Goal: Information Seeking & Learning: Learn about a topic

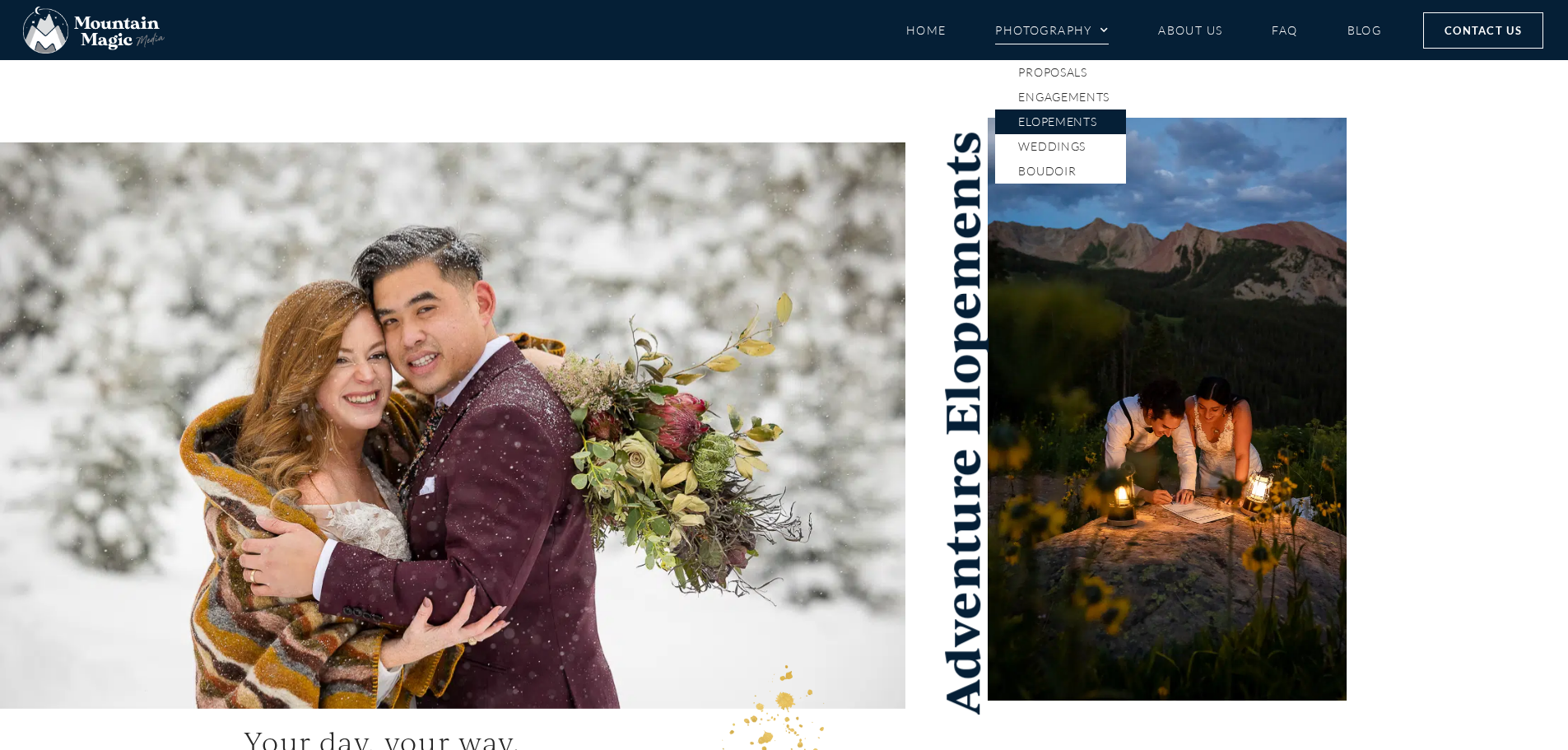
click at [1085, 27] on link "Photography" at bounding box center [1052, 30] width 114 height 29
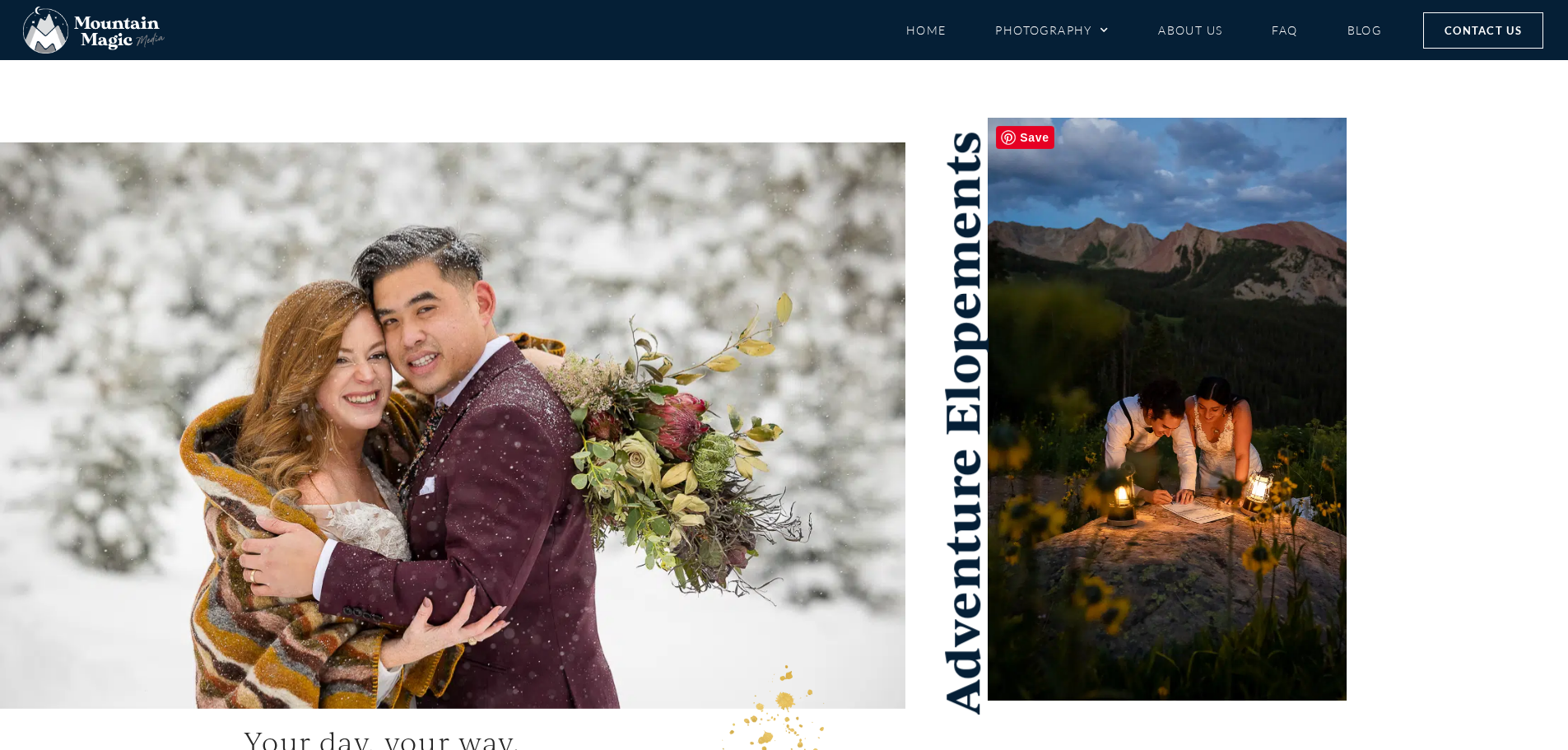
click at [1042, 525] on img at bounding box center [1166, 409] width 359 height 583
click at [1059, 39] on link "Photography" at bounding box center [1052, 30] width 114 height 29
click at [1102, 34] on span "Menu" at bounding box center [1101, 30] width 16 height 25
click at [1101, 37] on span "Menu" at bounding box center [1101, 30] width 16 height 25
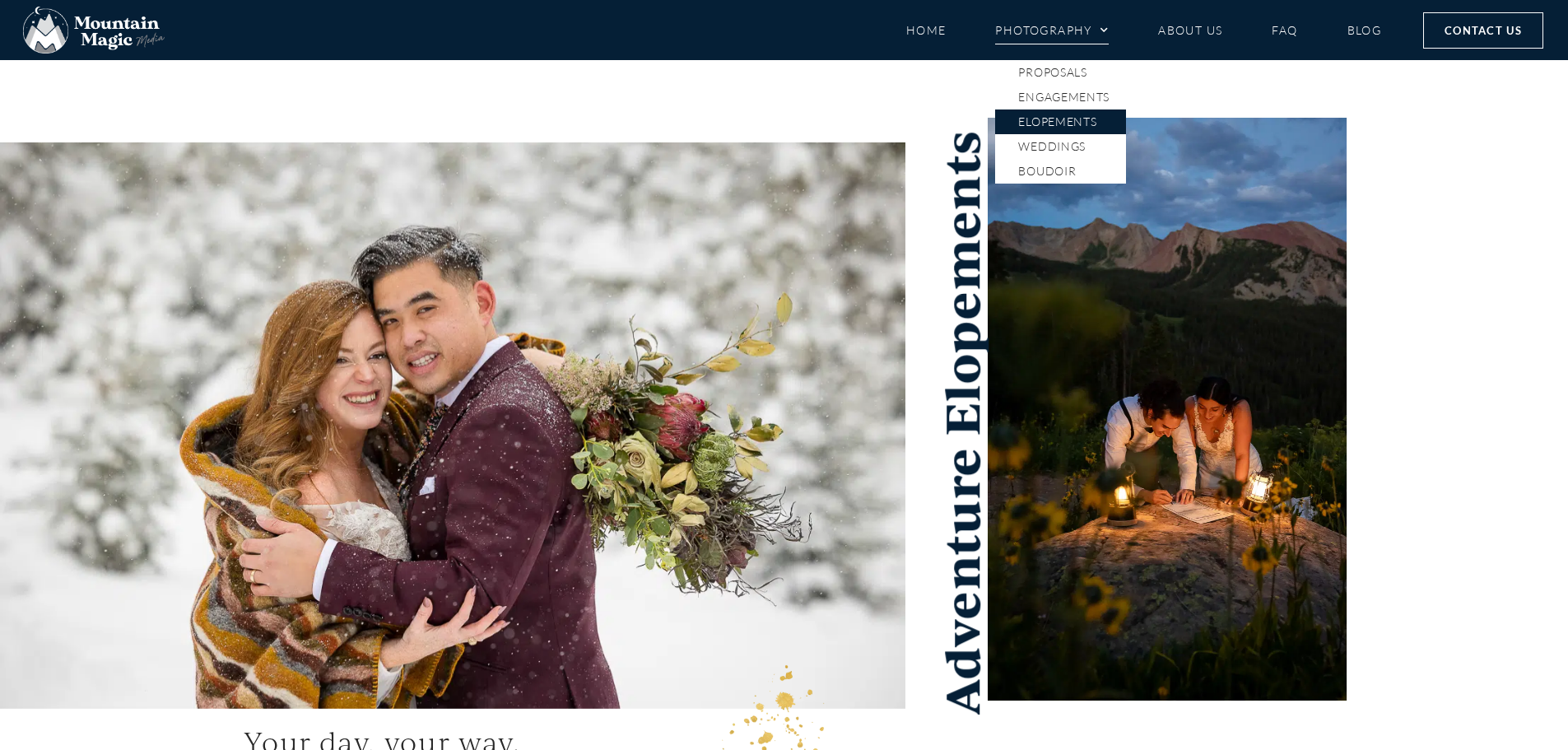
click at [1048, 118] on link "Elopements" at bounding box center [1060, 122] width 131 height 25
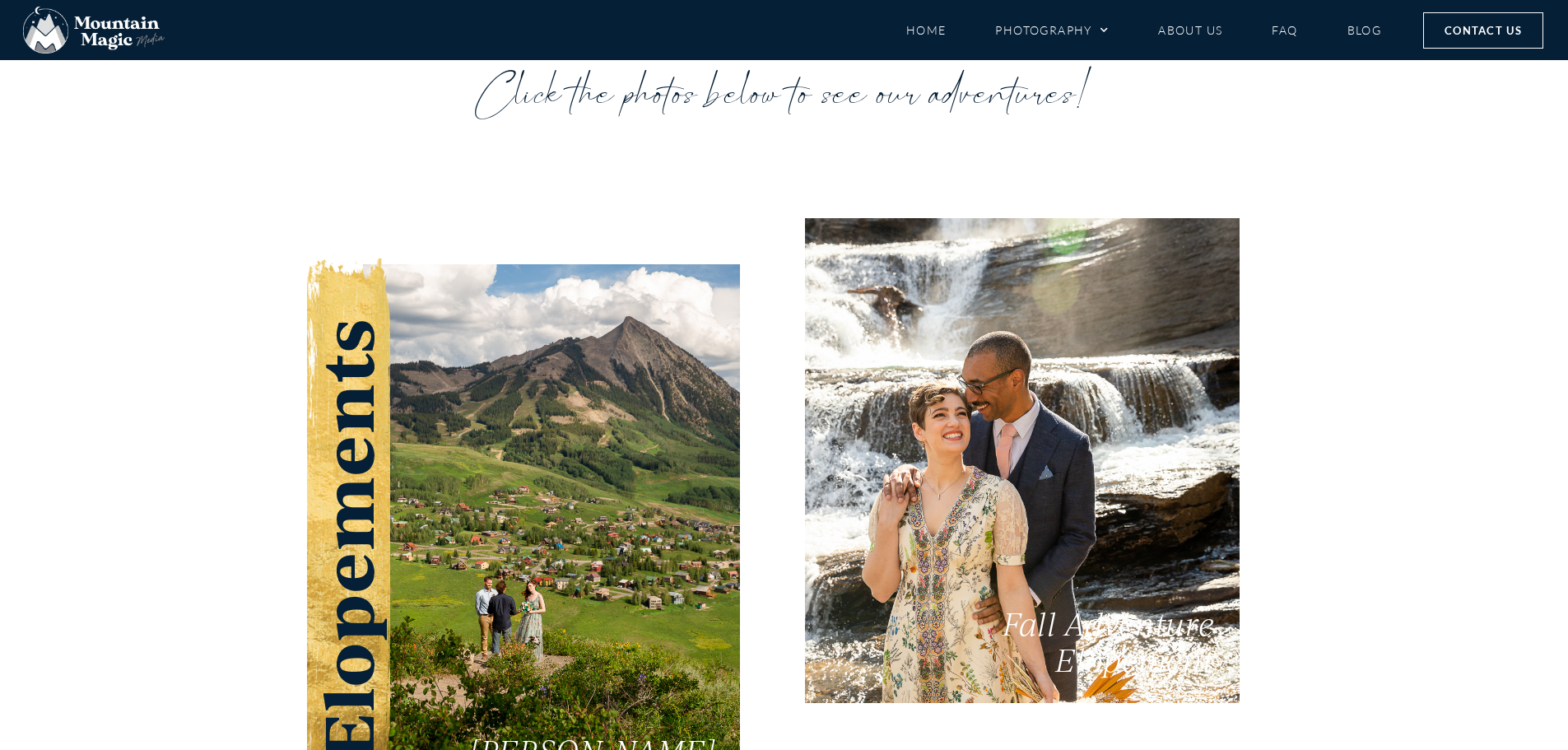
scroll to position [2964, 0]
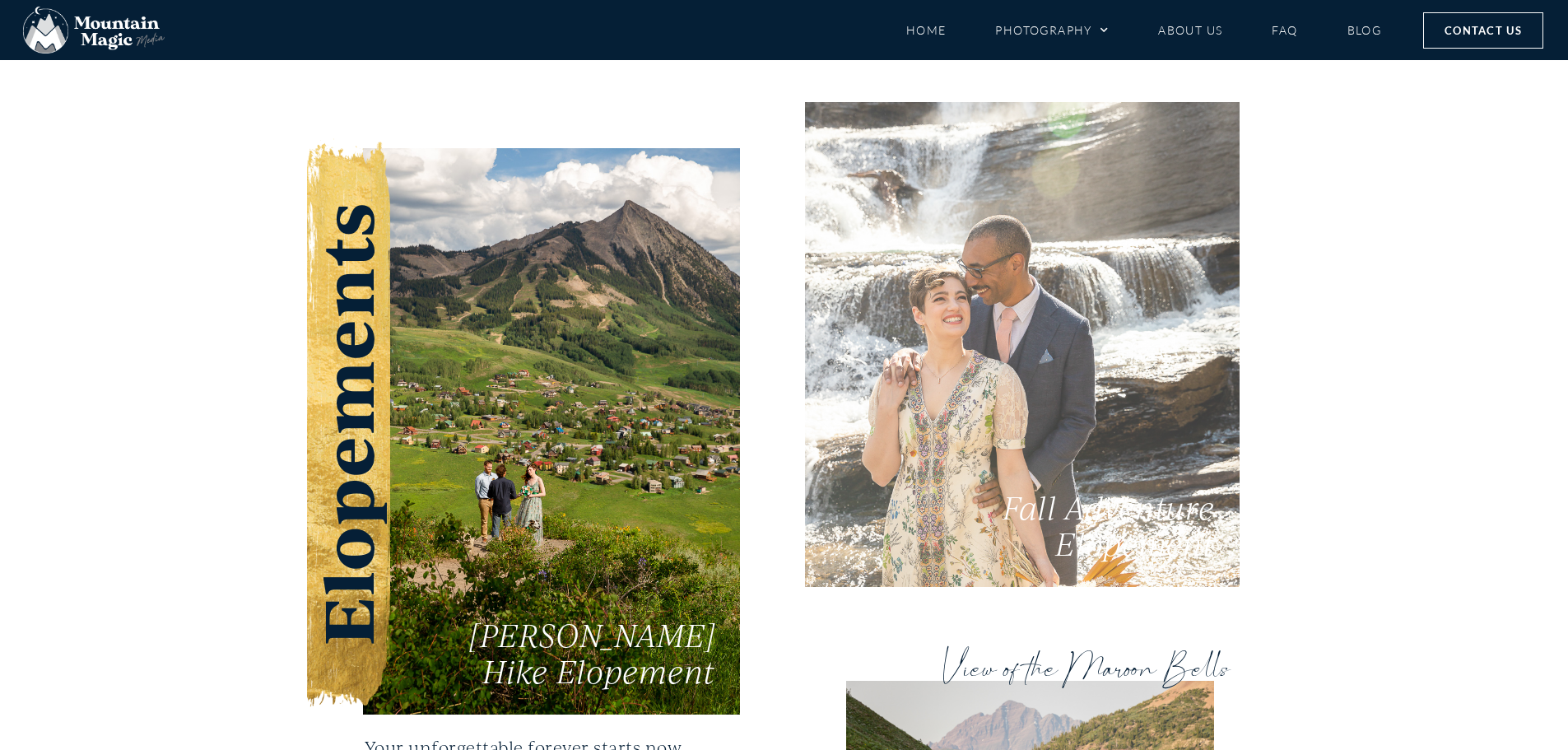
click at [1129, 487] on span "Fall Adventure Elopement" at bounding box center [1109, 525] width 212 height 76
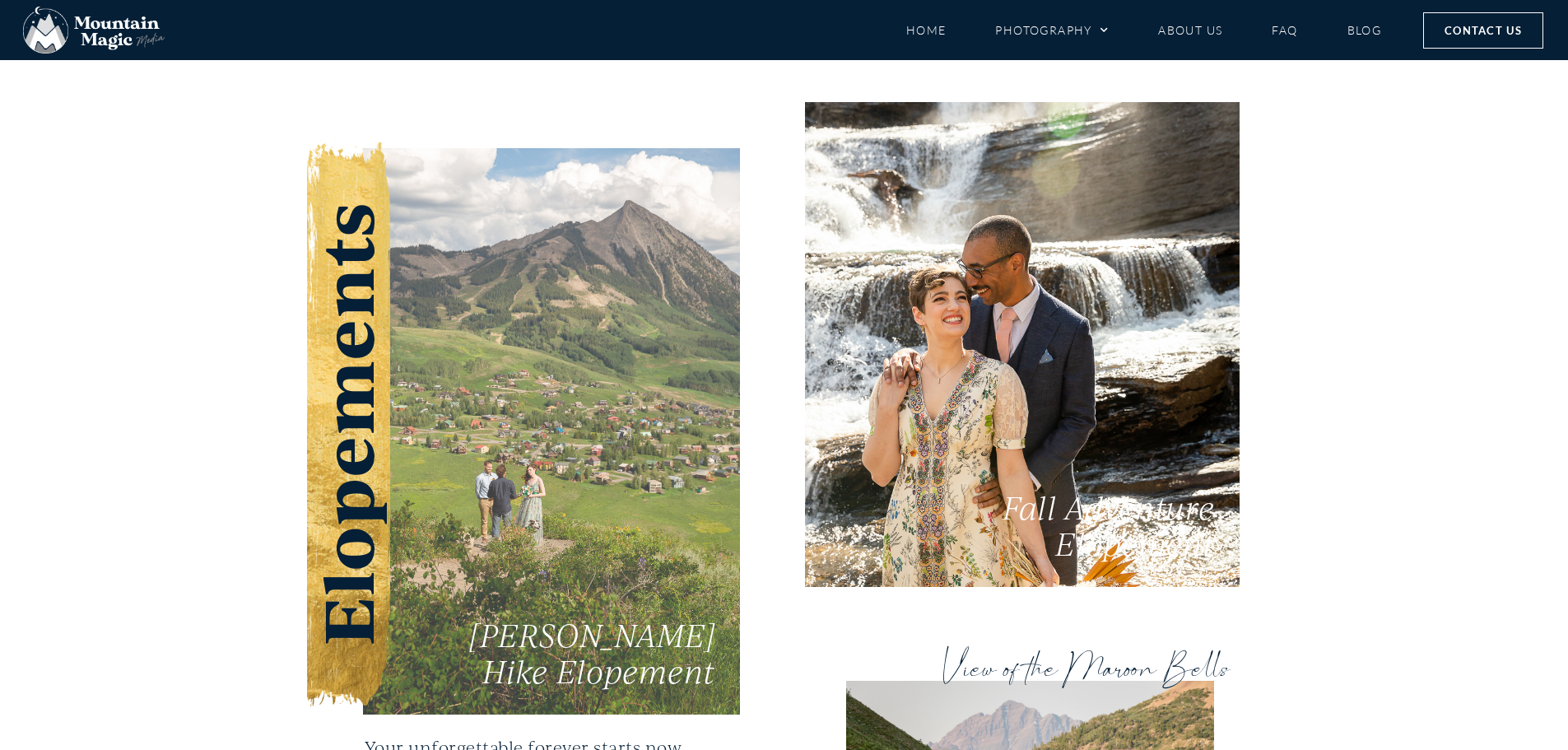
click at [639, 437] on link "[PERSON_NAME] Hike Elopement" at bounding box center [551, 431] width 377 height 567
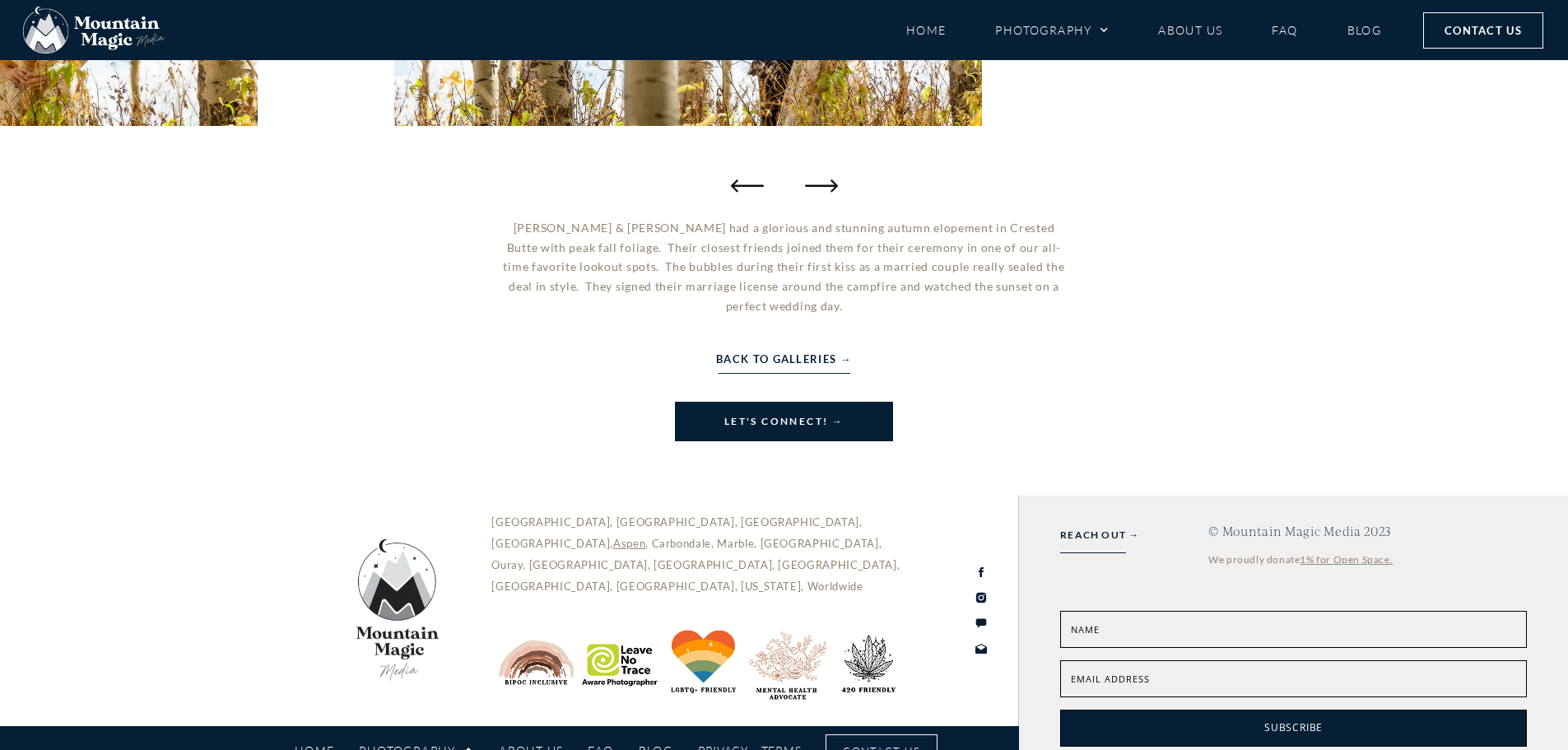
scroll to position [555, 0]
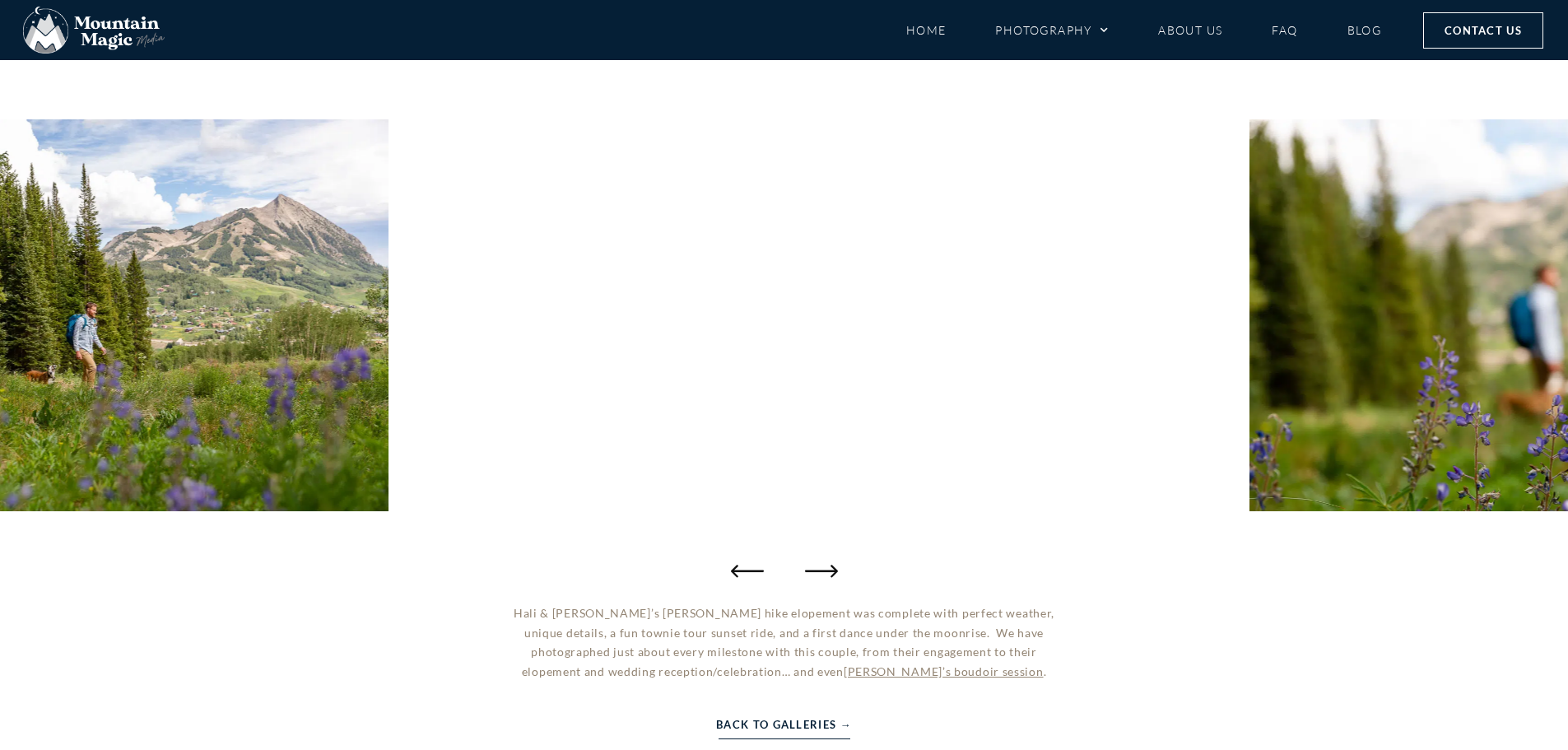
scroll to position [143, 0]
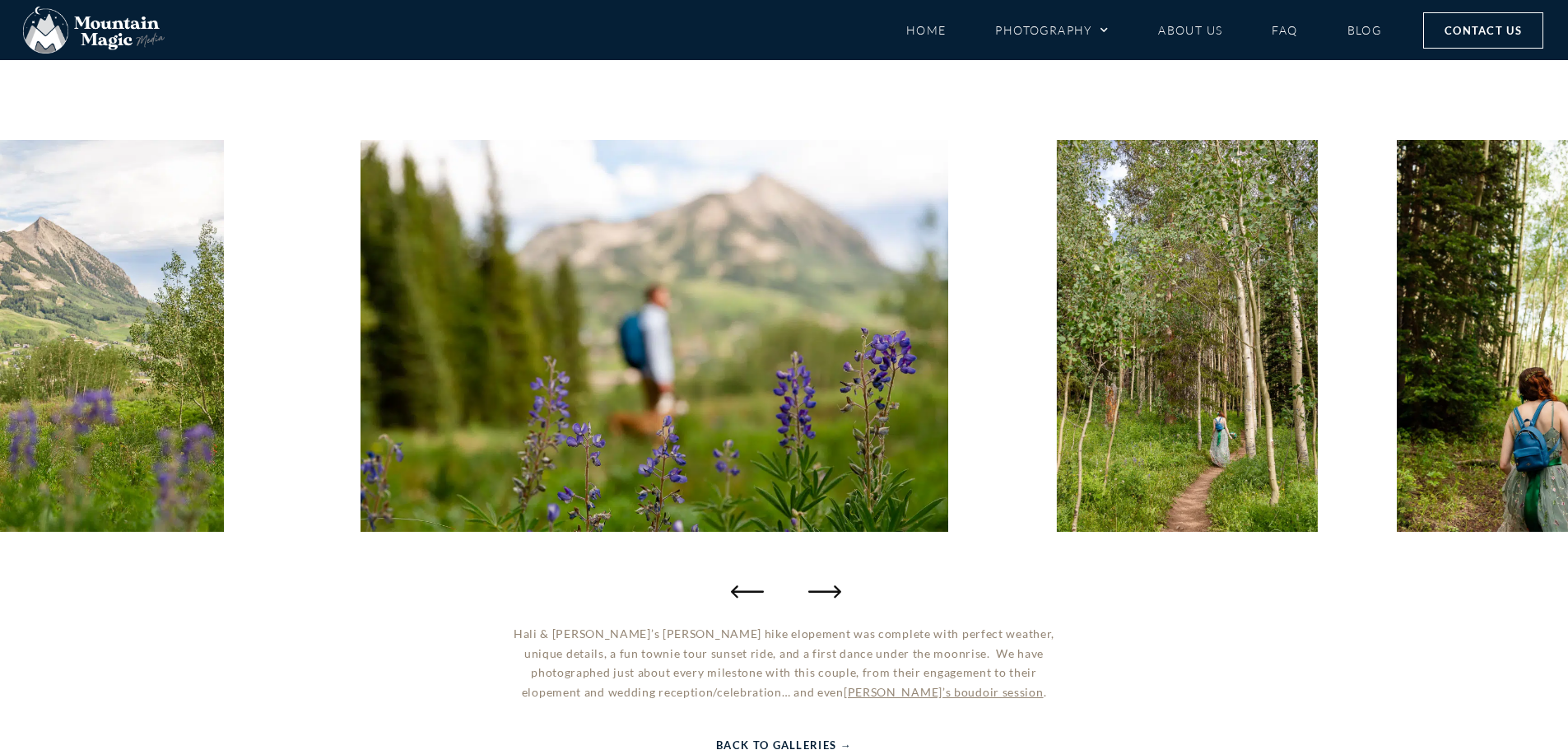
click at [820, 594] on icon "Next slide" at bounding box center [825, 591] width 33 height 33
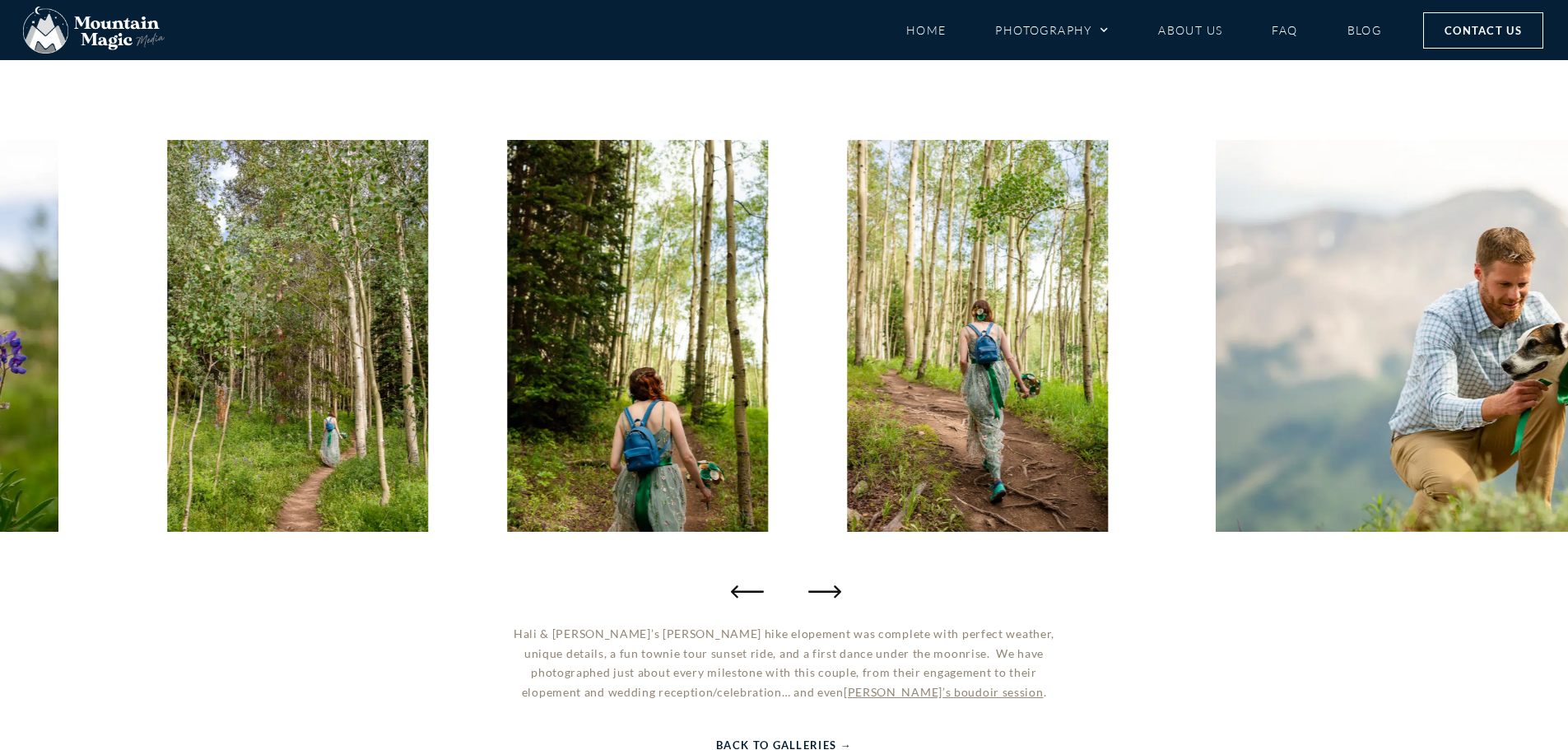
click at [820, 594] on icon "Next slide" at bounding box center [825, 591] width 33 height 33
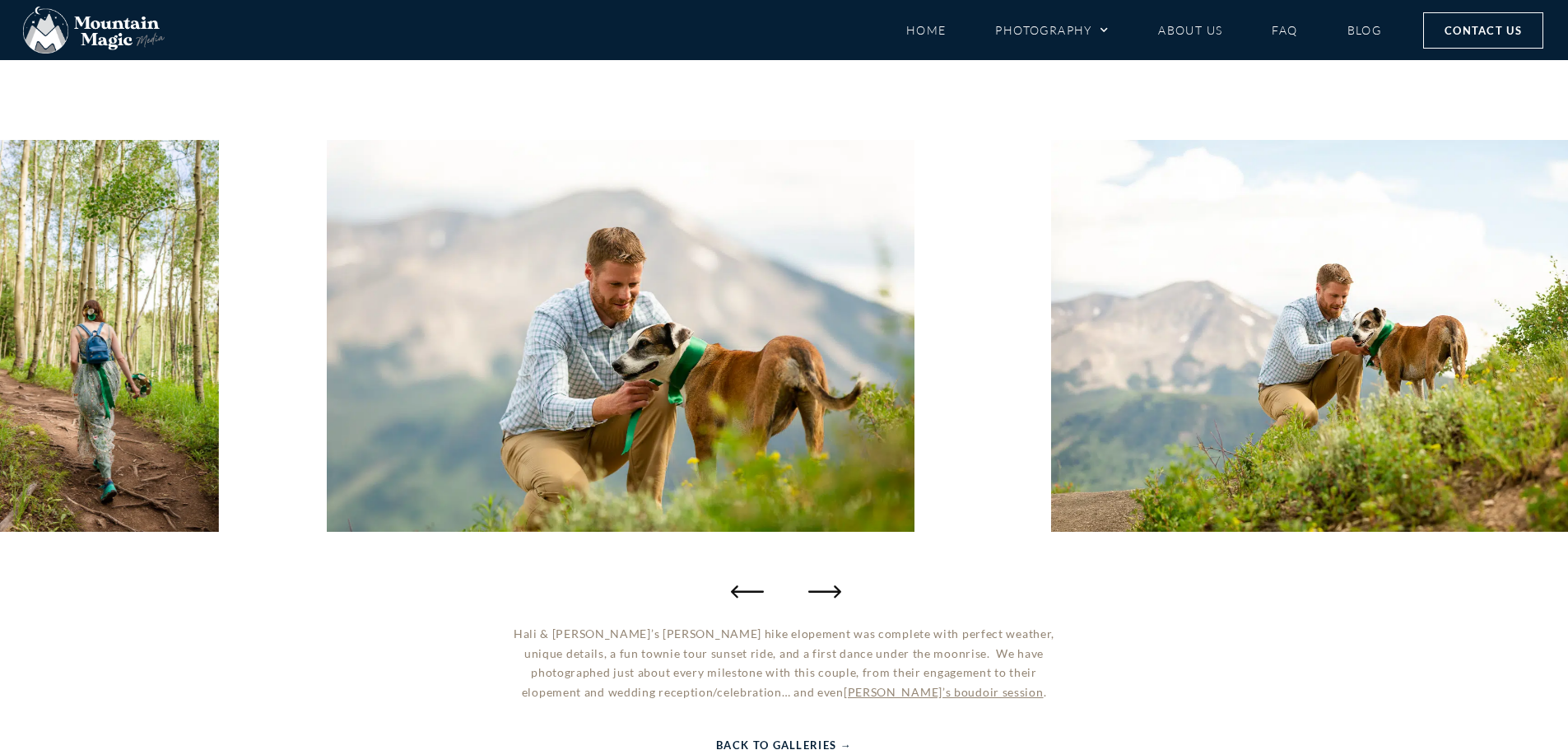
click at [820, 594] on icon "Next slide" at bounding box center [825, 591] width 33 height 33
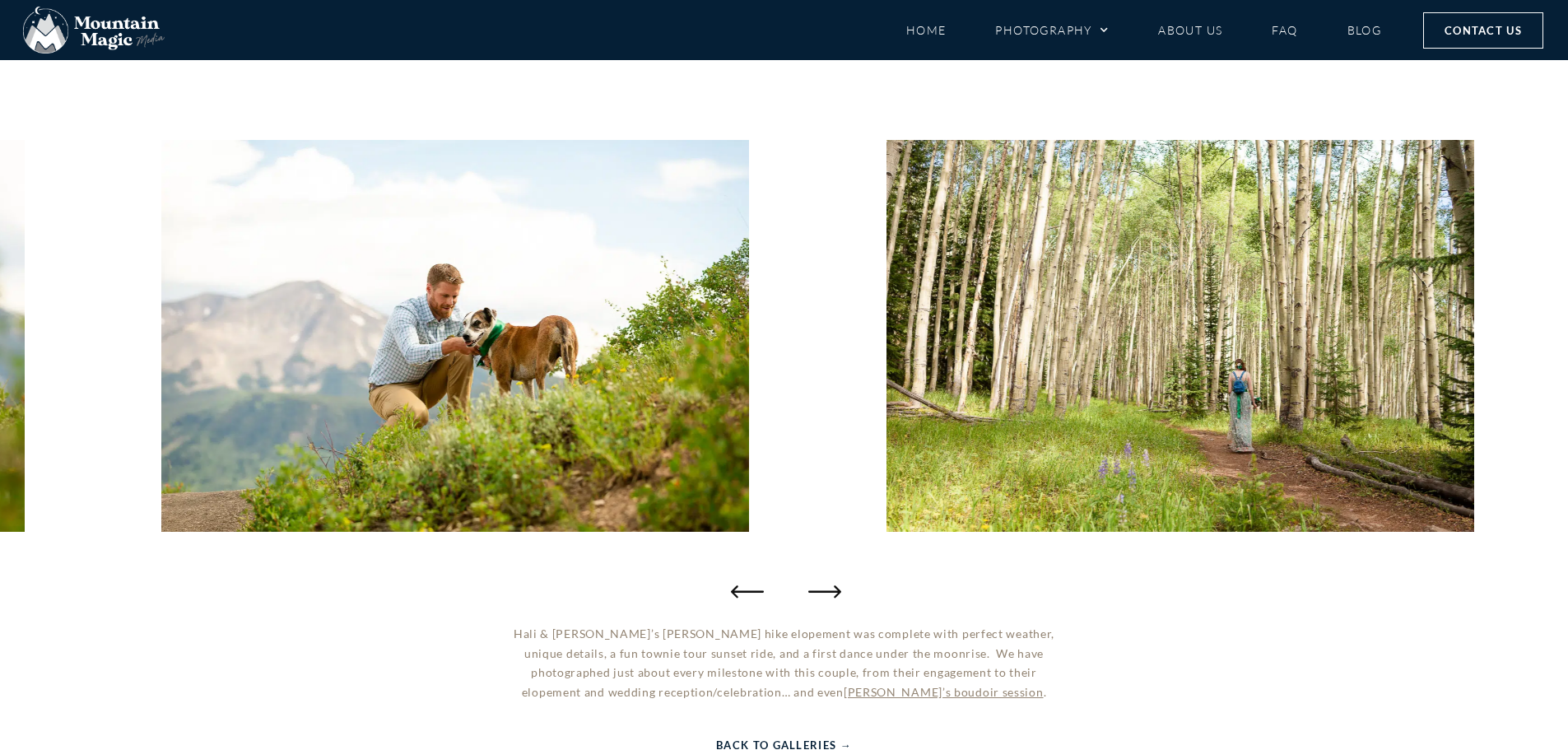
click at [820, 594] on icon "Next slide" at bounding box center [825, 591] width 33 height 33
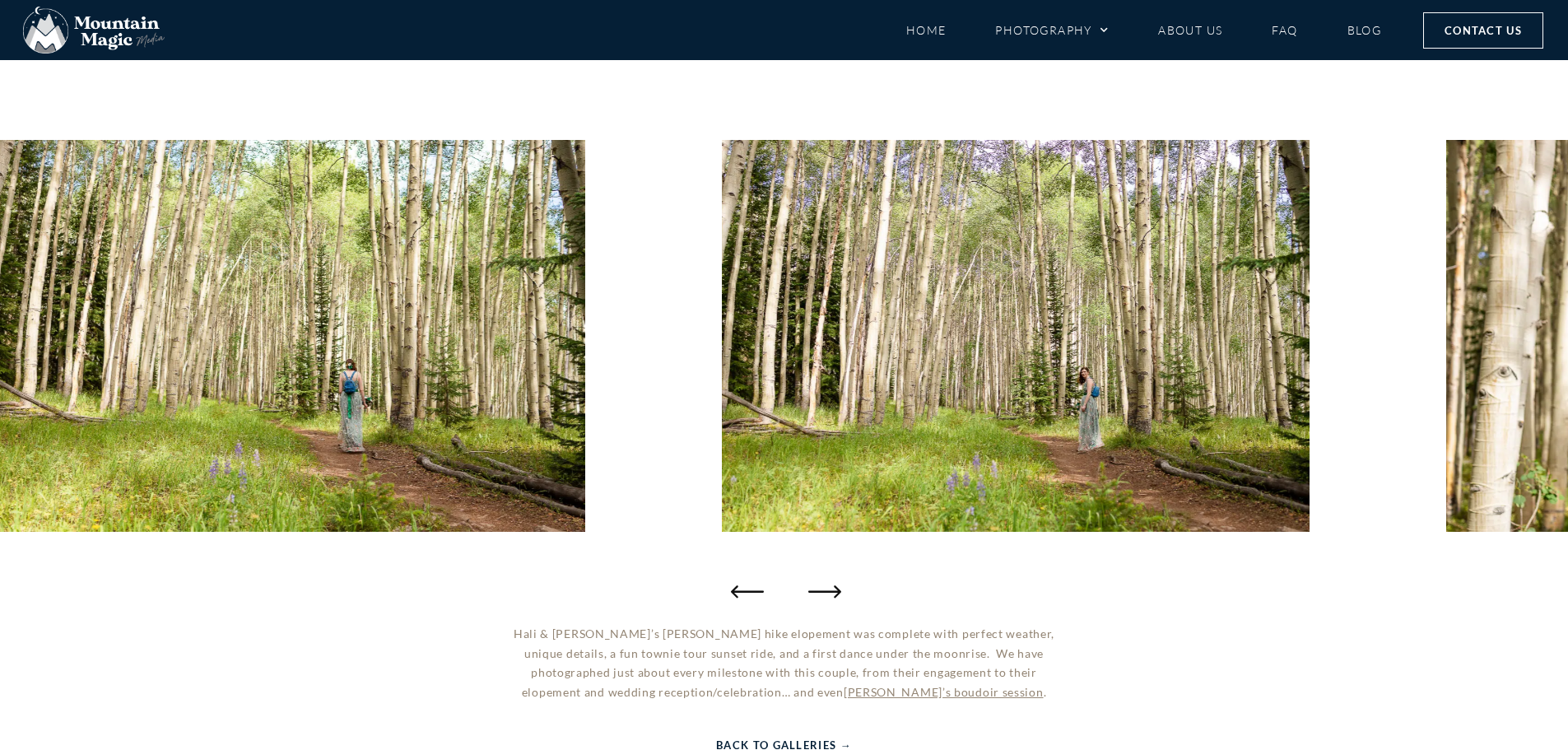
click at [820, 594] on icon "Next slide" at bounding box center [825, 591] width 33 height 33
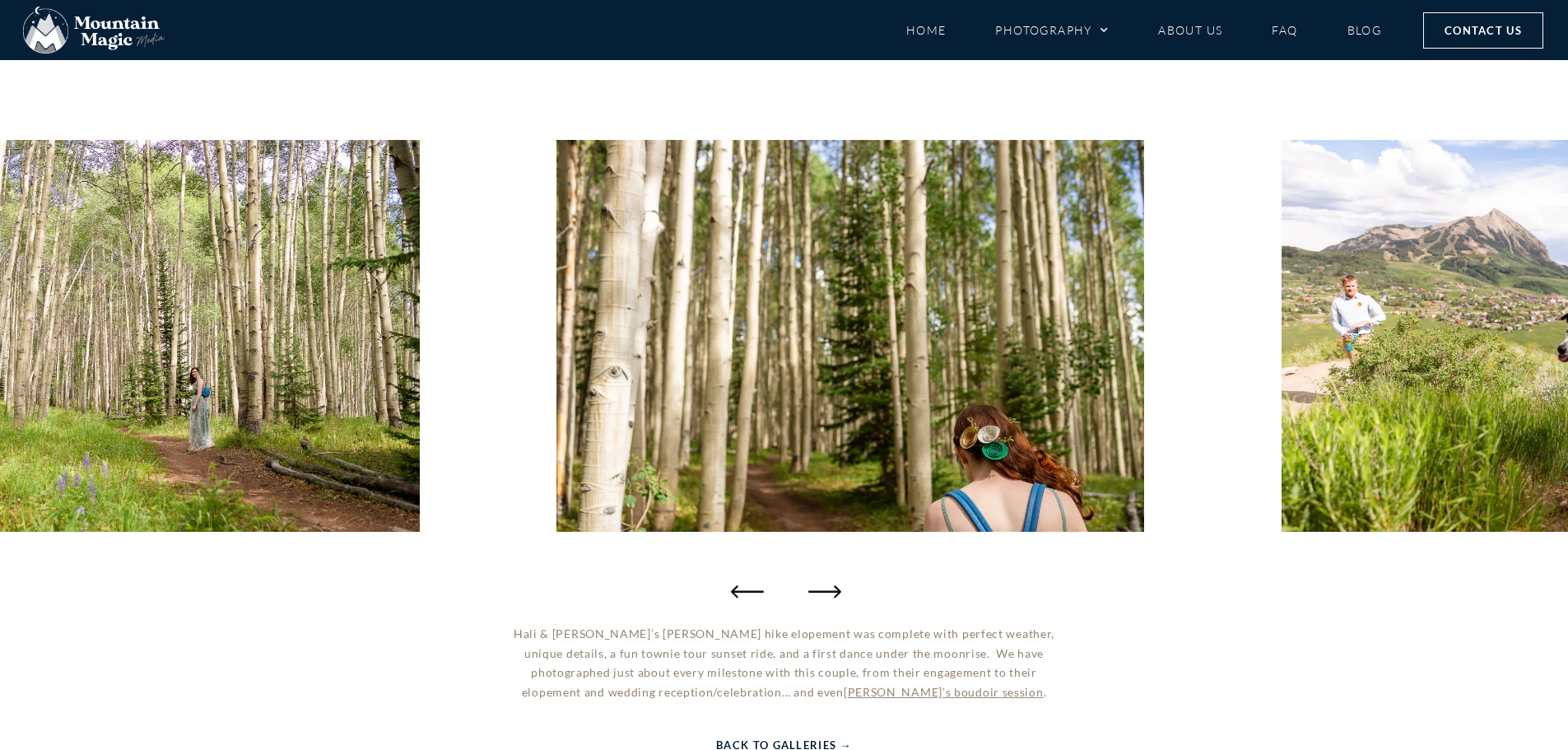
click at [820, 594] on icon "Next slide" at bounding box center [825, 591] width 33 height 33
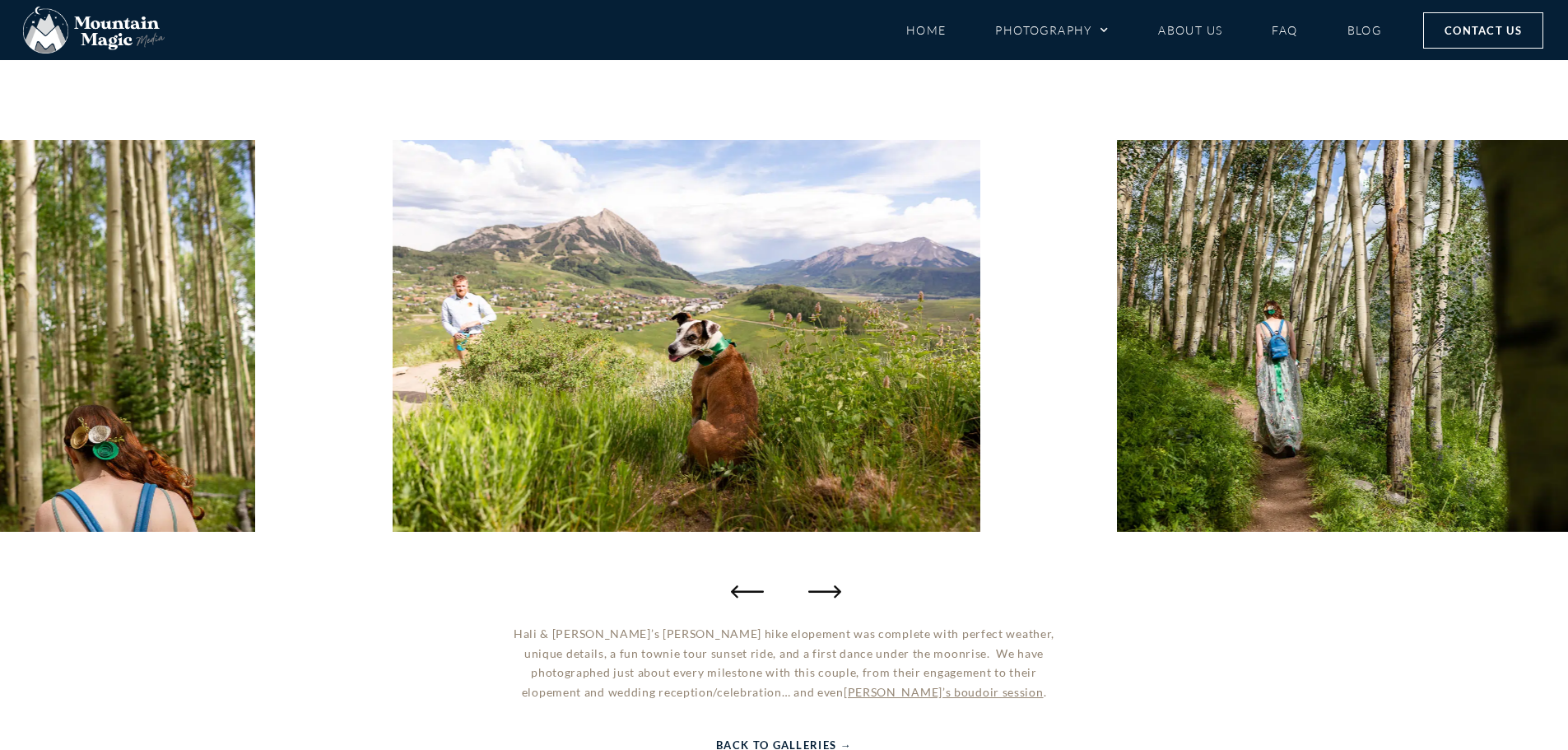
click at [820, 594] on icon "Next slide" at bounding box center [825, 591] width 33 height 33
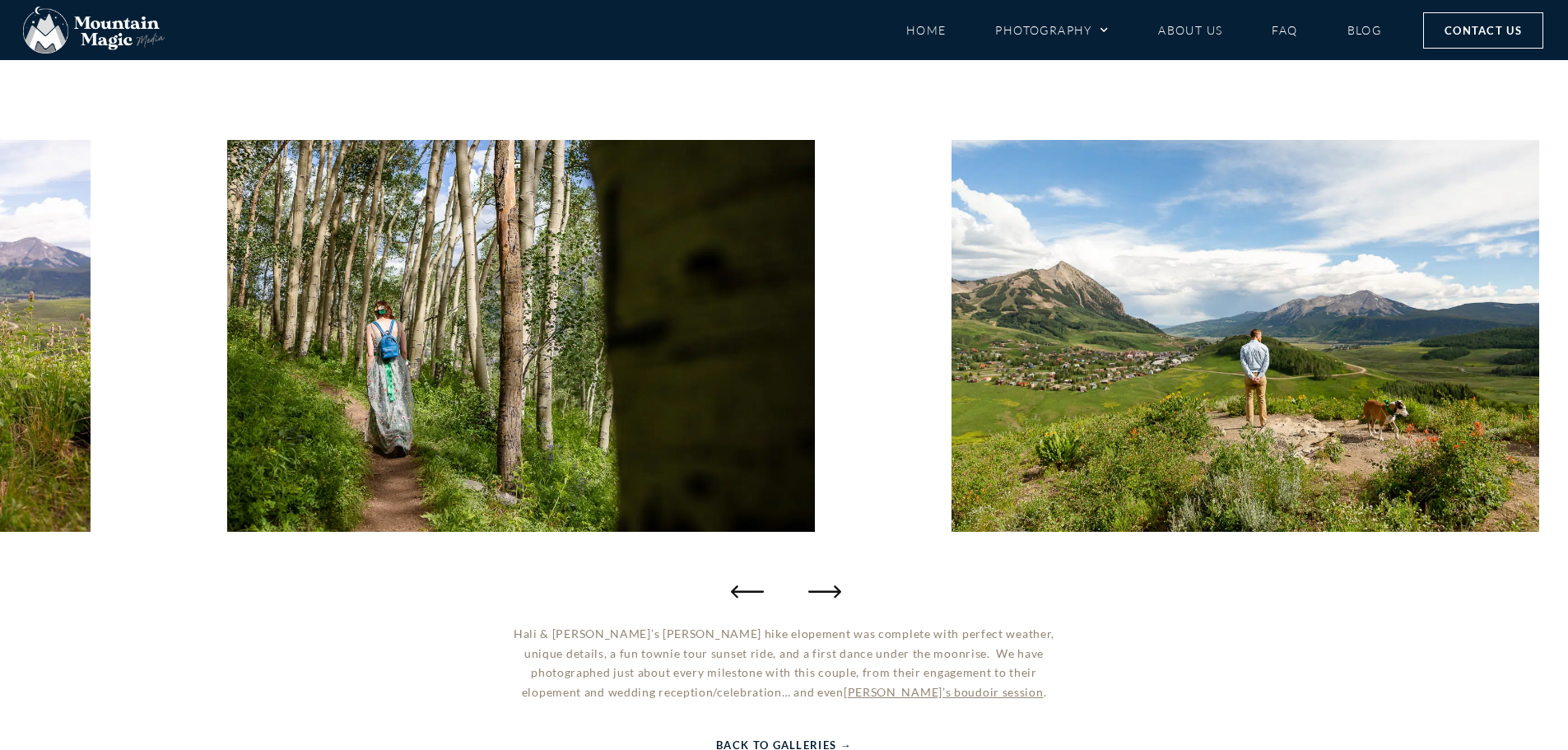
click at [820, 594] on icon "Next slide" at bounding box center [825, 591] width 33 height 33
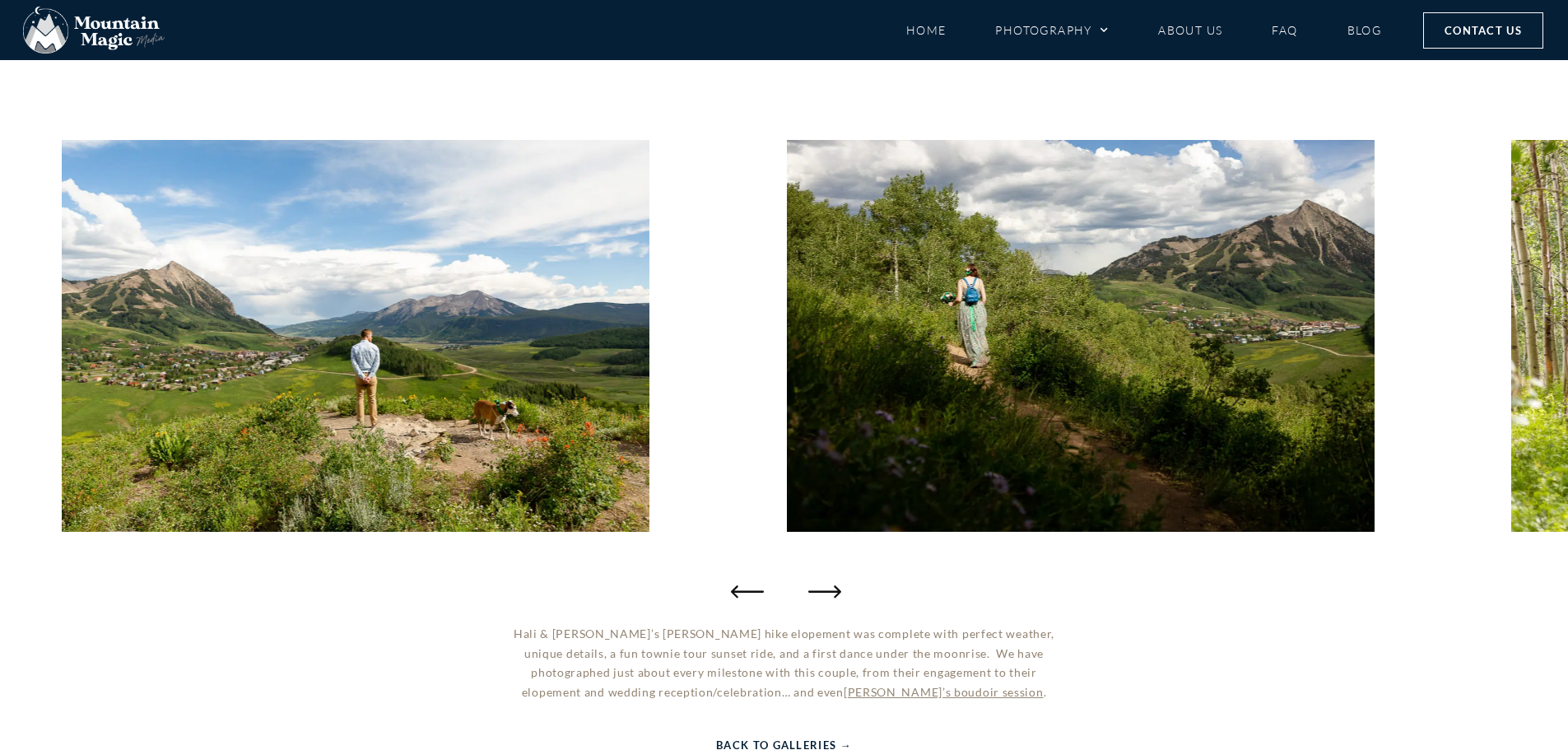
click at [820, 594] on icon "Next slide" at bounding box center [825, 591] width 33 height 33
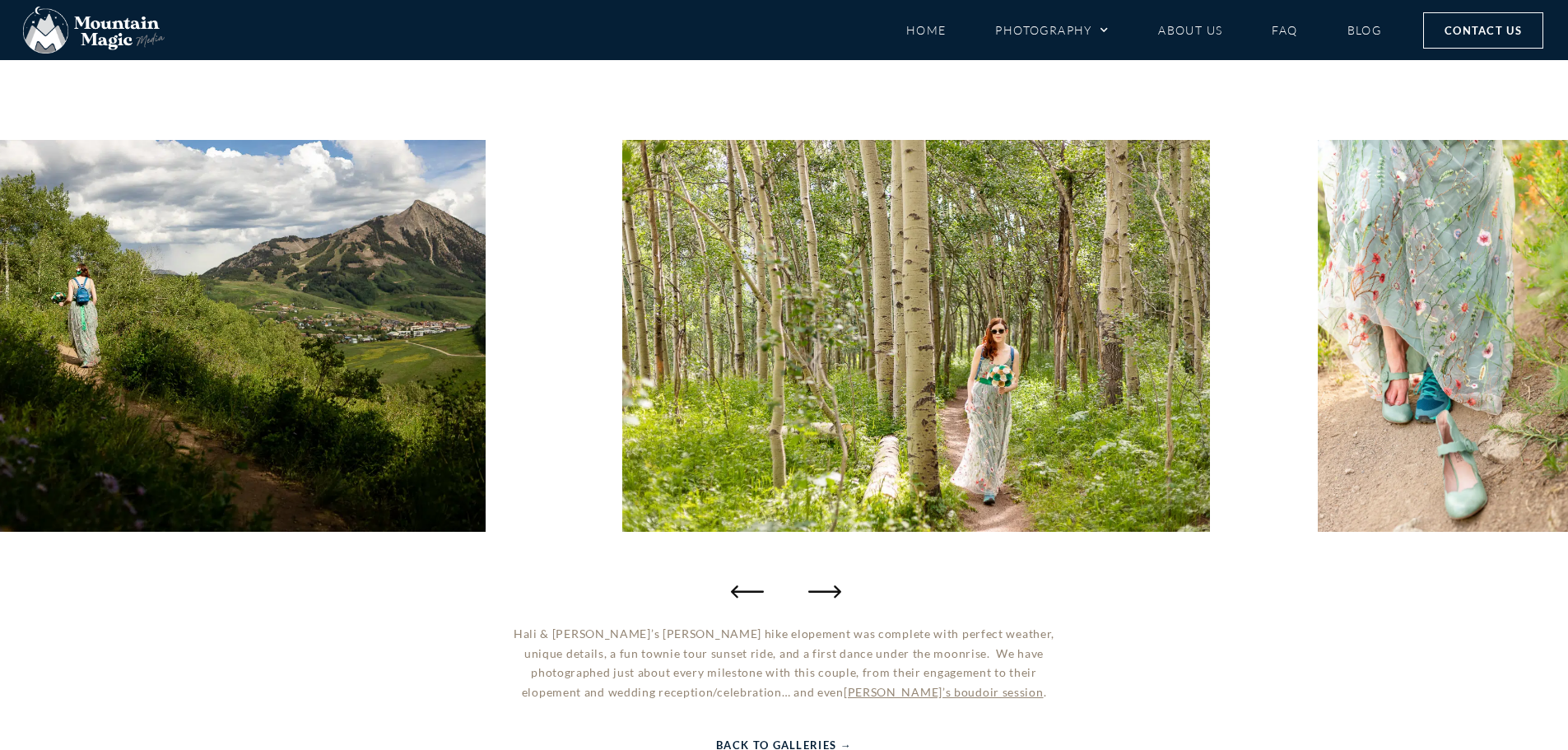
click at [820, 594] on icon "Next slide" at bounding box center [825, 591] width 33 height 33
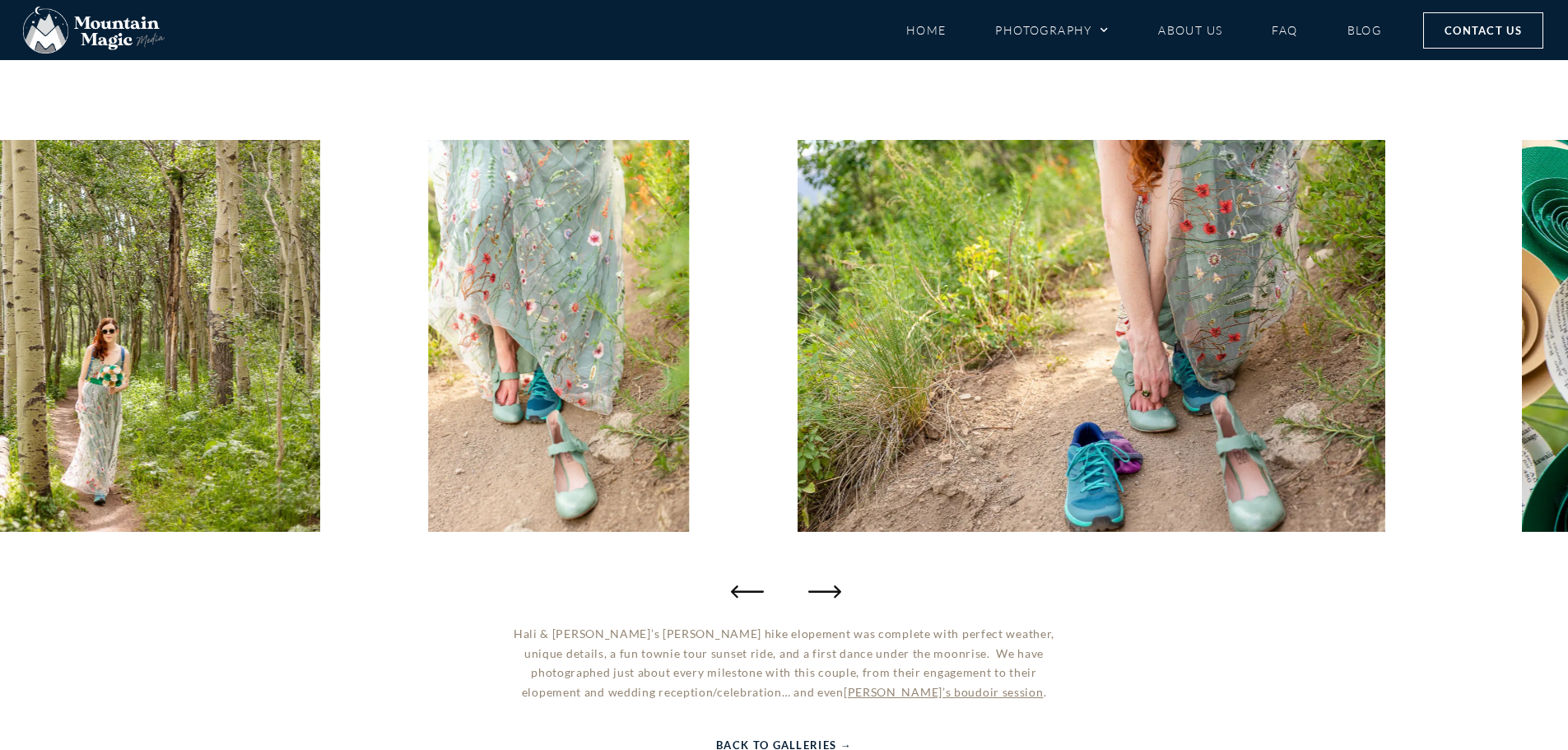
click at [820, 594] on icon "Next slide" at bounding box center [825, 591] width 33 height 33
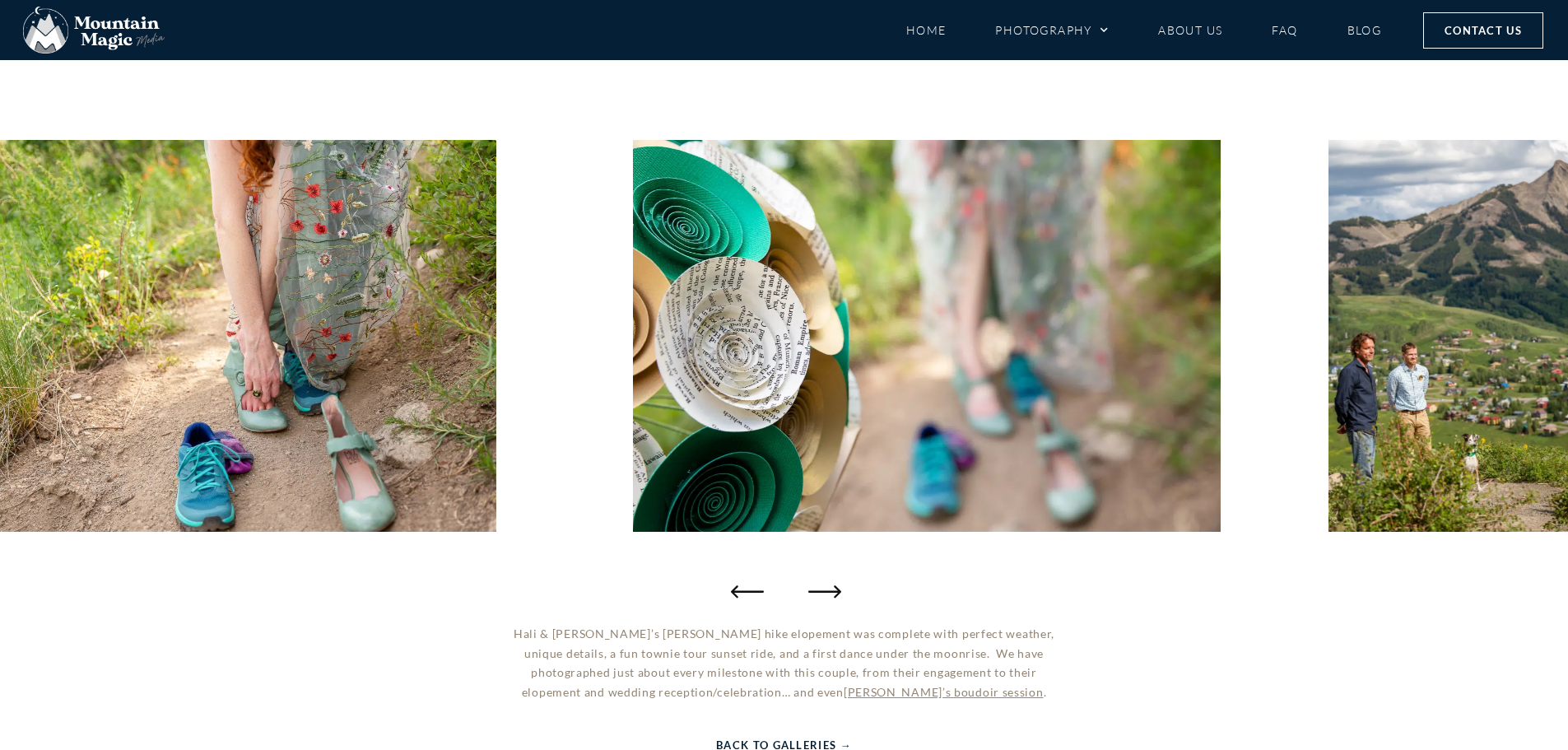
click at [820, 594] on icon "Next slide" at bounding box center [825, 591] width 33 height 33
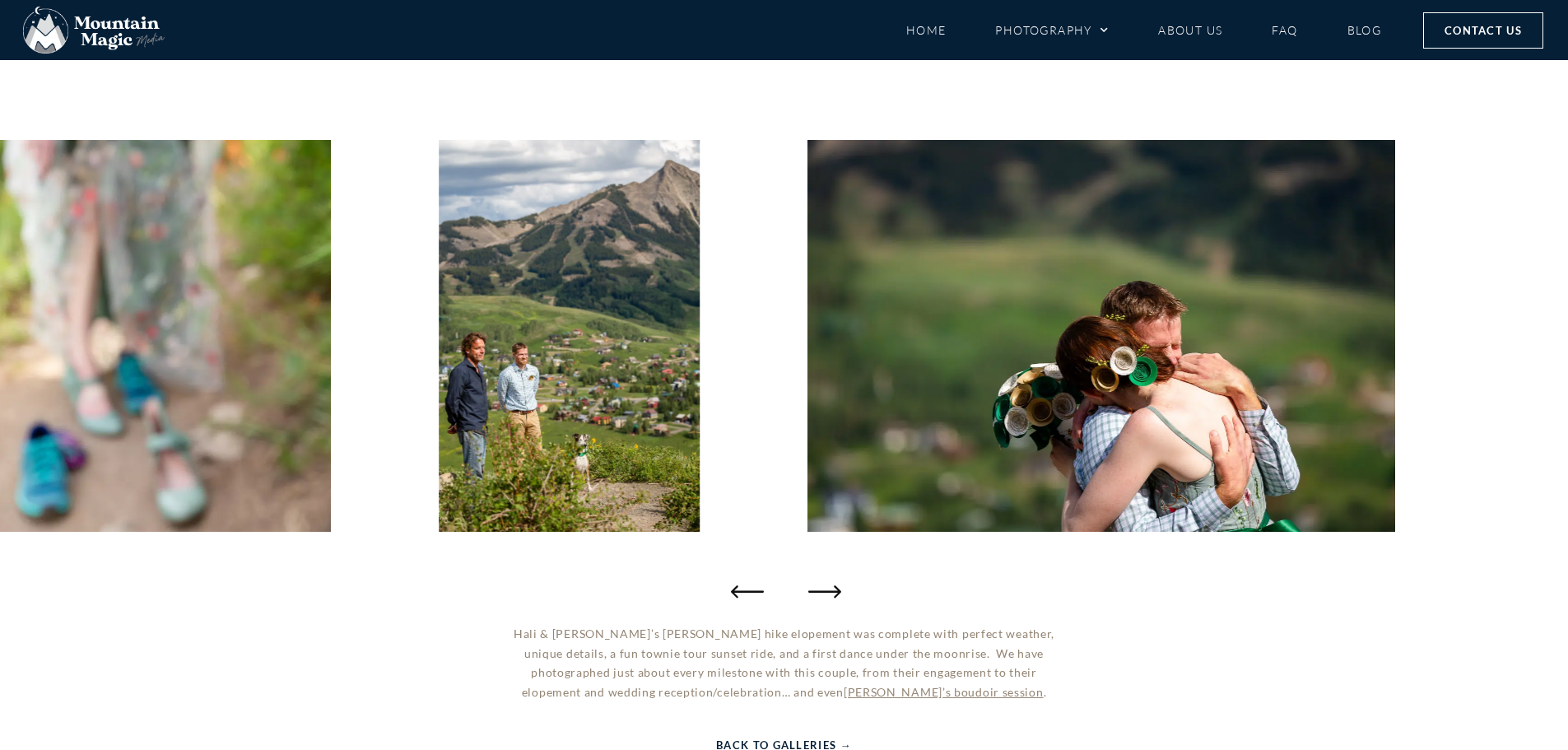
click at [820, 594] on icon "Next slide" at bounding box center [825, 591] width 33 height 33
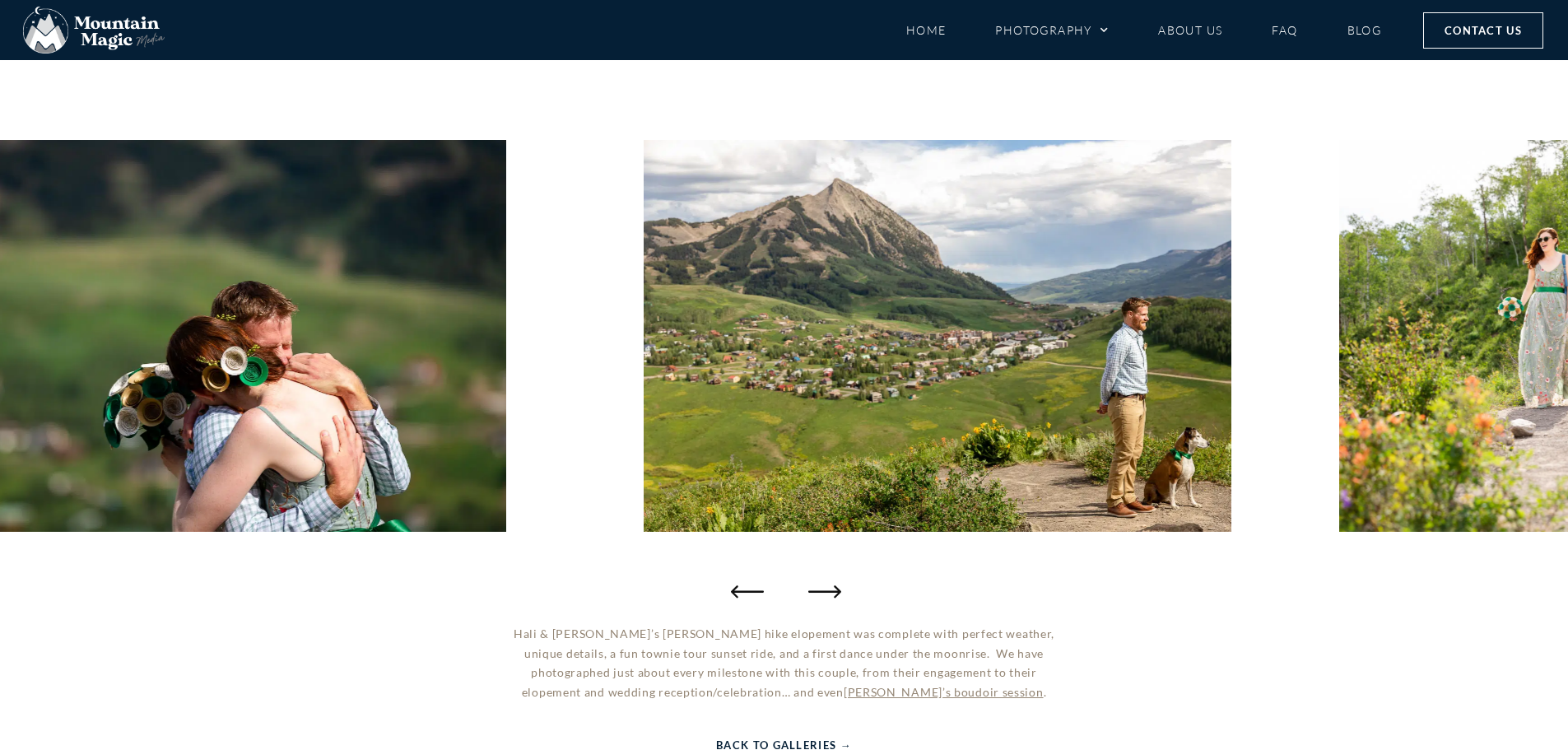
click at [820, 594] on icon "Next slide" at bounding box center [825, 591] width 33 height 33
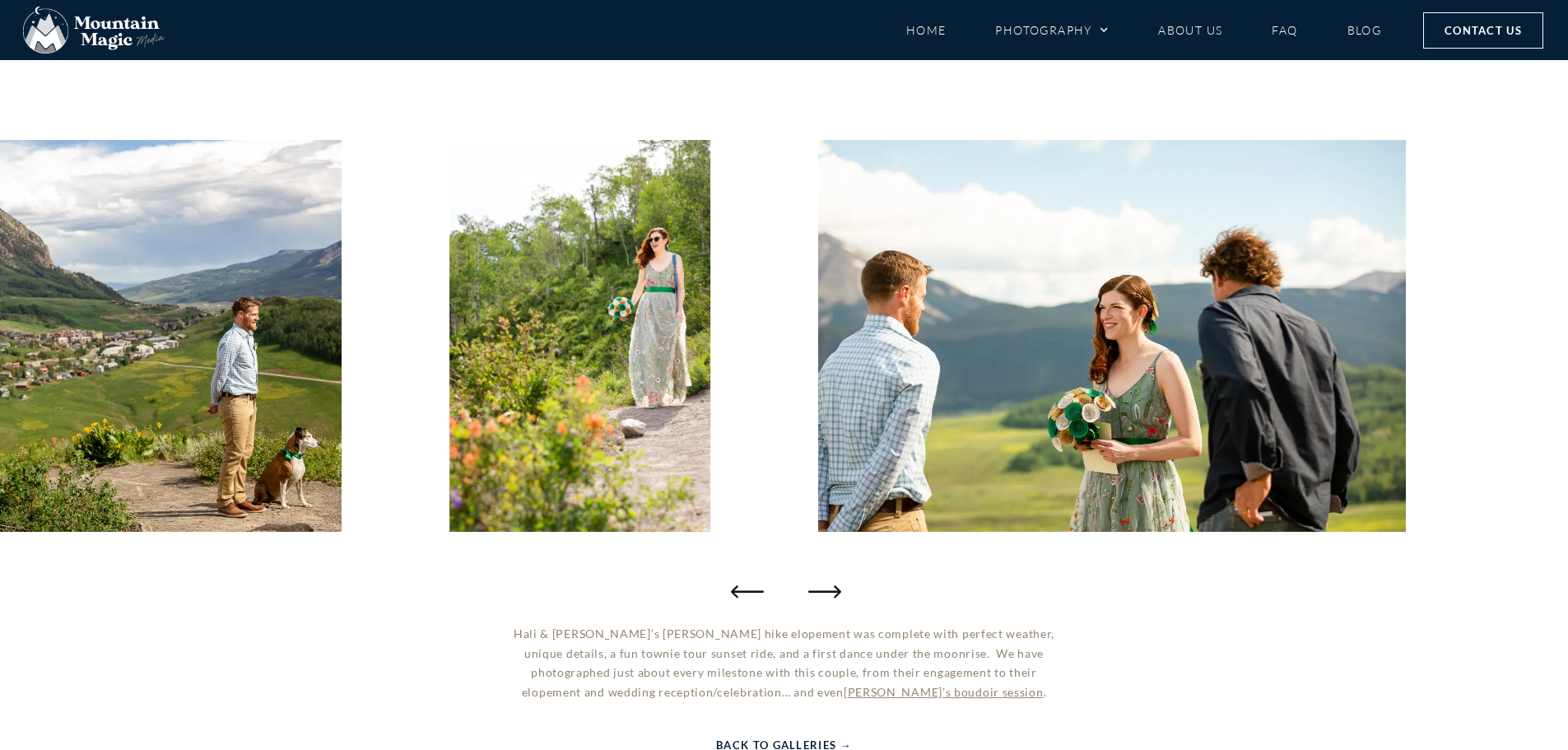
click at [820, 594] on icon "Next slide" at bounding box center [825, 591] width 33 height 33
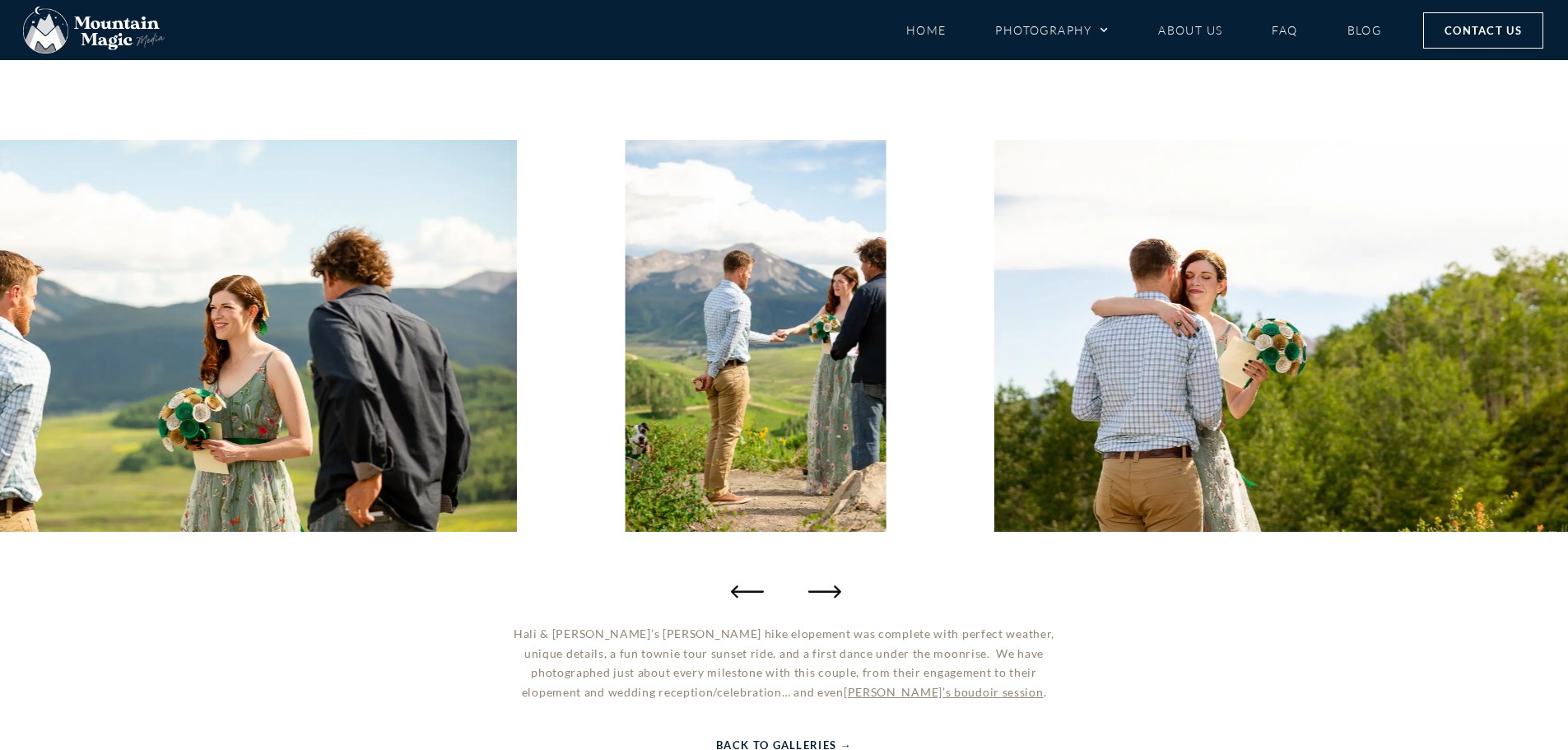
click at [820, 594] on icon "Next slide" at bounding box center [825, 591] width 33 height 33
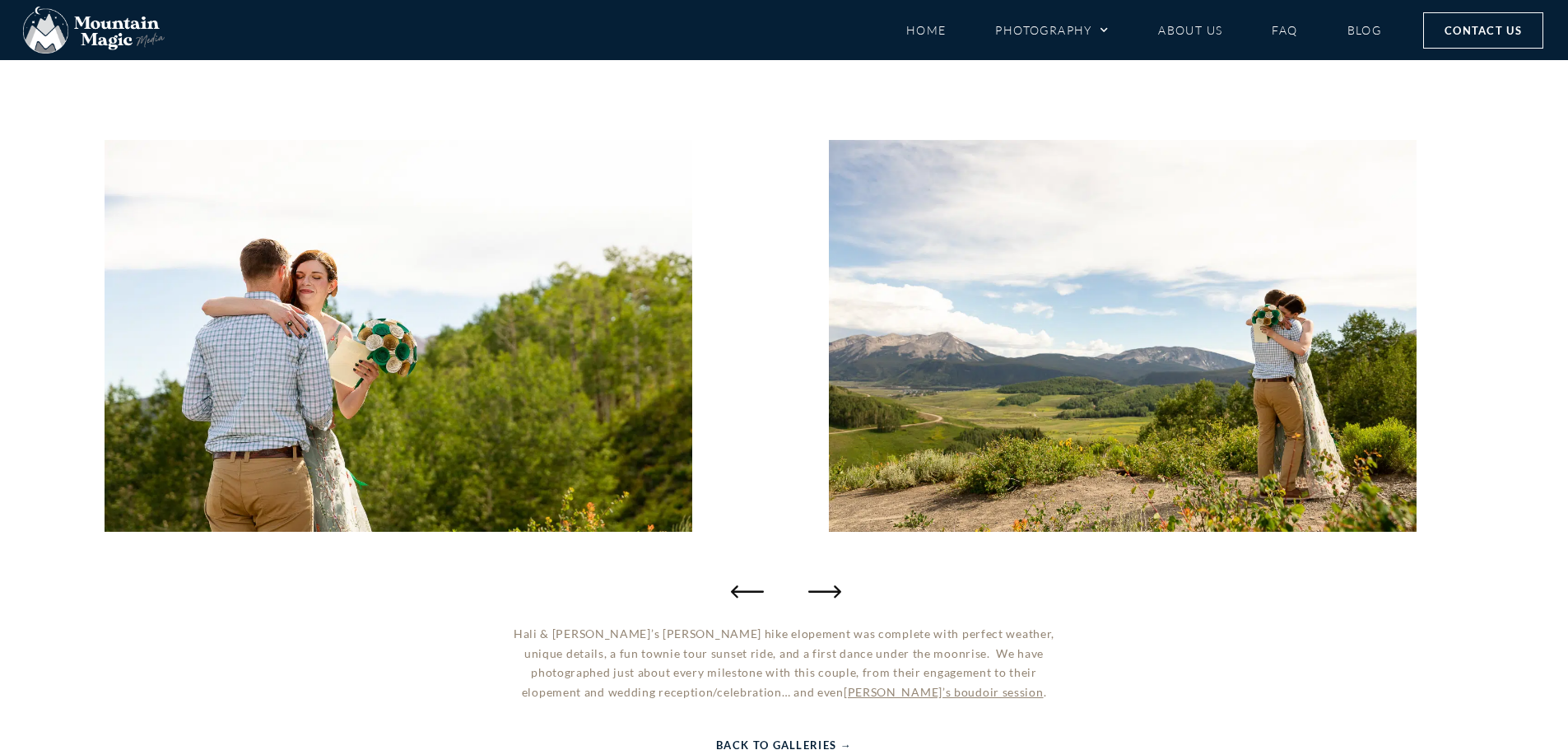
click at [820, 594] on icon "Next slide" at bounding box center [825, 591] width 33 height 33
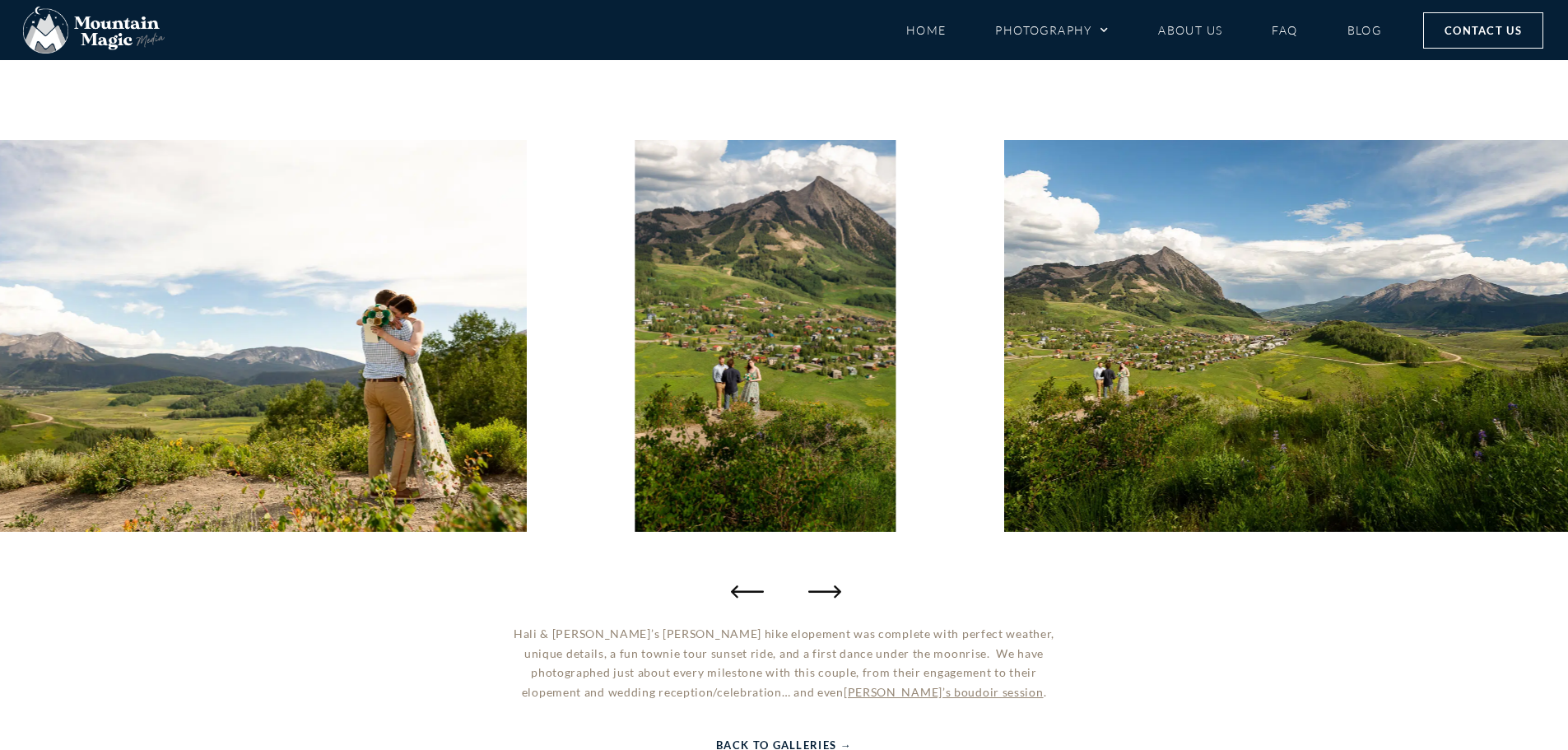
click at [820, 594] on icon "Next slide" at bounding box center [825, 591] width 33 height 33
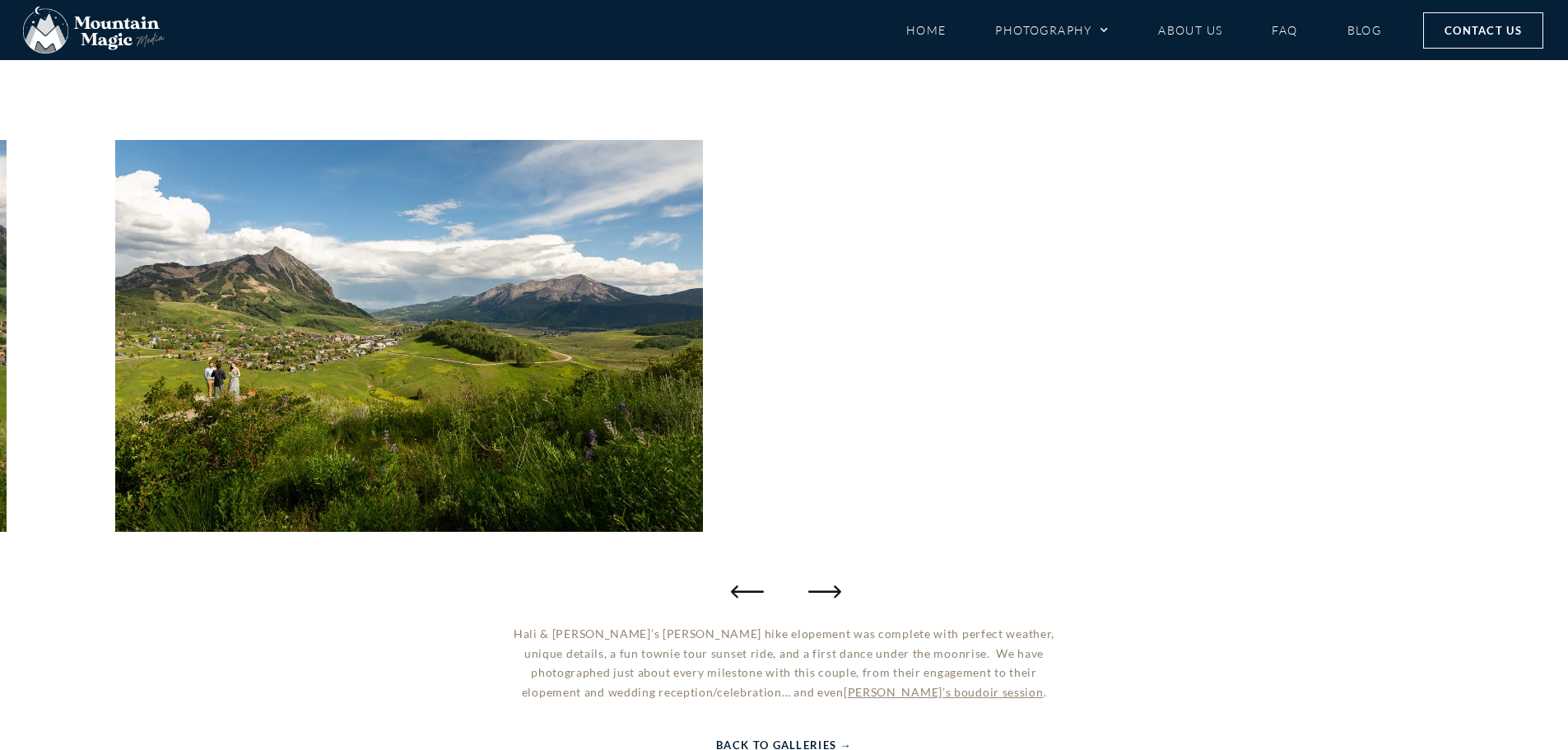
click at [820, 594] on icon "Next slide" at bounding box center [825, 591] width 33 height 33
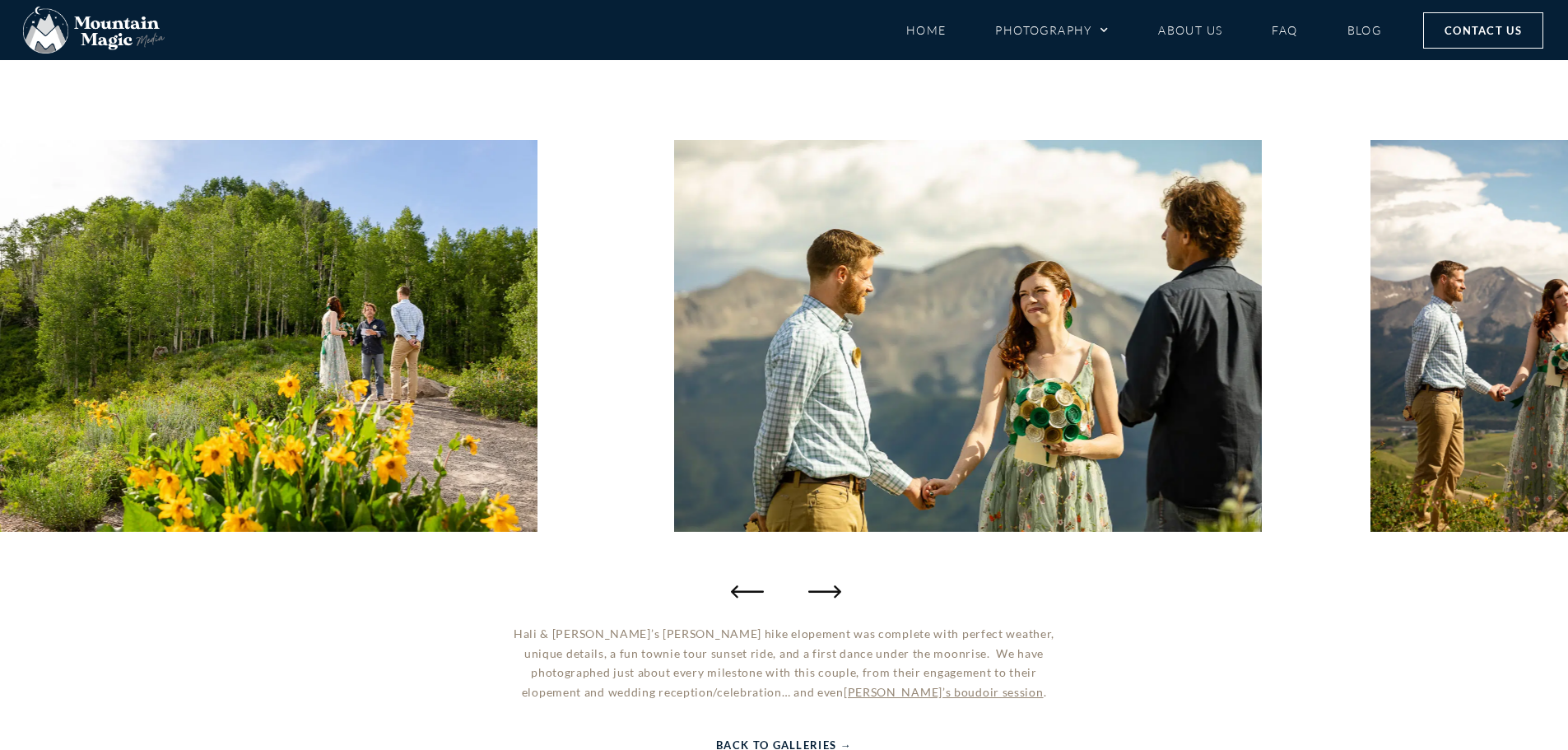
click at [820, 594] on icon "Next slide" at bounding box center [825, 591] width 33 height 33
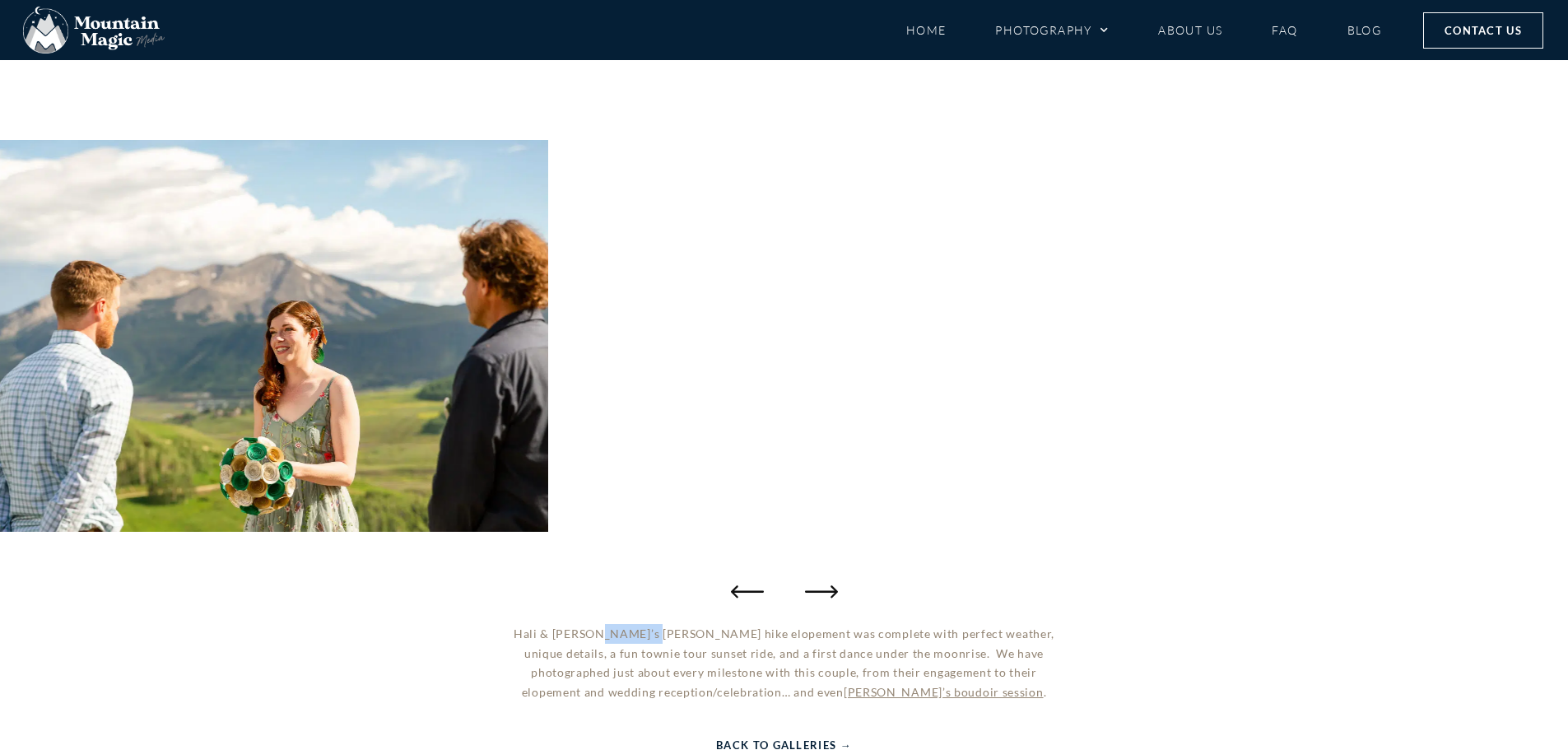
drag, startPoint x: 586, startPoint y: 634, endPoint x: 646, endPoint y: 636, distance: 60.0
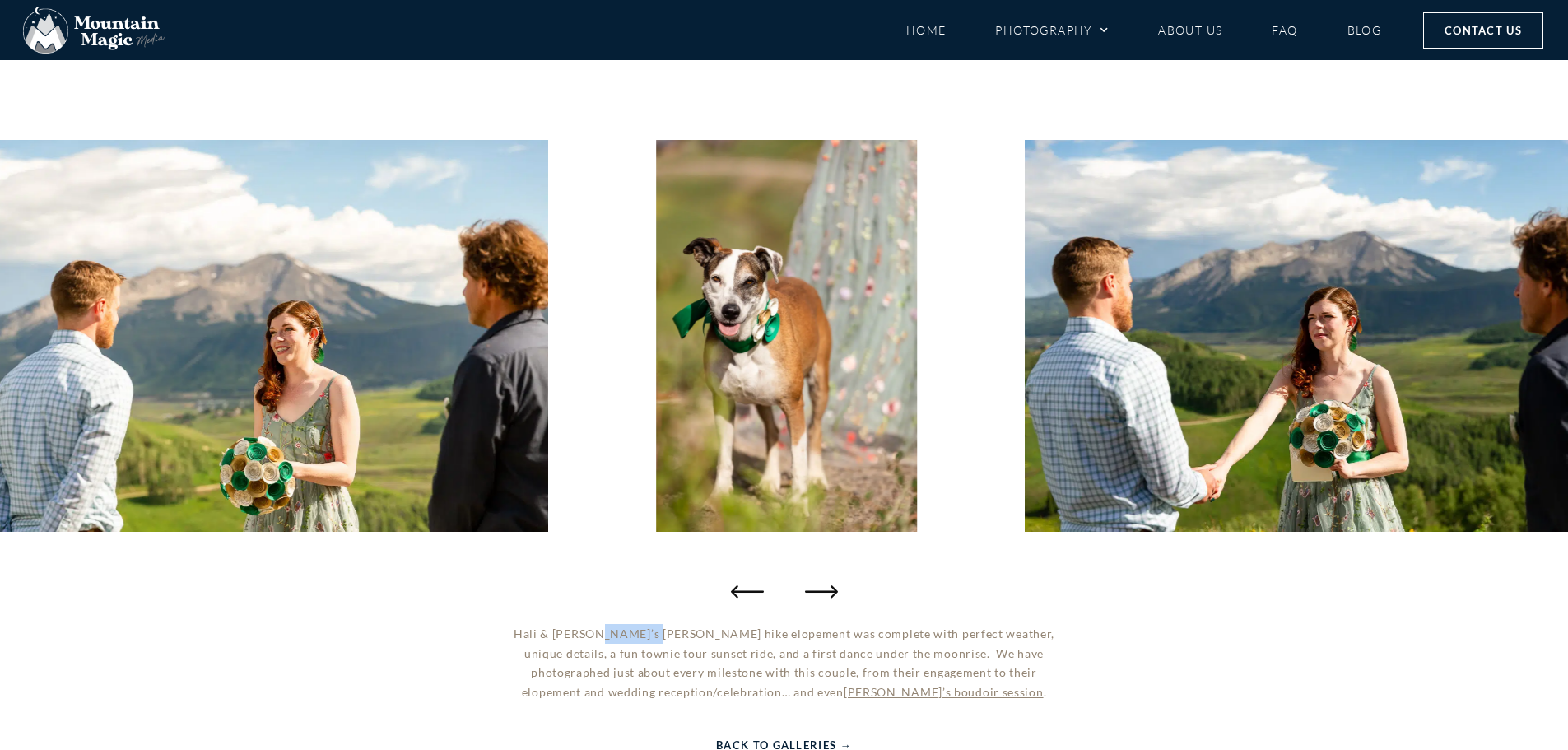
click at [646, 636] on p "Hali & Bill’s Snodgrass hike elopement was complete with perfect weather, uniqu…" at bounding box center [784, 664] width 566 height 78
copy p "Snodgrass"
click at [833, 594] on icon "Next slide" at bounding box center [825, 591] width 33 height 33
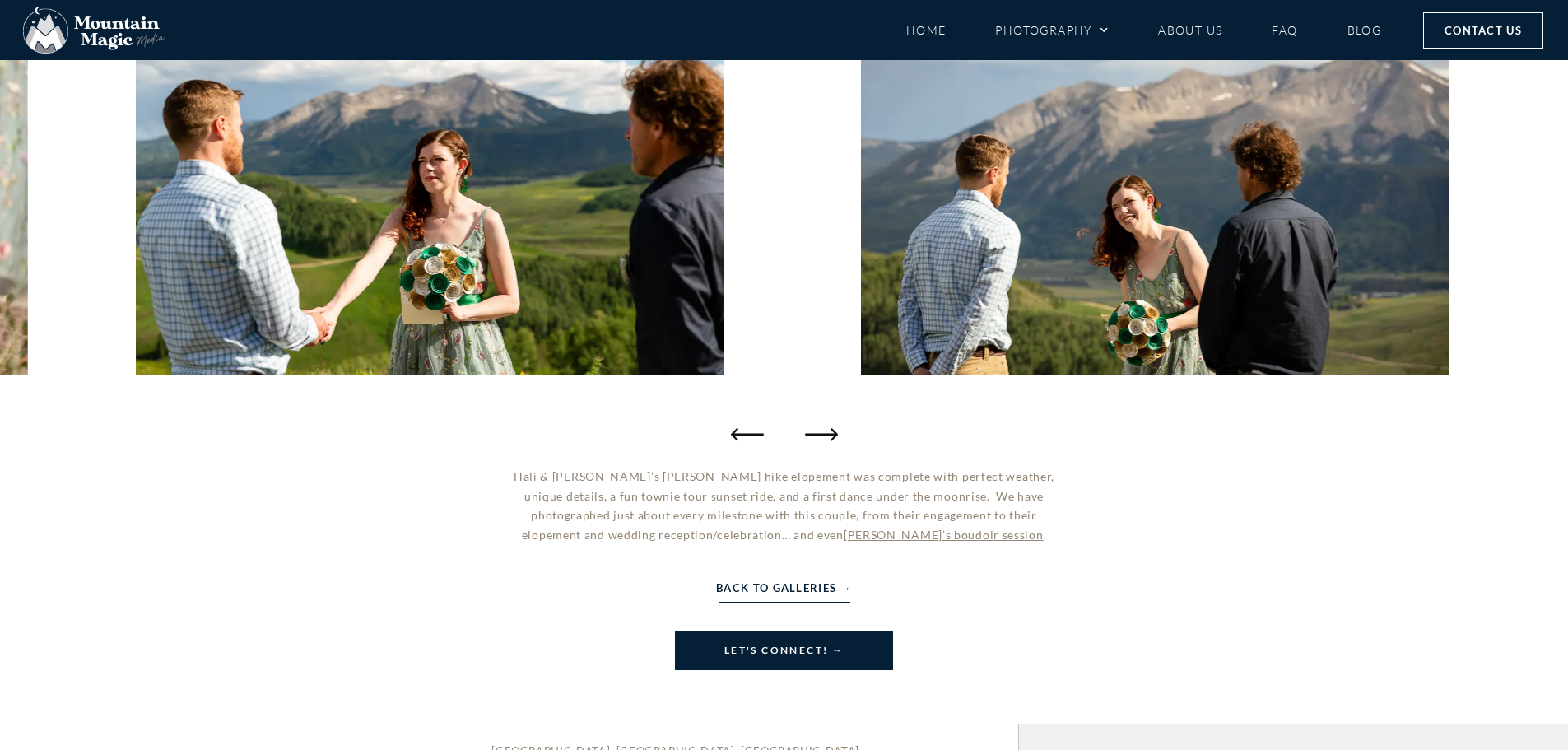
scroll to position [225, 0]
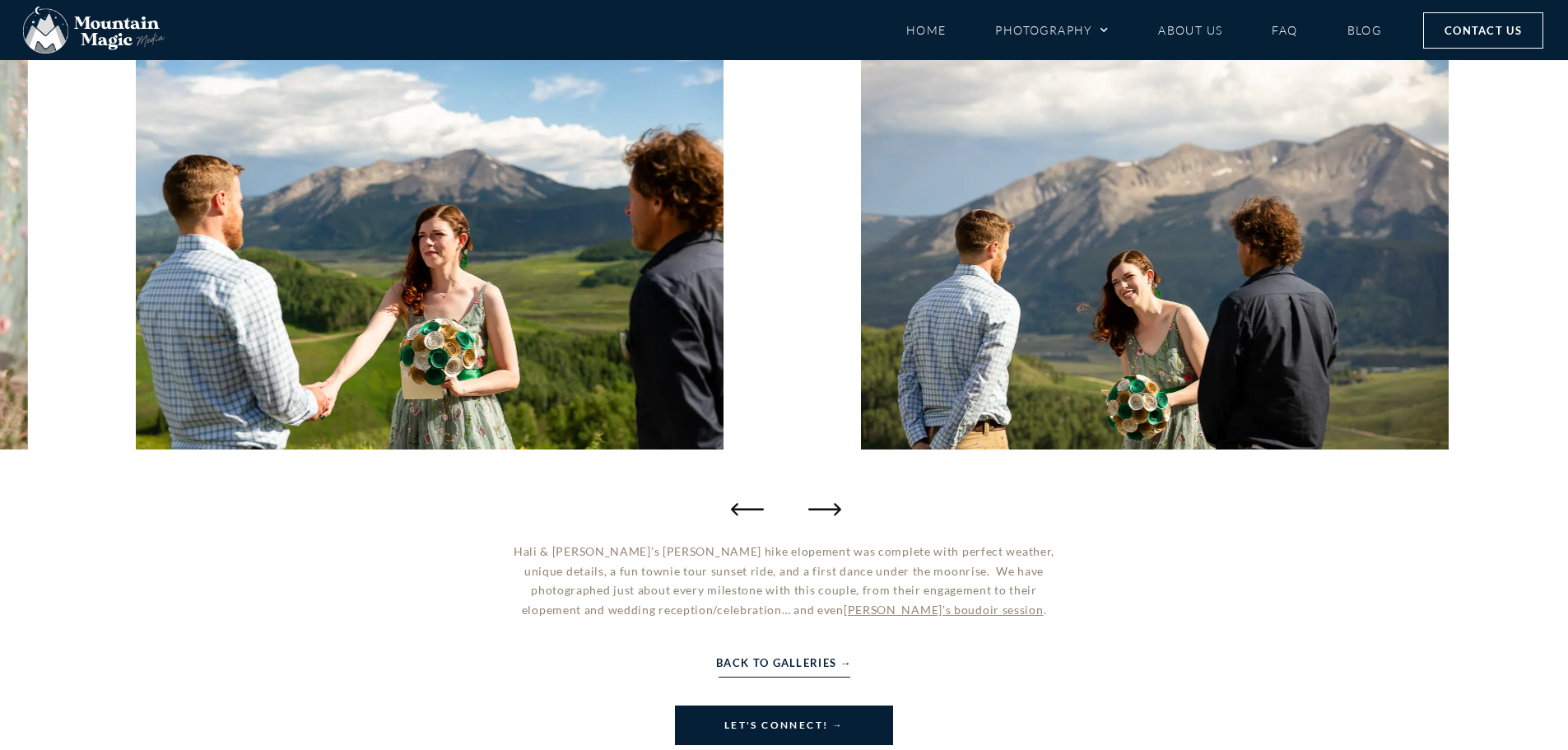
click at [821, 510] on icon "Next slide" at bounding box center [825, 510] width 33 height 12
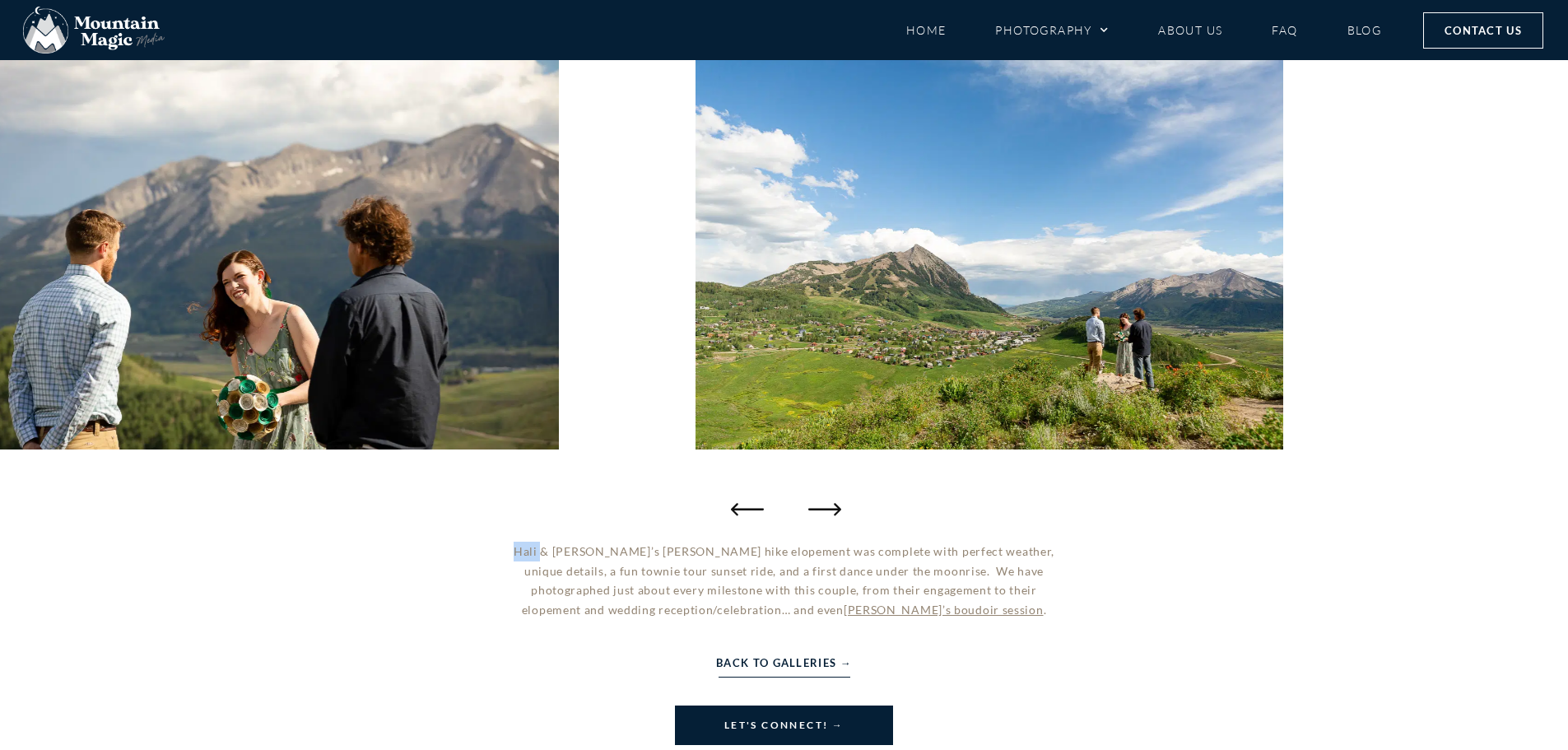
click at [821, 510] on icon "Next slide" at bounding box center [825, 510] width 33 height 12
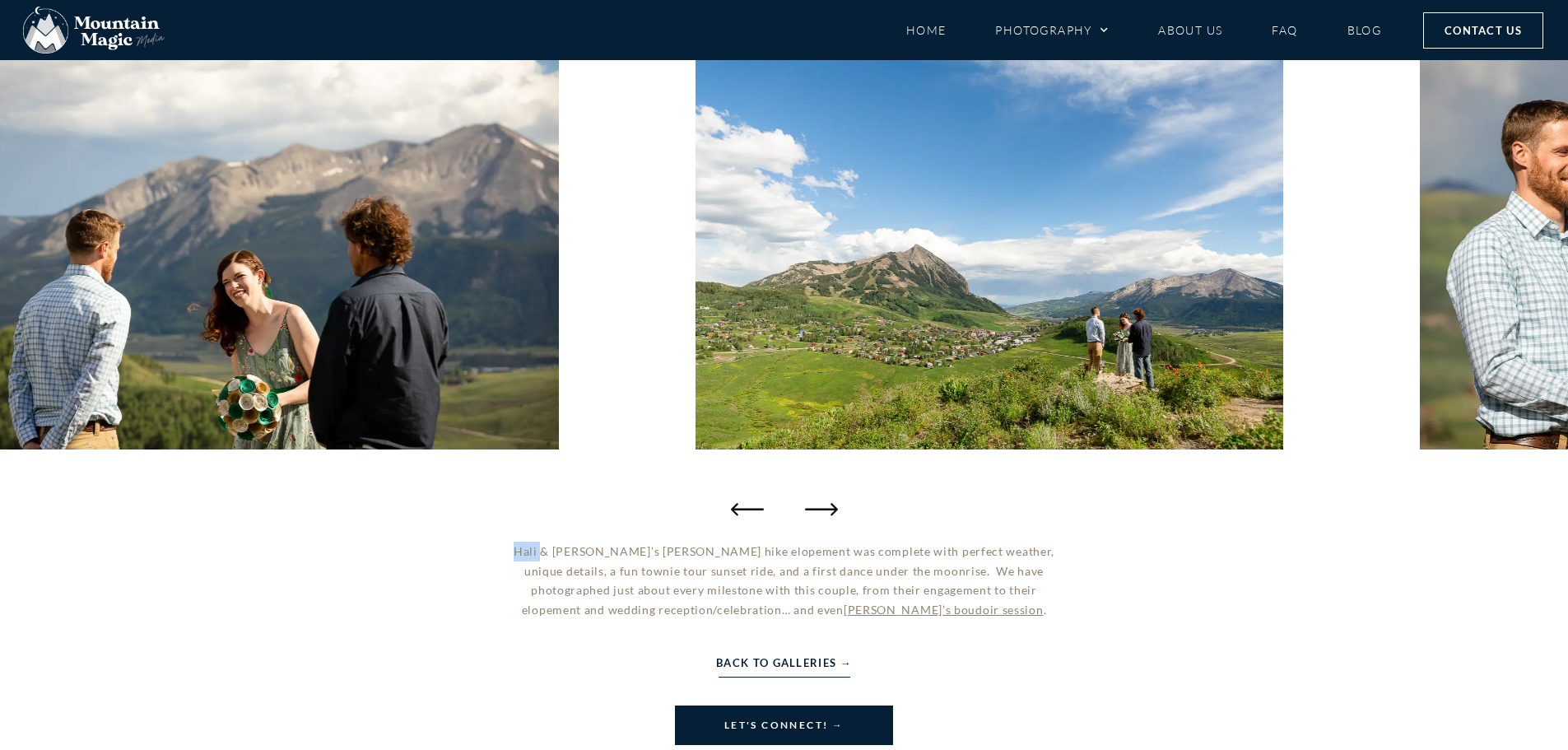
click at [801, 665] on link "Back to Galleries →" at bounding box center [784, 663] width 136 height 18
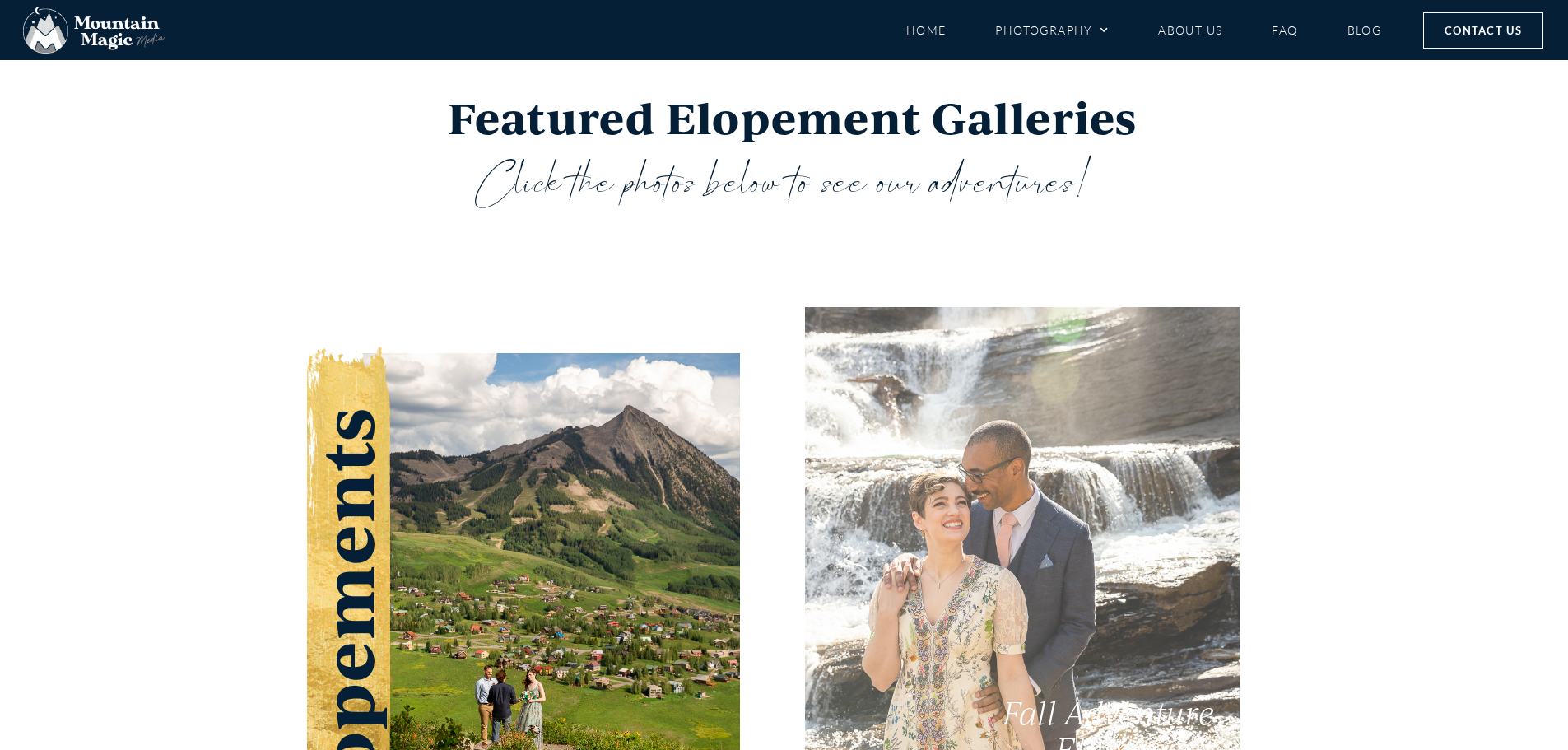
scroll to position [2760, 0]
click at [1052, 492] on link "Fall Adventure Elopement" at bounding box center [1022, 543] width 435 height 495
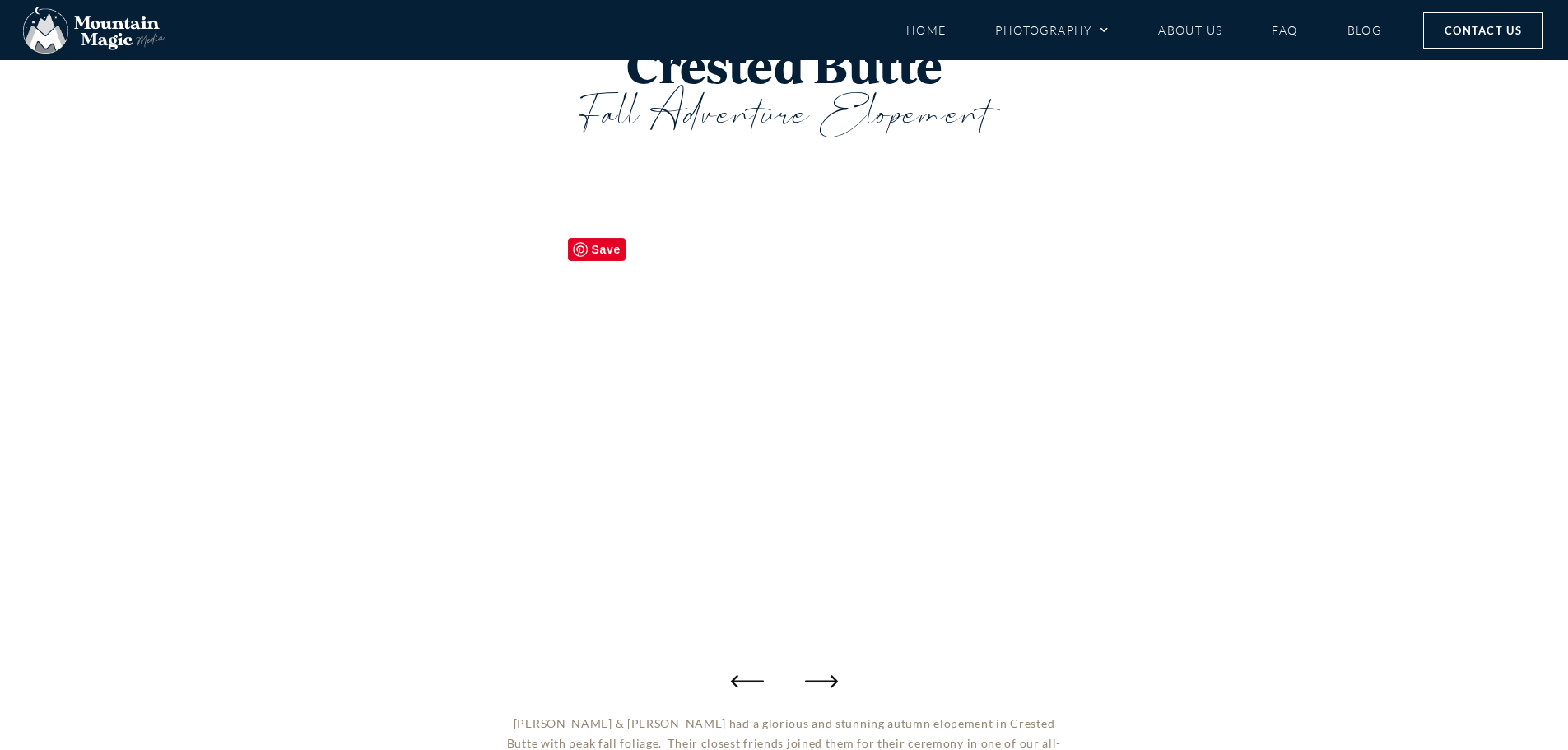
scroll to position [82, 0]
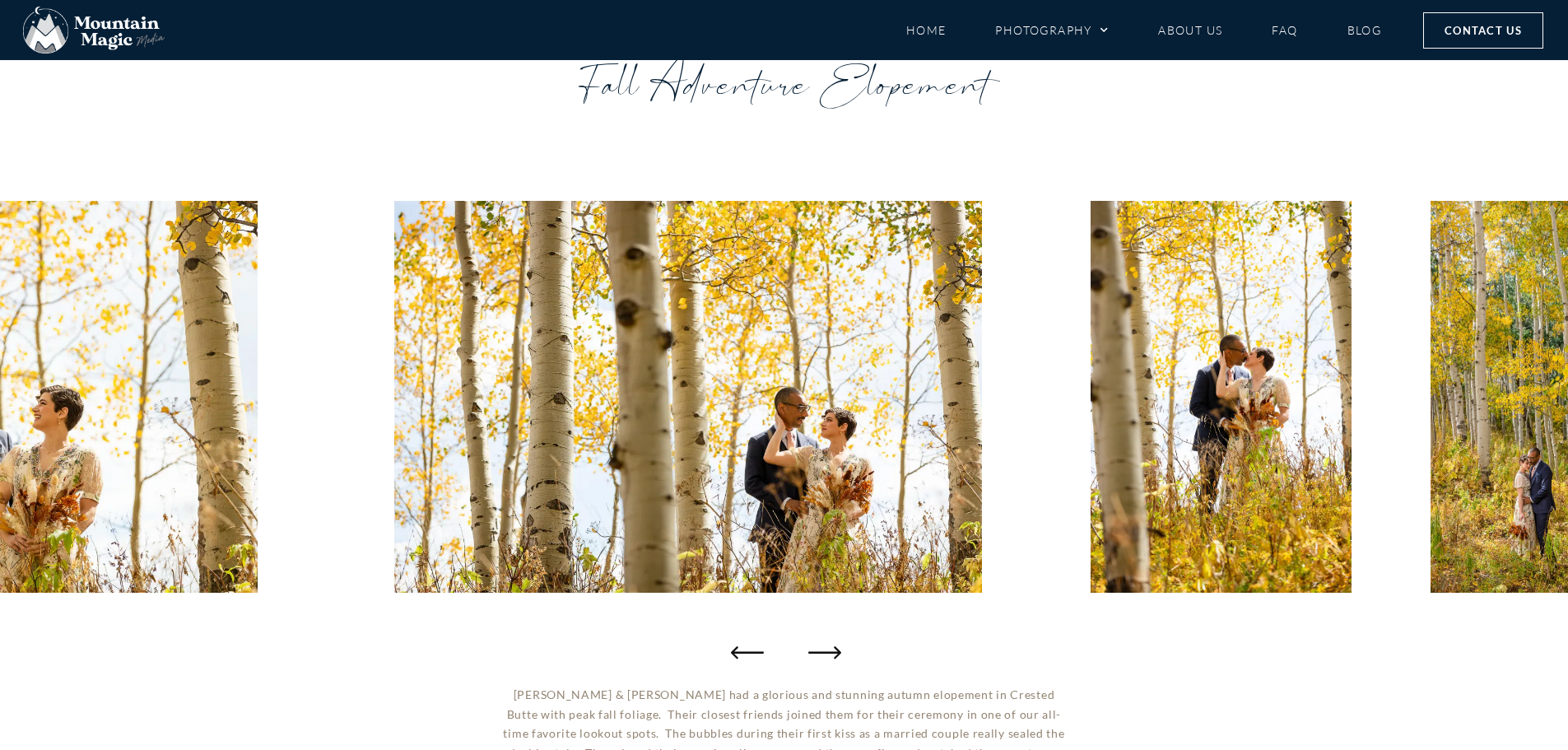
click at [823, 641] on icon "Next slide" at bounding box center [825, 652] width 33 height 33
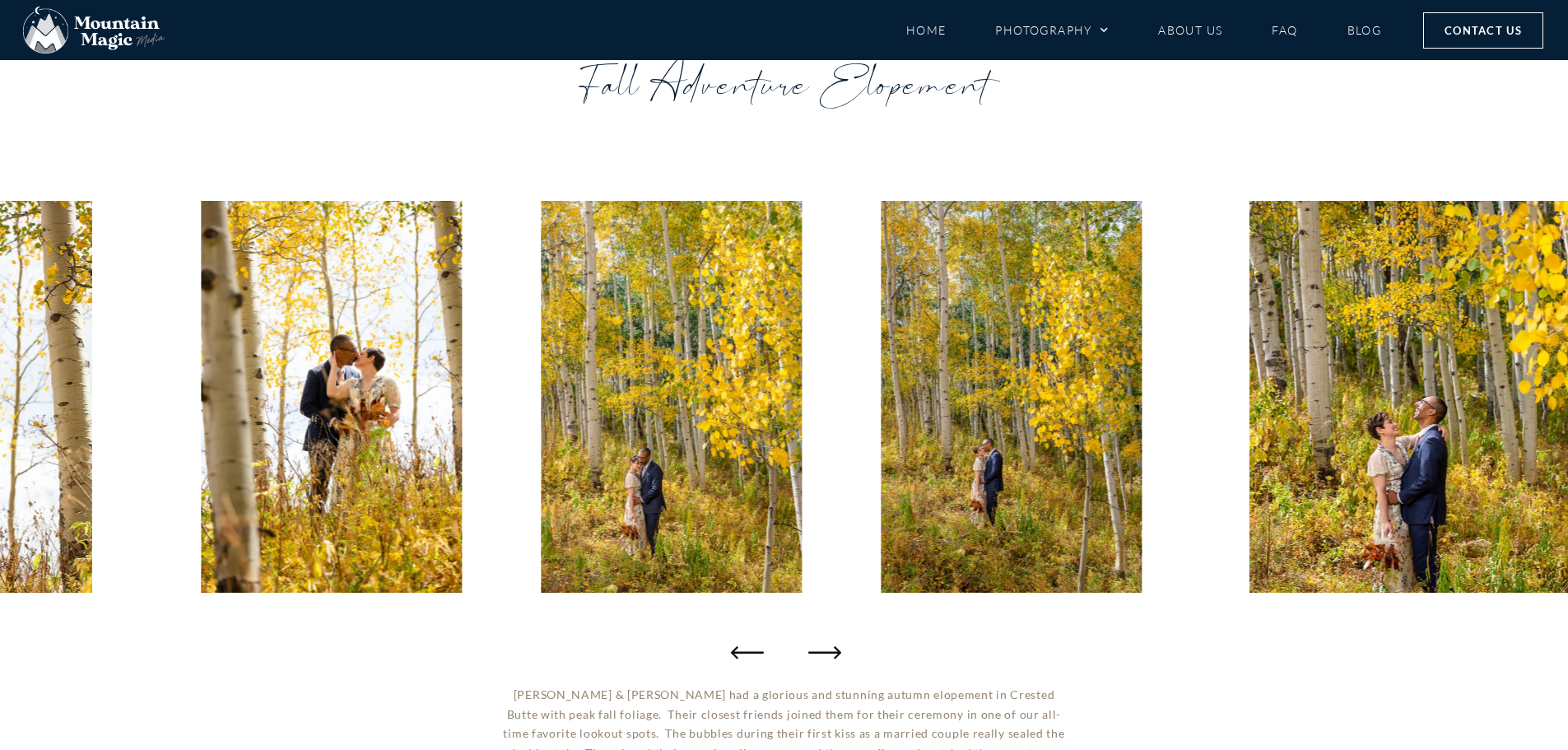
click at [823, 641] on icon "Next slide" at bounding box center [825, 652] width 33 height 33
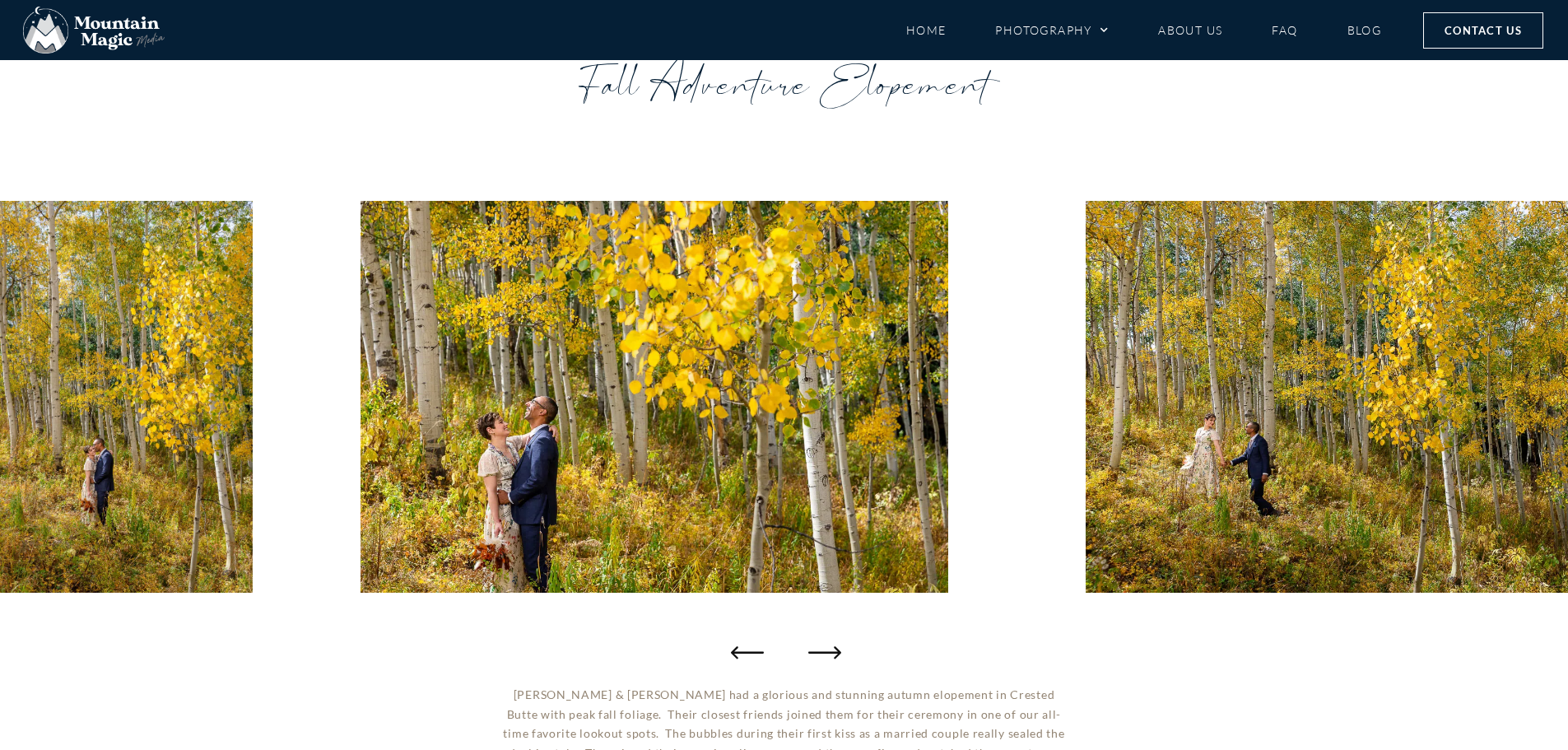
click at [823, 641] on icon "Next slide" at bounding box center [825, 652] width 33 height 33
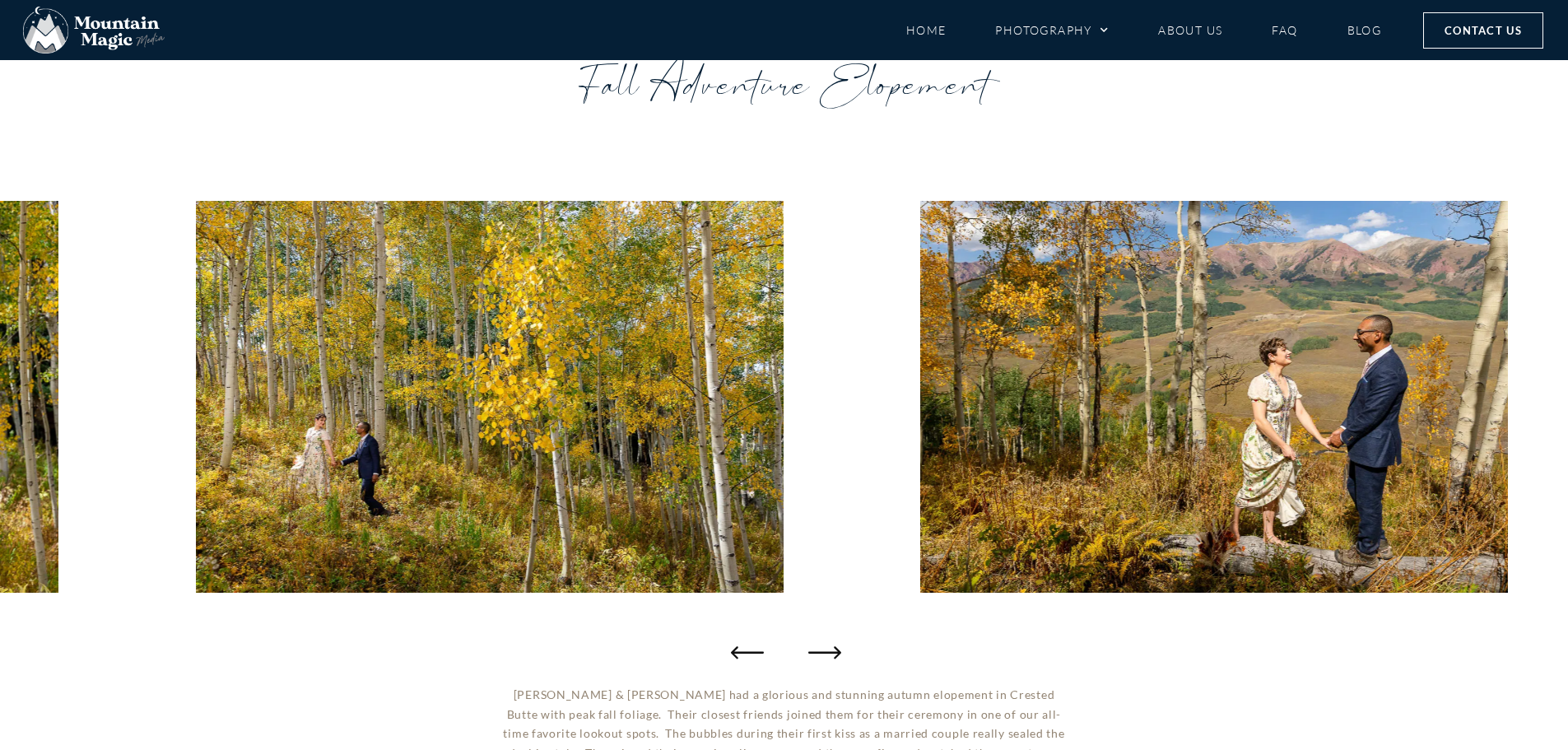
click at [823, 641] on icon "Next slide" at bounding box center [825, 652] width 33 height 33
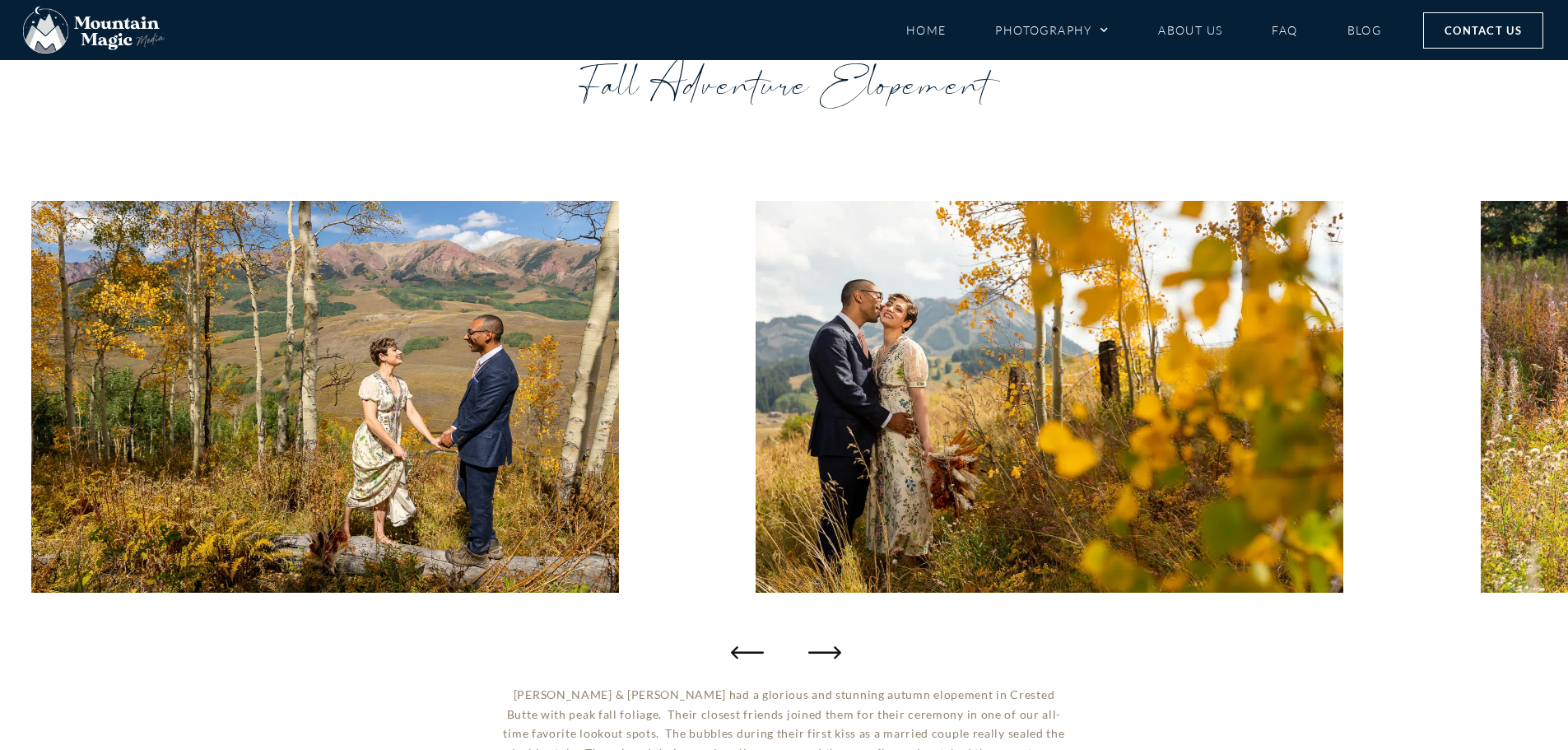
click at [823, 641] on icon "Next slide" at bounding box center [825, 652] width 33 height 33
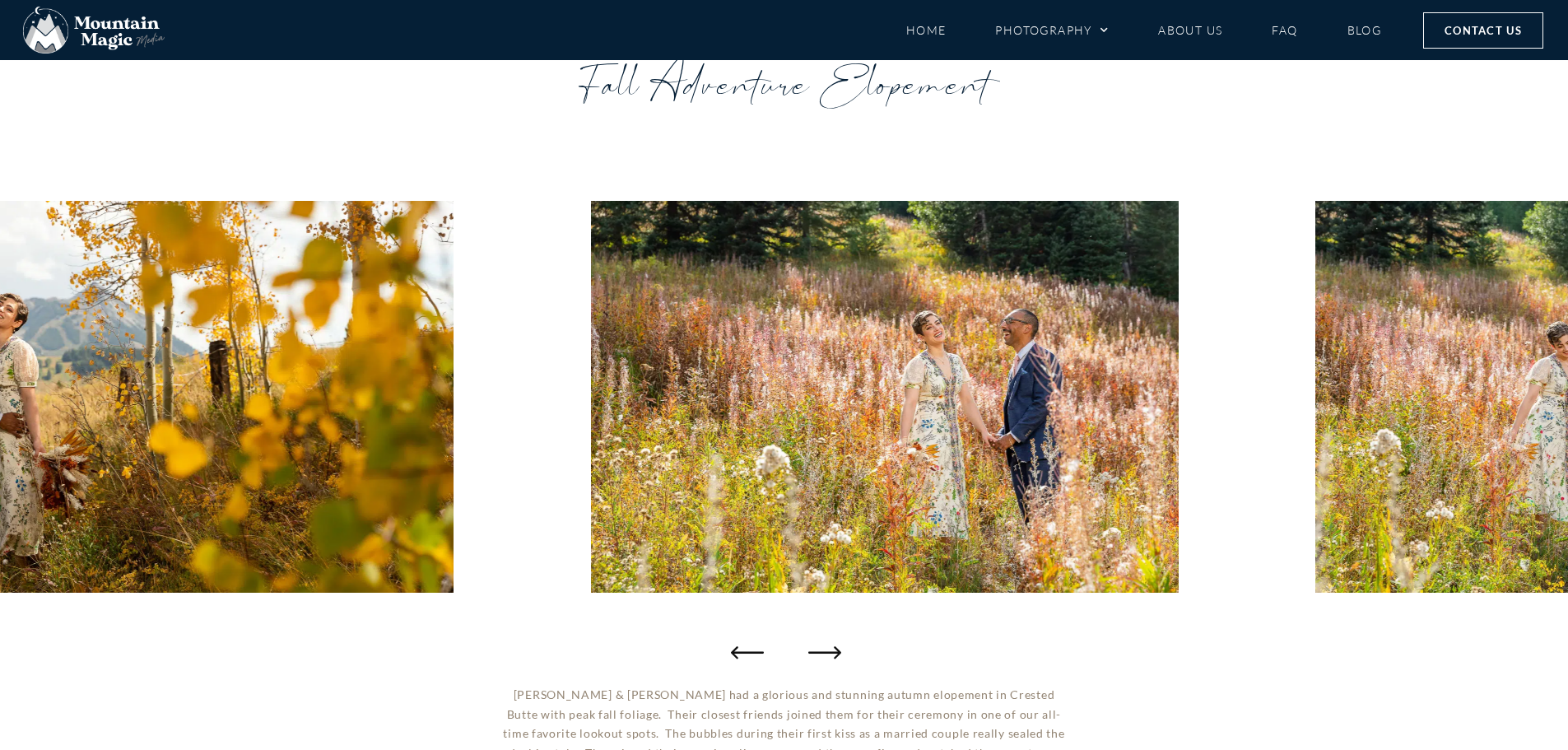
click at [823, 641] on icon "Next slide" at bounding box center [825, 652] width 33 height 33
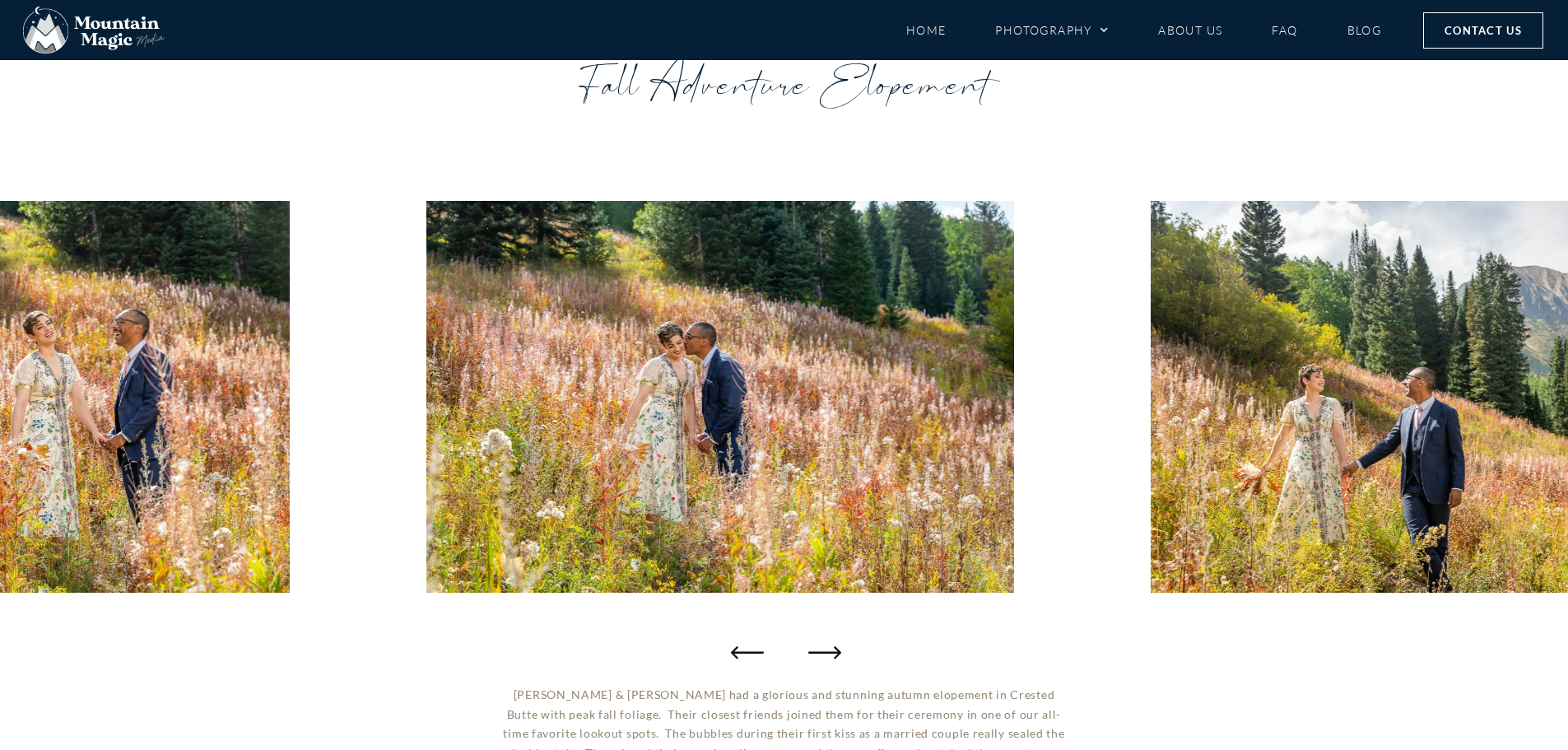
click at [823, 641] on icon "Next slide" at bounding box center [825, 652] width 33 height 33
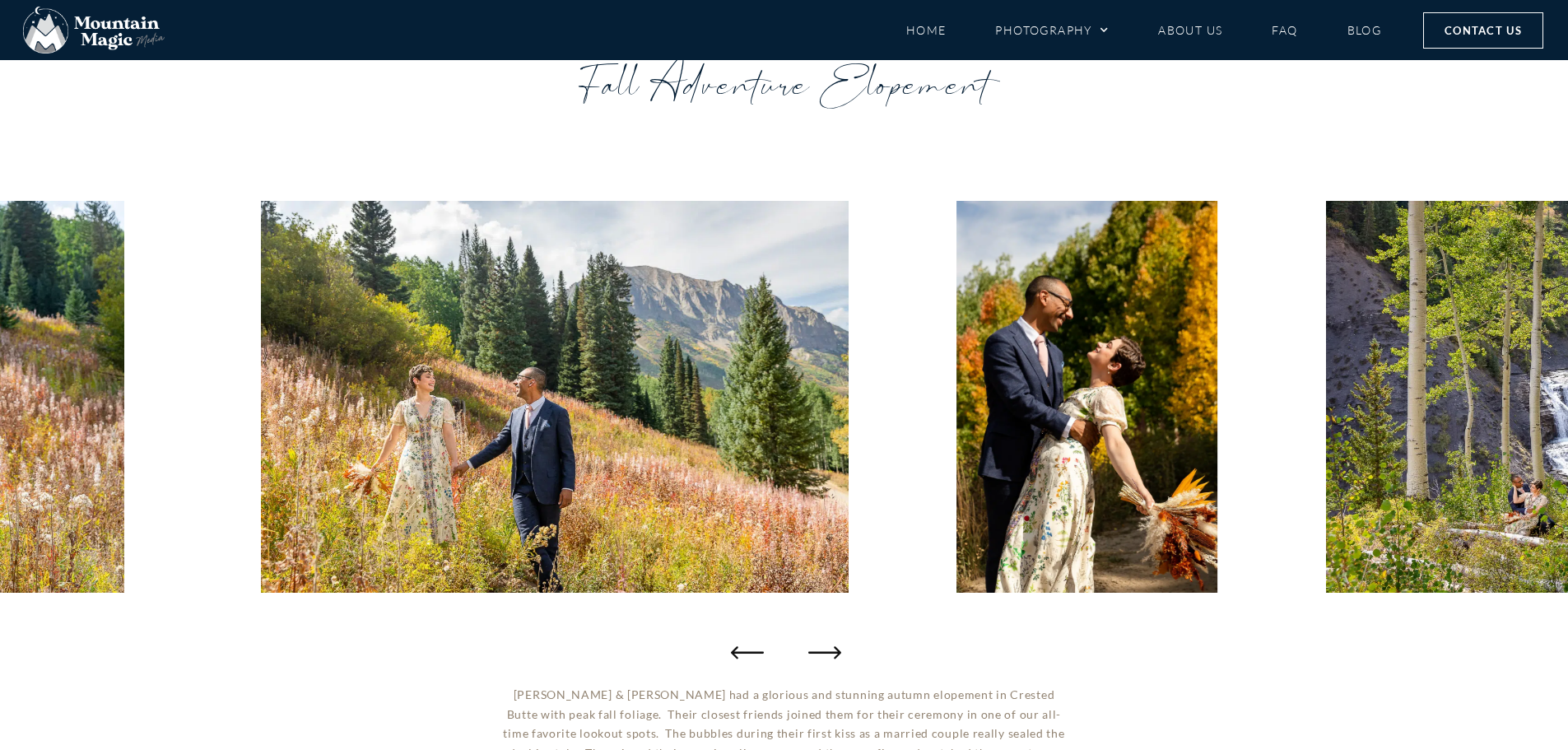
click at [823, 641] on icon "Next slide" at bounding box center [825, 652] width 33 height 33
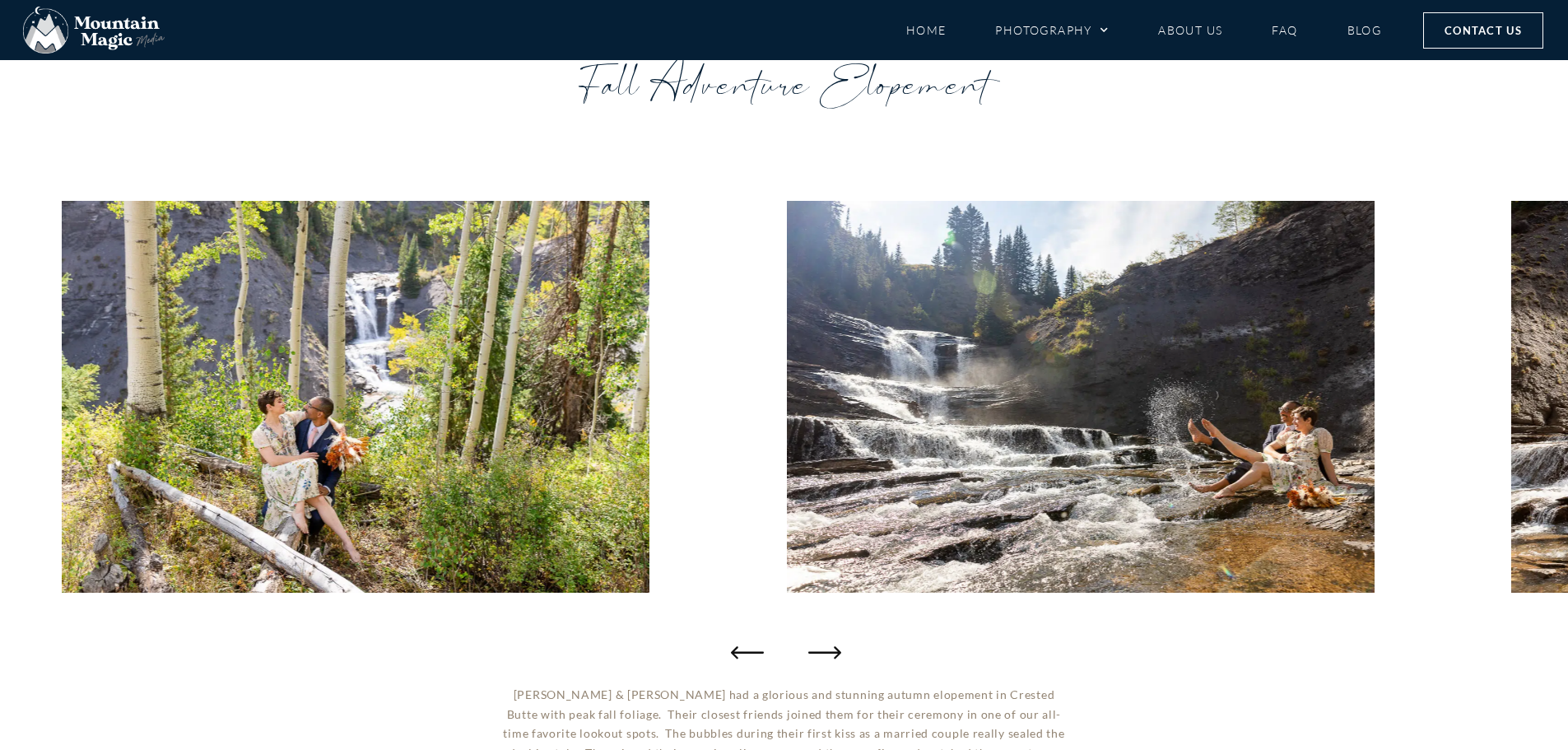
click at [823, 641] on icon "Next slide" at bounding box center [825, 652] width 33 height 33
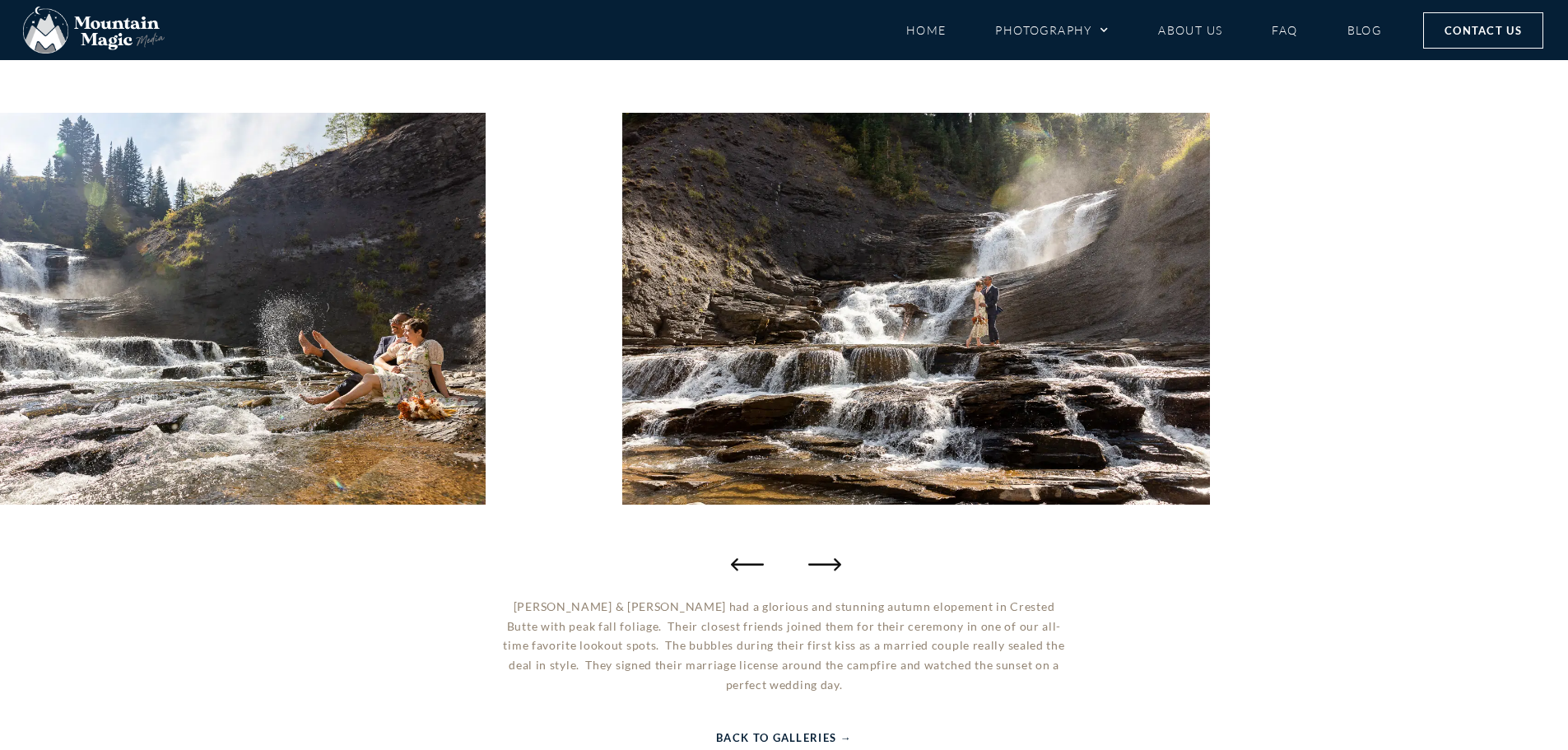
scroll to position [247, 0]
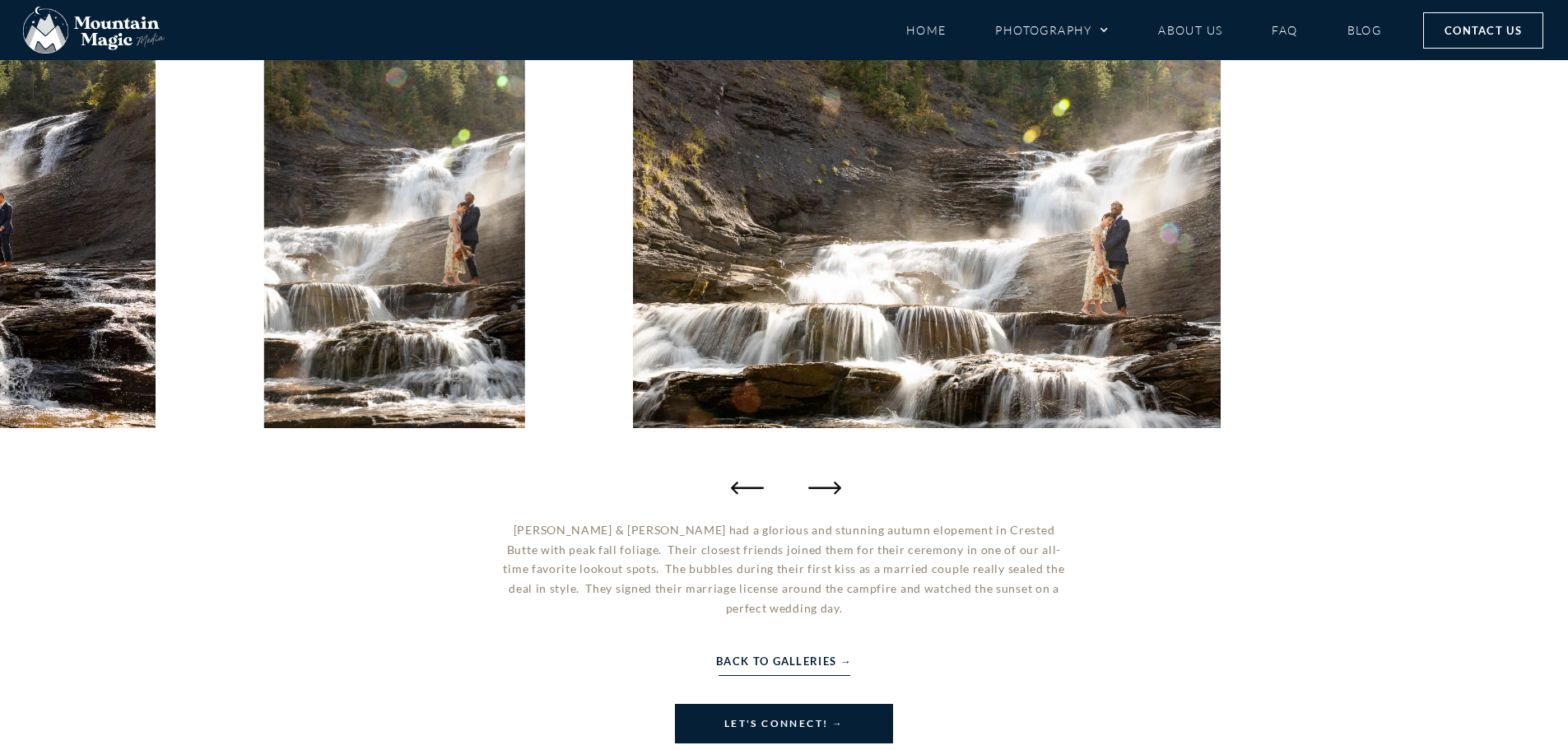
click at [833, 484] on icon "Next slide" at bounding box center [825, 487] width 33 height 33
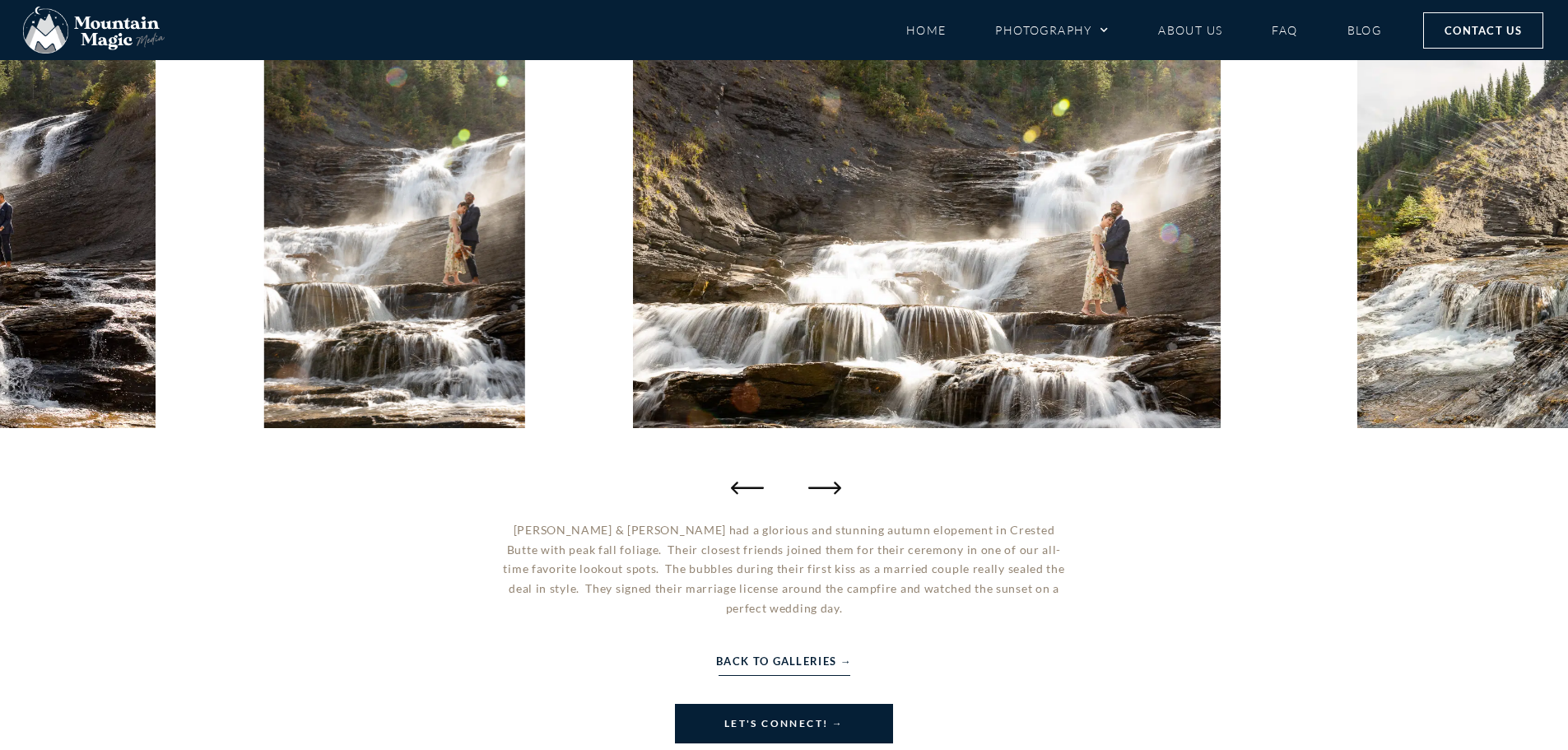
click at [833, 484] on icon "Next slide" at bounding box center [825, 487] width 33 height 33
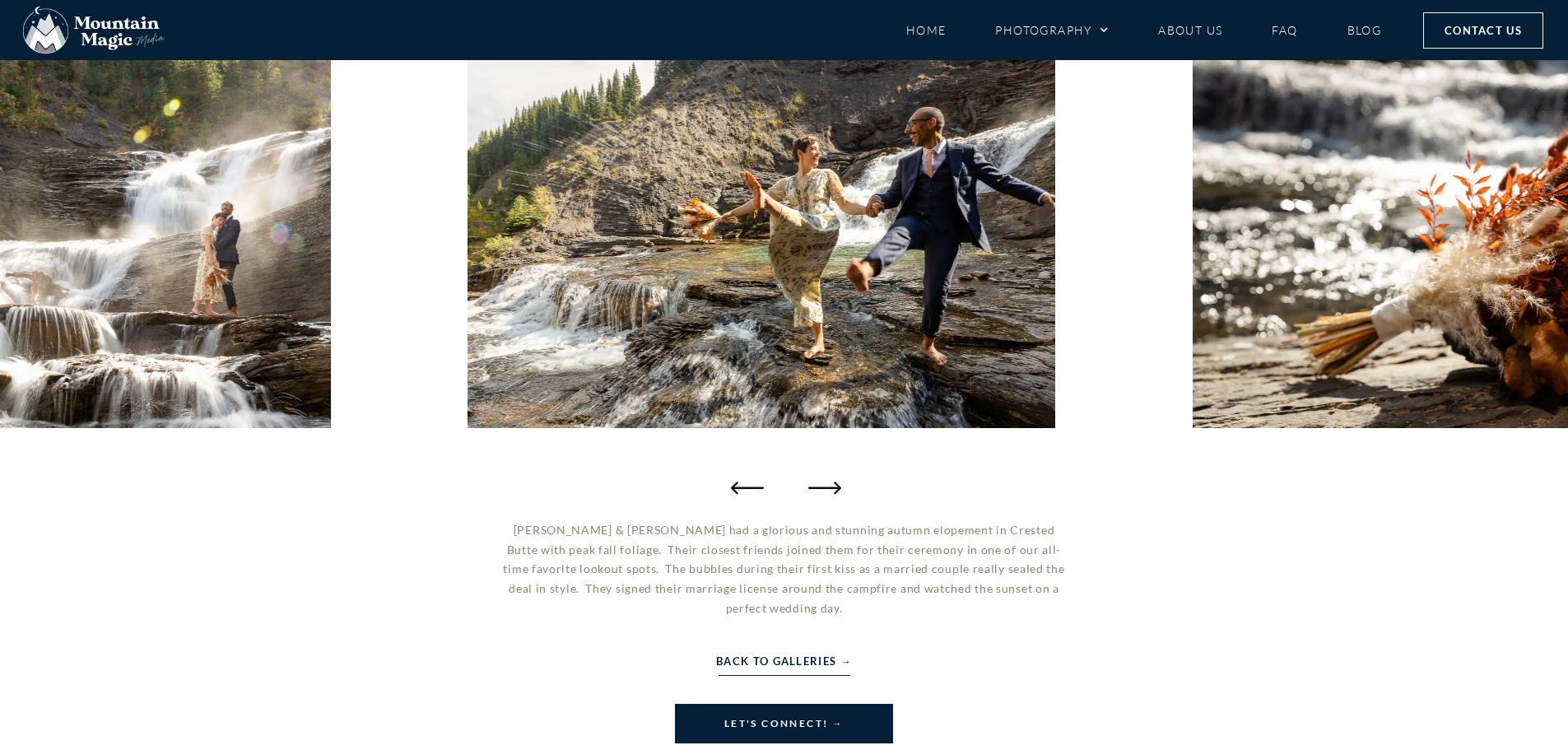
click at [833, 484] on icon "Next slide" at bounding box center [825, 487] width 33 height 33
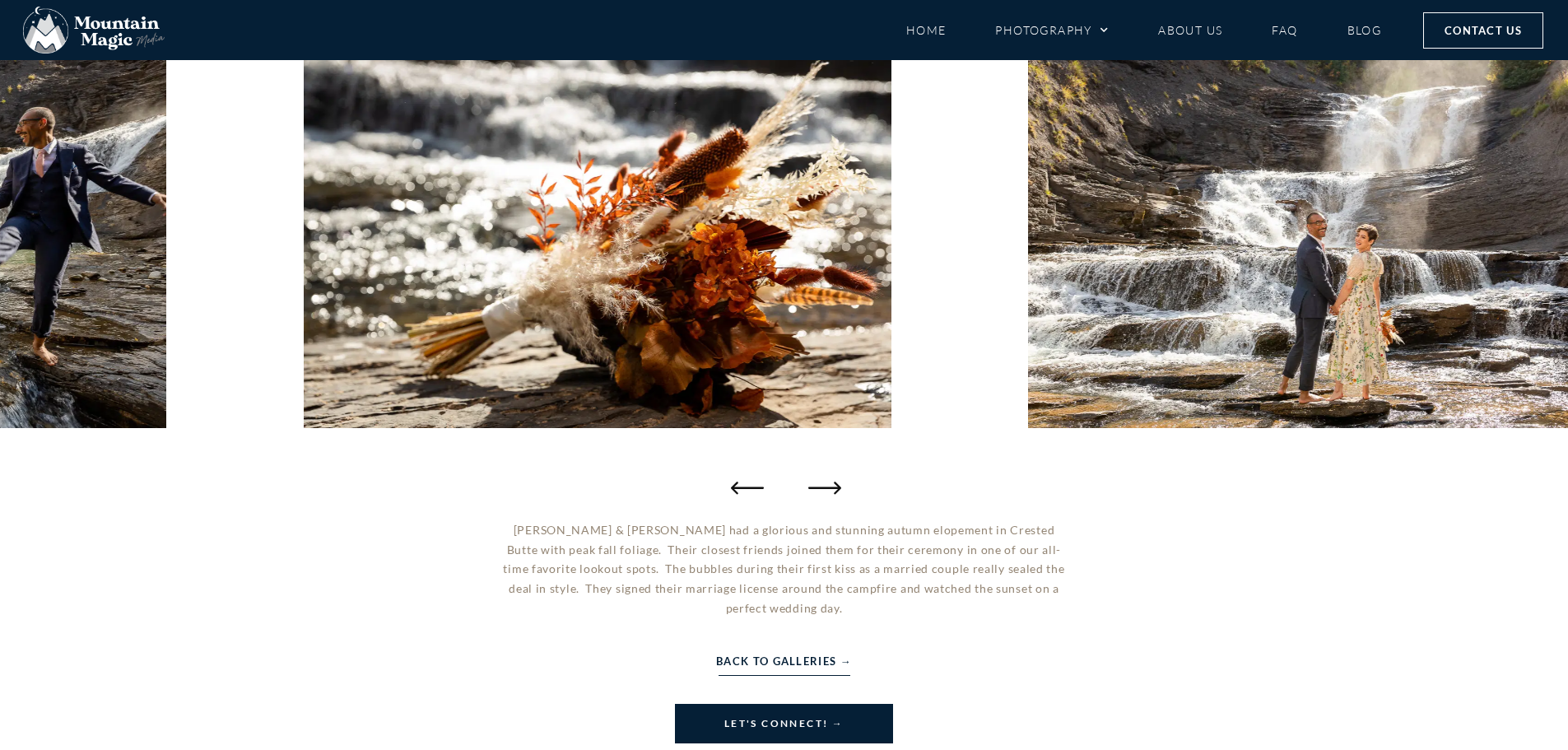
click at [833, 484] on icon "Next slide" at bounding box center [825, 487] width 33 height 33
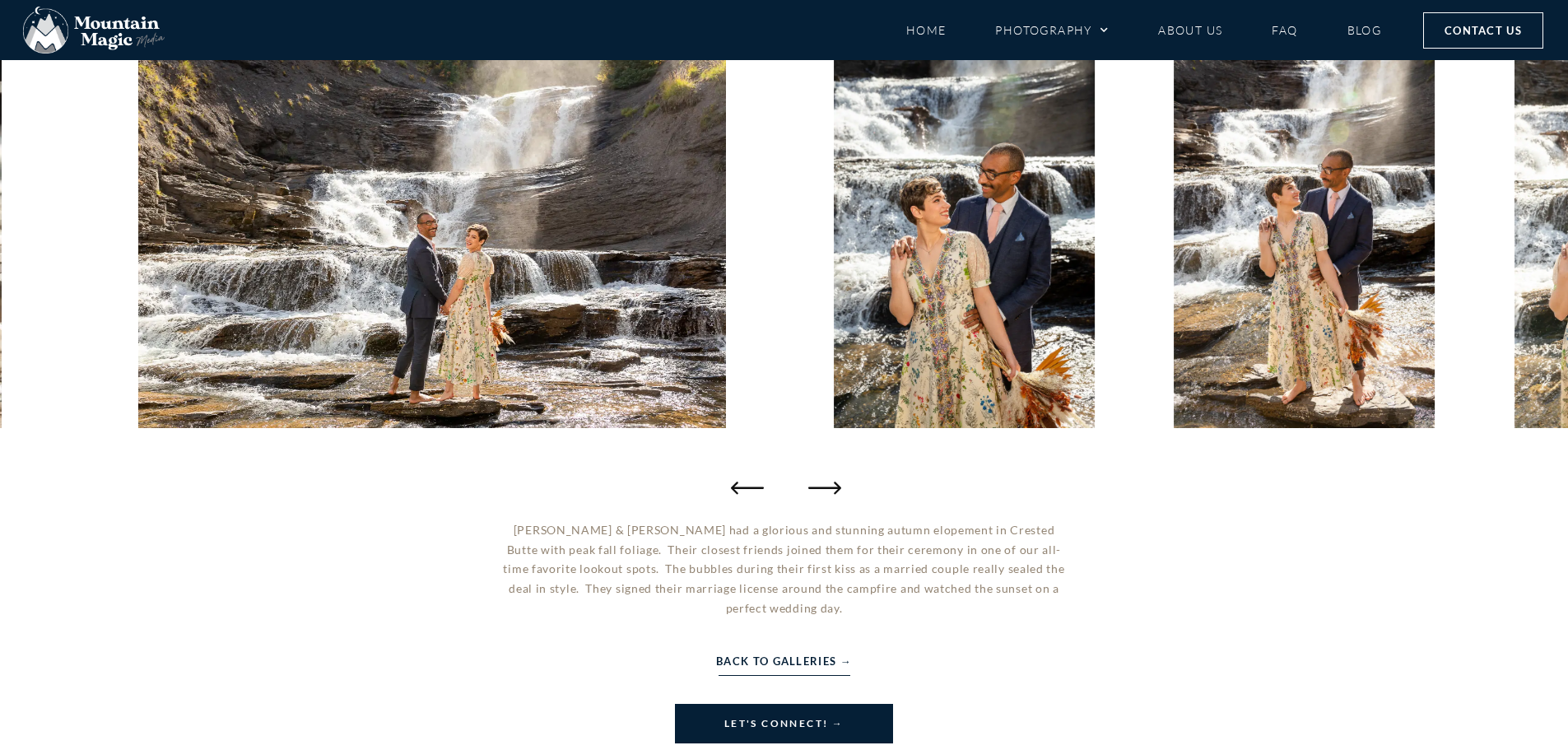
click at [833, 484] on icon "Next slide" at bounding box center [825, 487] width 33 height 33
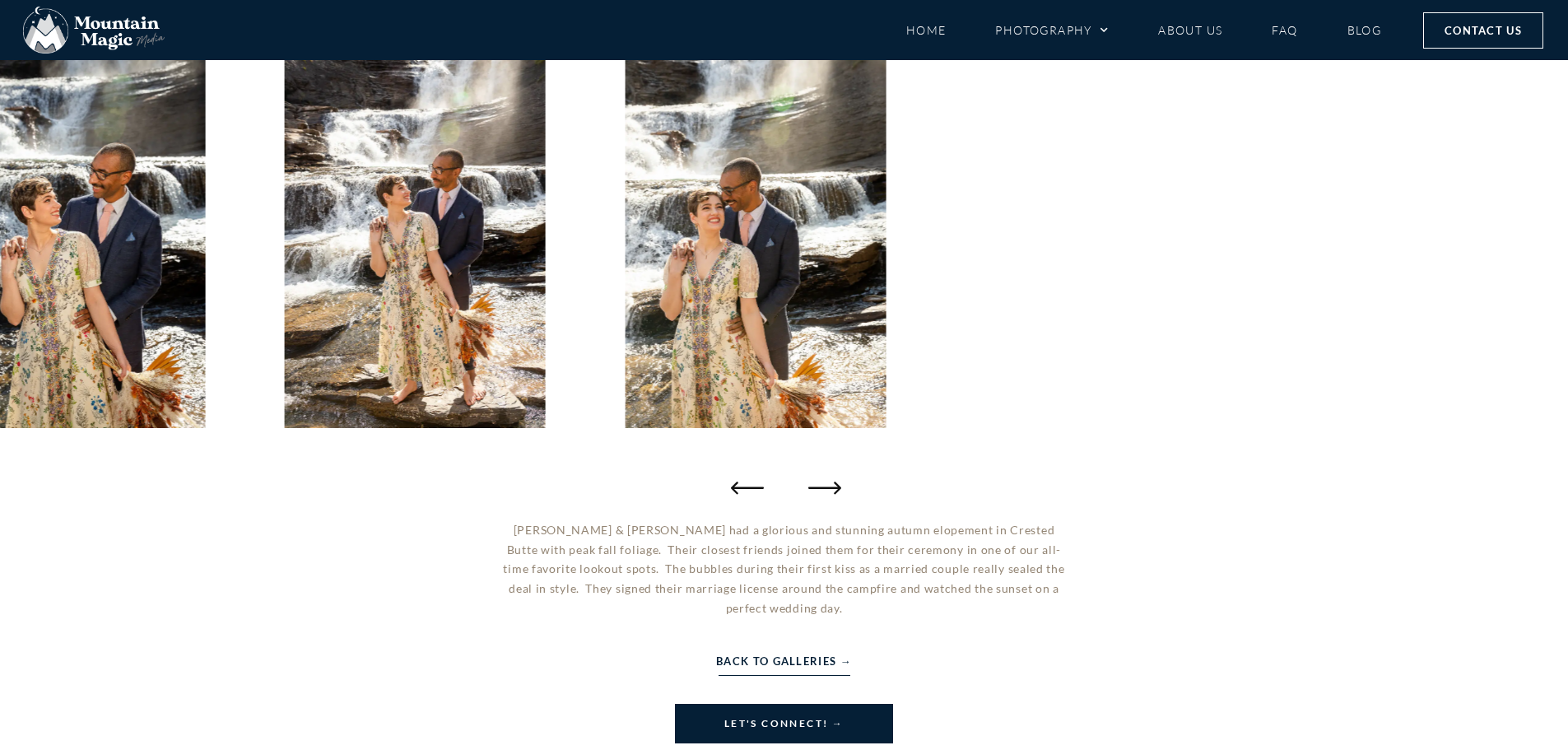
click at [833, 484] on icon "Next slide" at bounding box center [825, 487] width 33 height 33
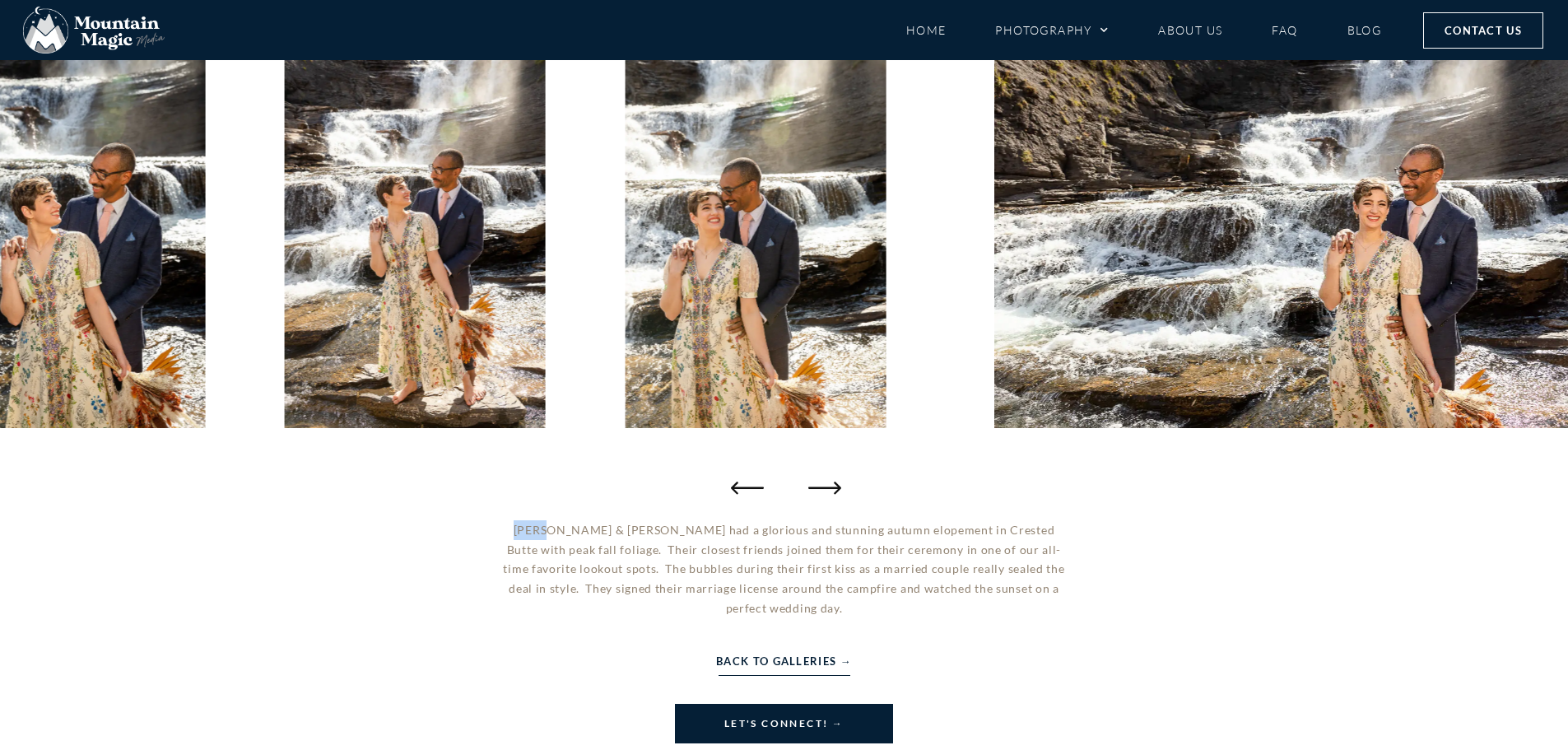
click at [833, 484] on icon "Next slide" at bounding box center [825, 487] width 33 height 33
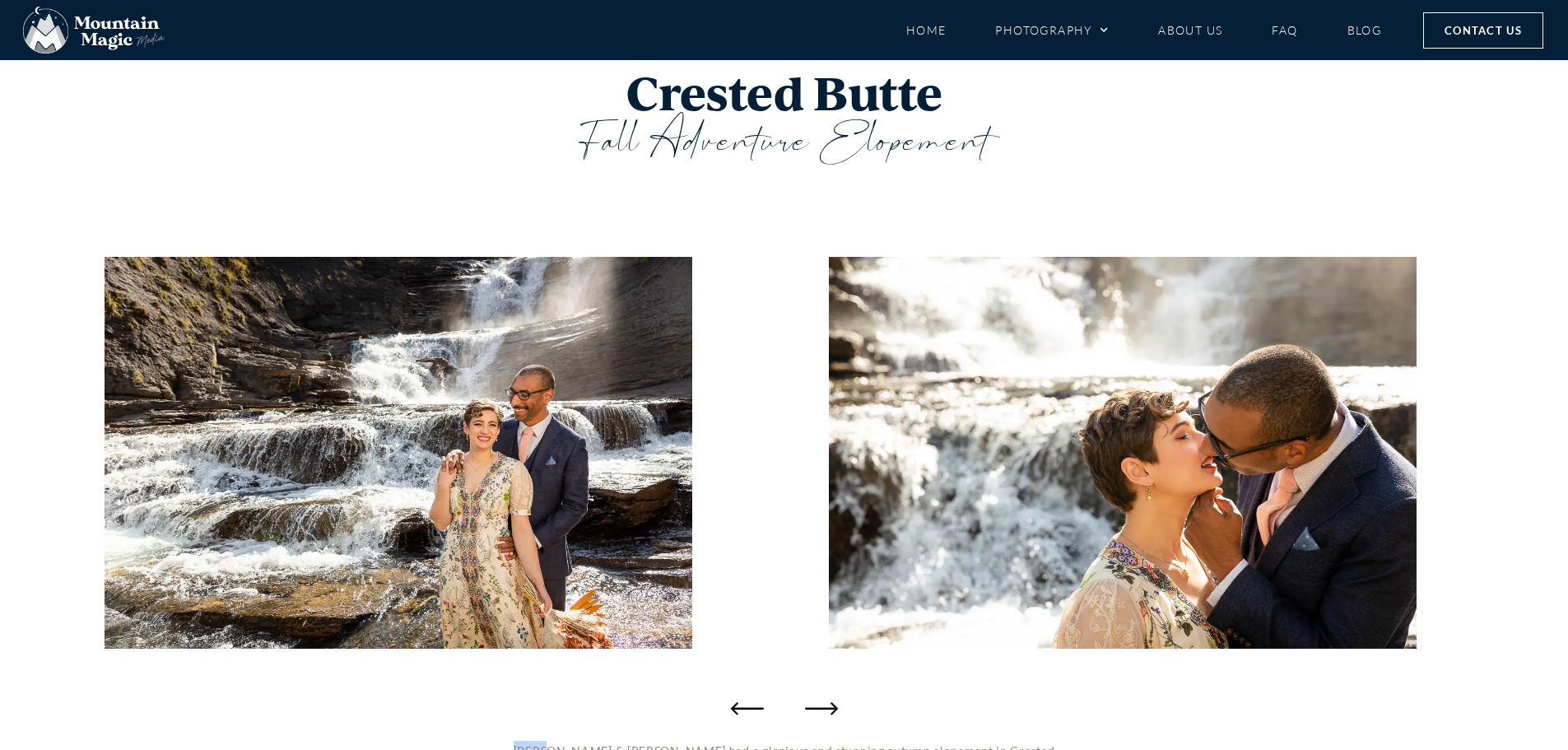
scroll to position [0, 0]
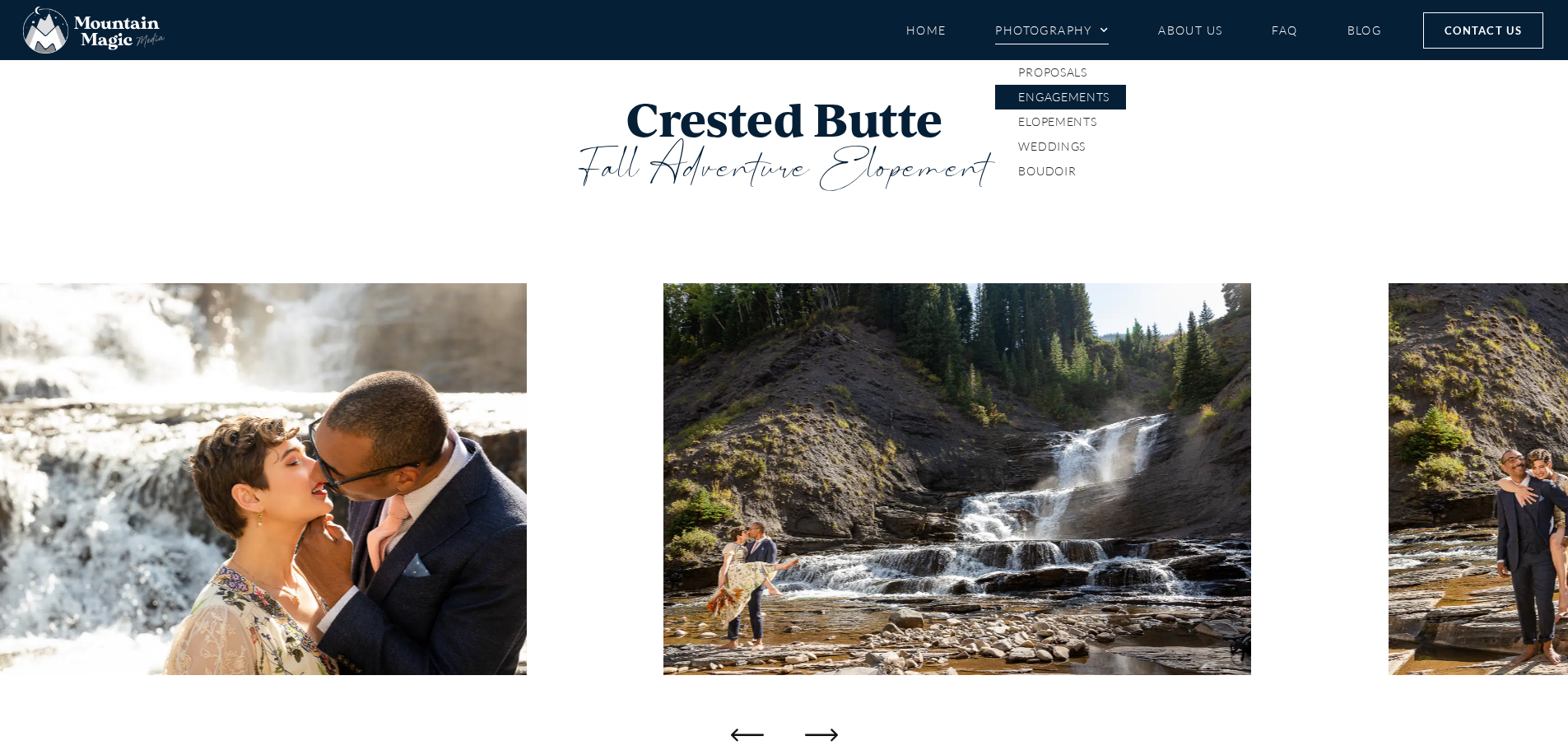
click at [1101, 94] on link "Engagements" at bounding box center [1060, 97] width 131 height 25
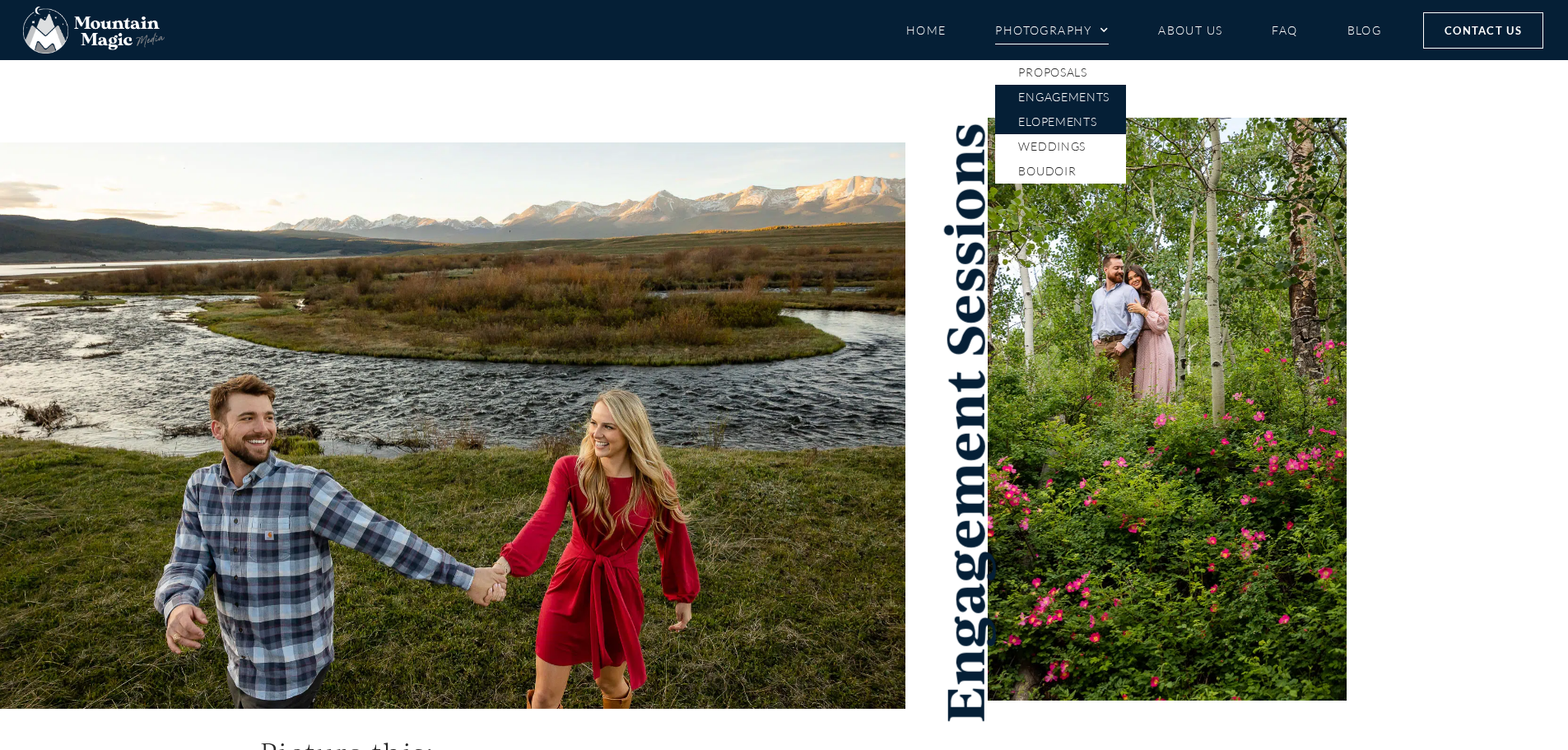
click at [1076, 110] on link "Elopements" at bounding box center [1060, 122] width 131 height 25
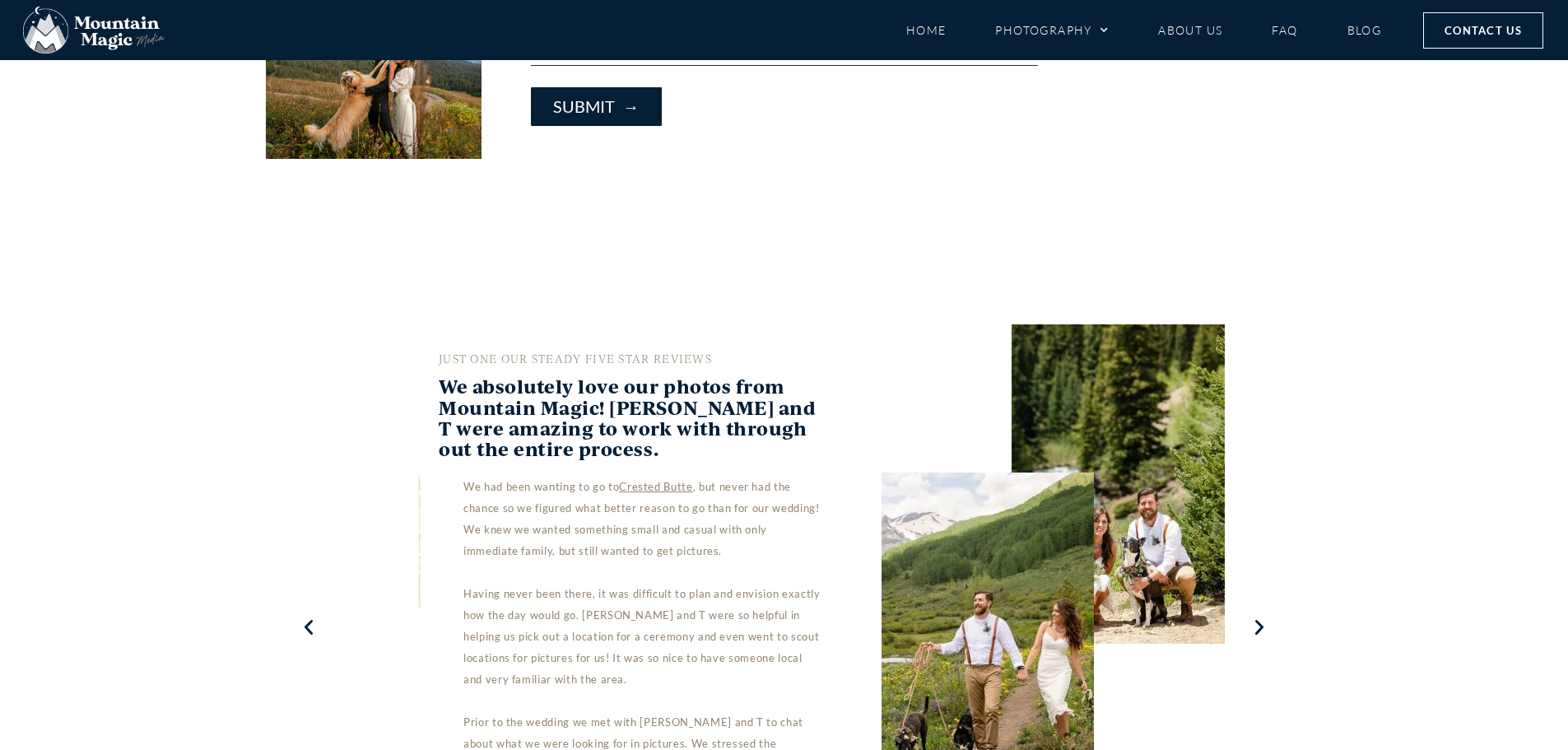
scroll to position [5681, 0]
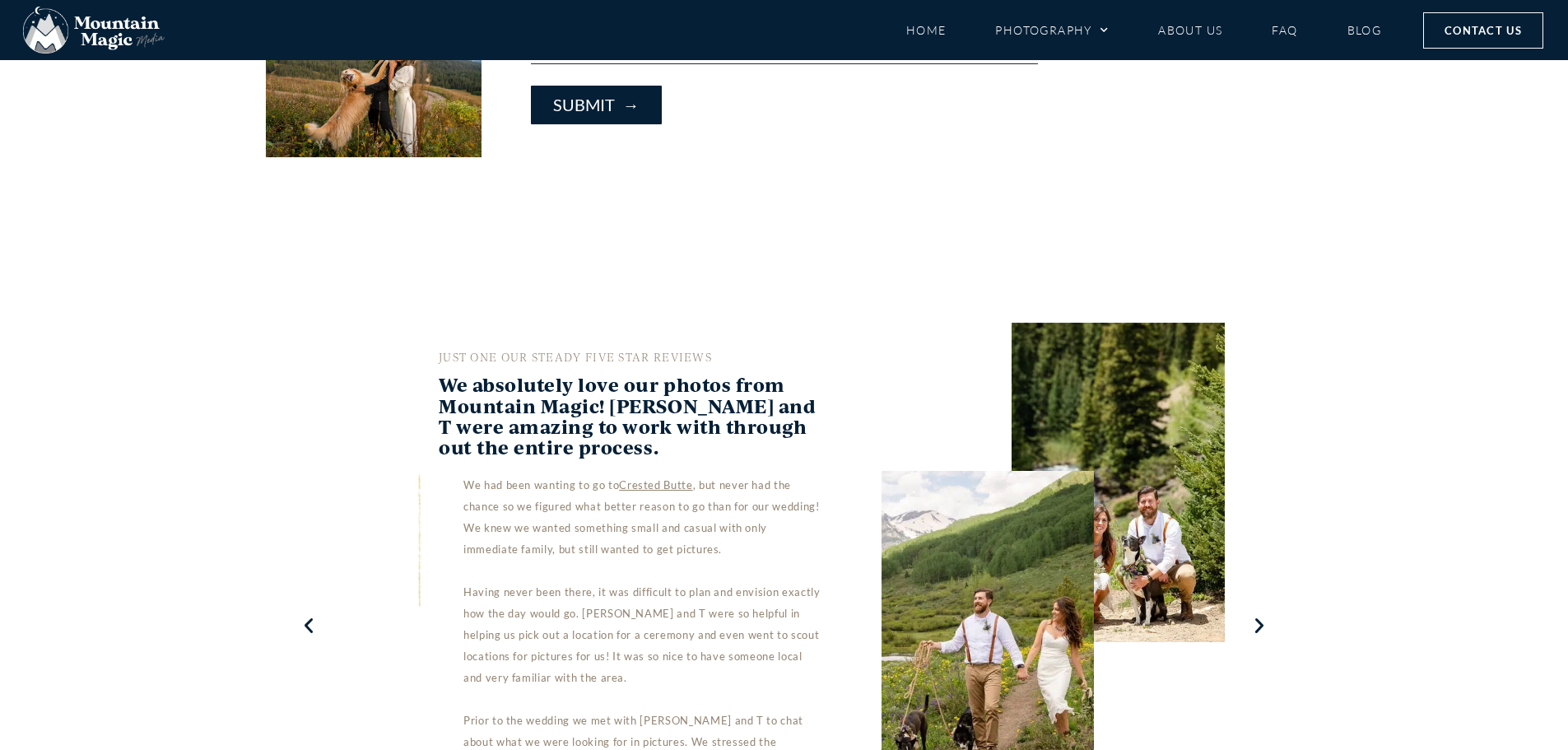
click at [1263, 615] on icon "Next slide" at bounding box center [1259, 625] width 20 height 20
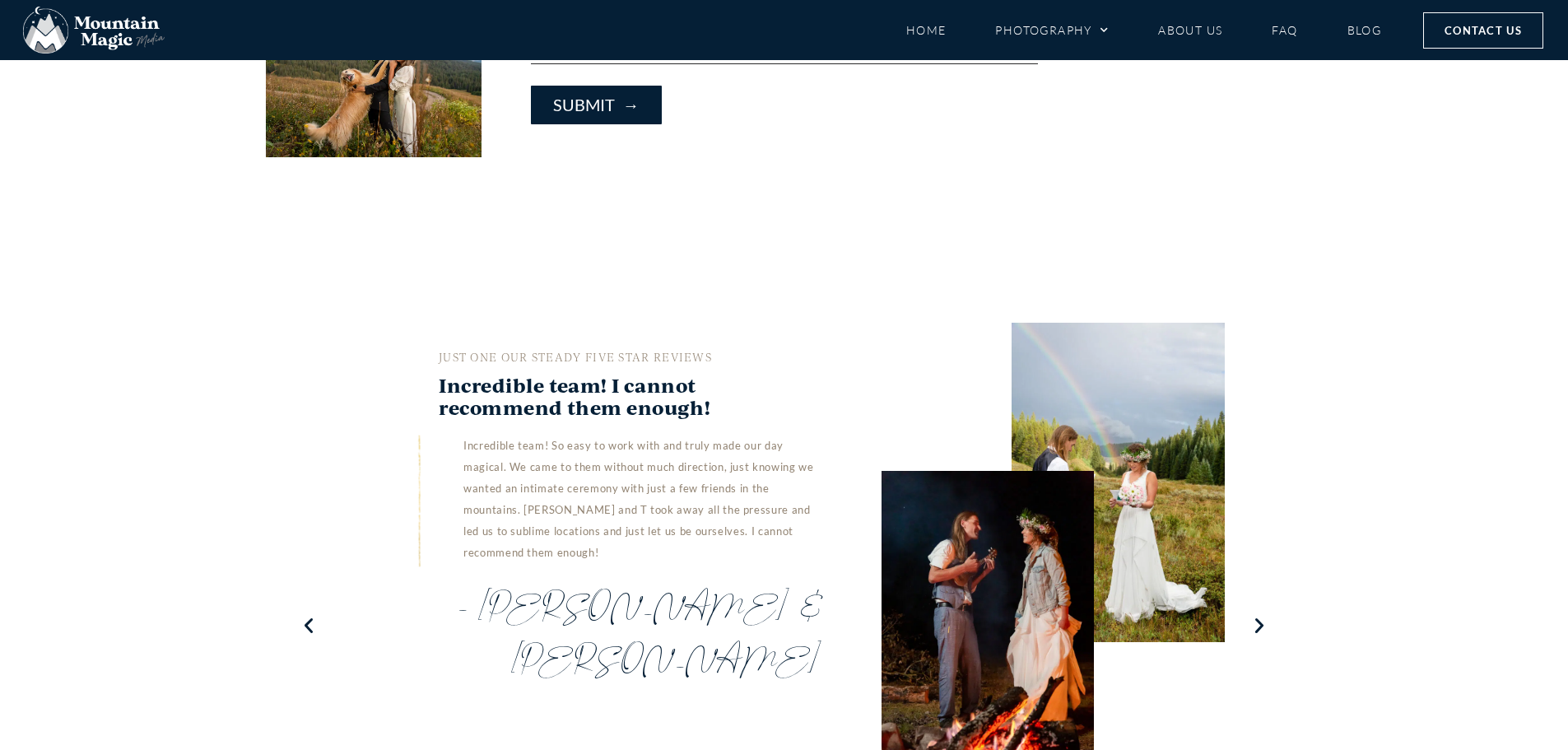
click at [1263, 615] on icon "Next slide" at bounding box center [1259, 625] width 20 height 20
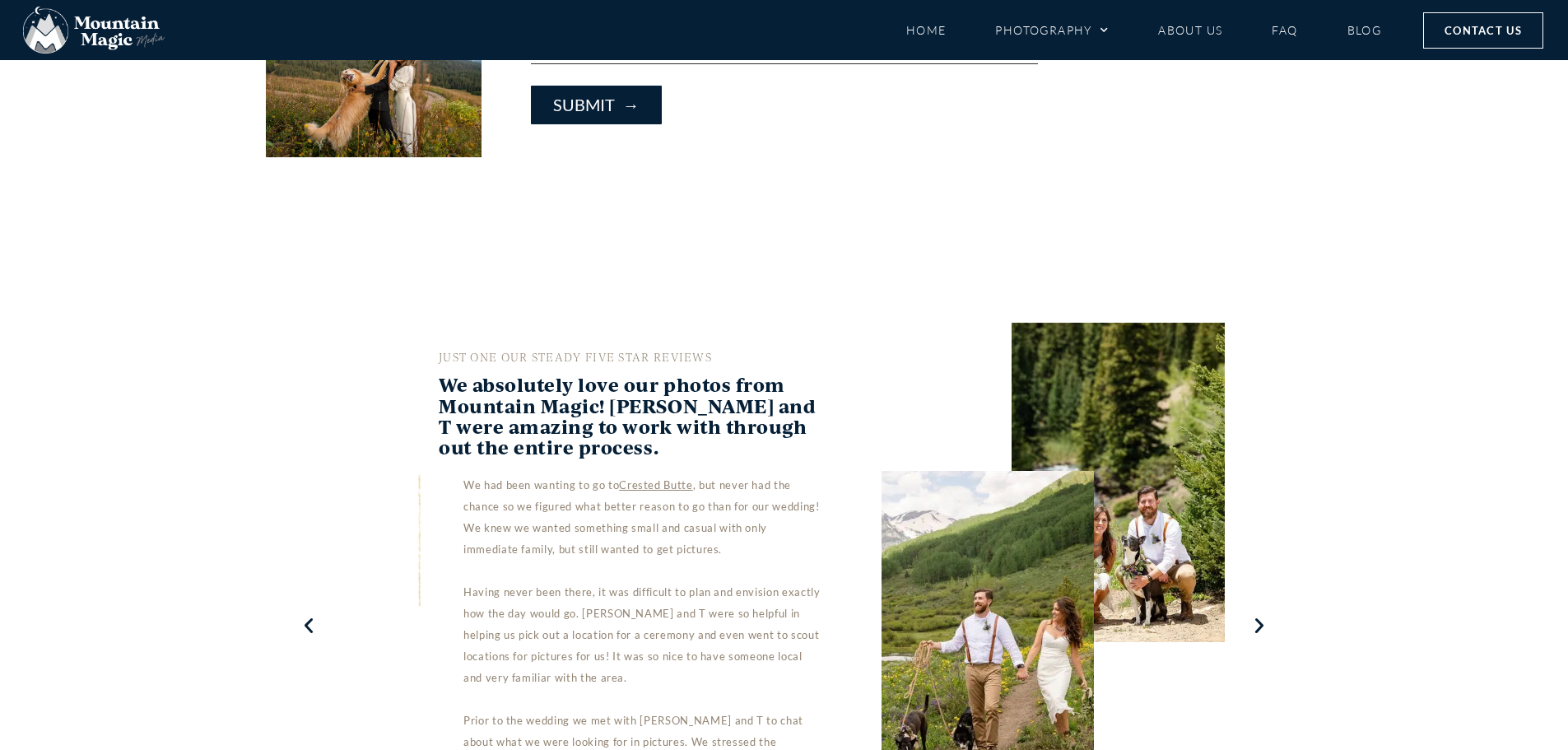
click at [1263, 615] on icon "Next slide" at bounding box center [1259, 625] width 20 height 20
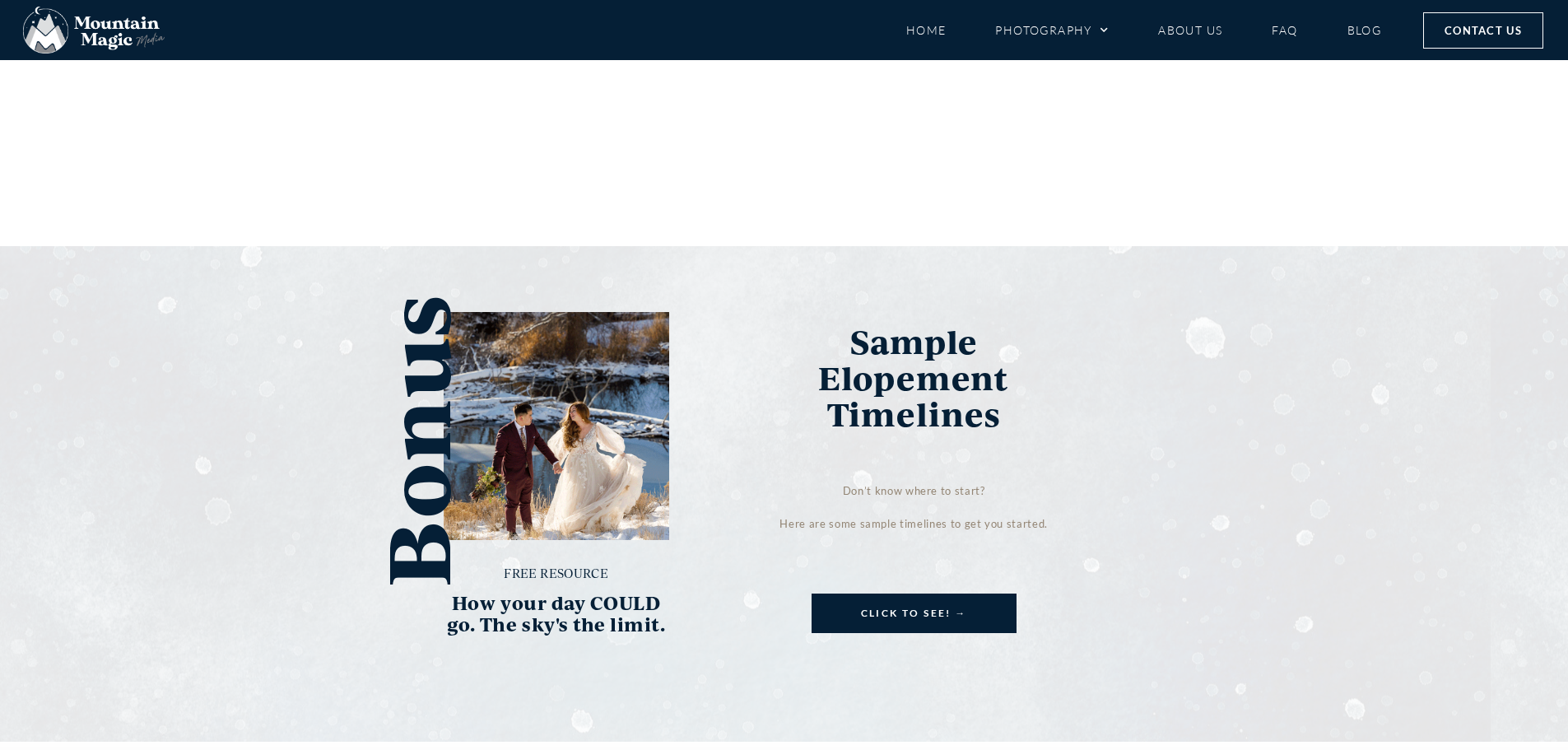
scroll to position [6505, 0]
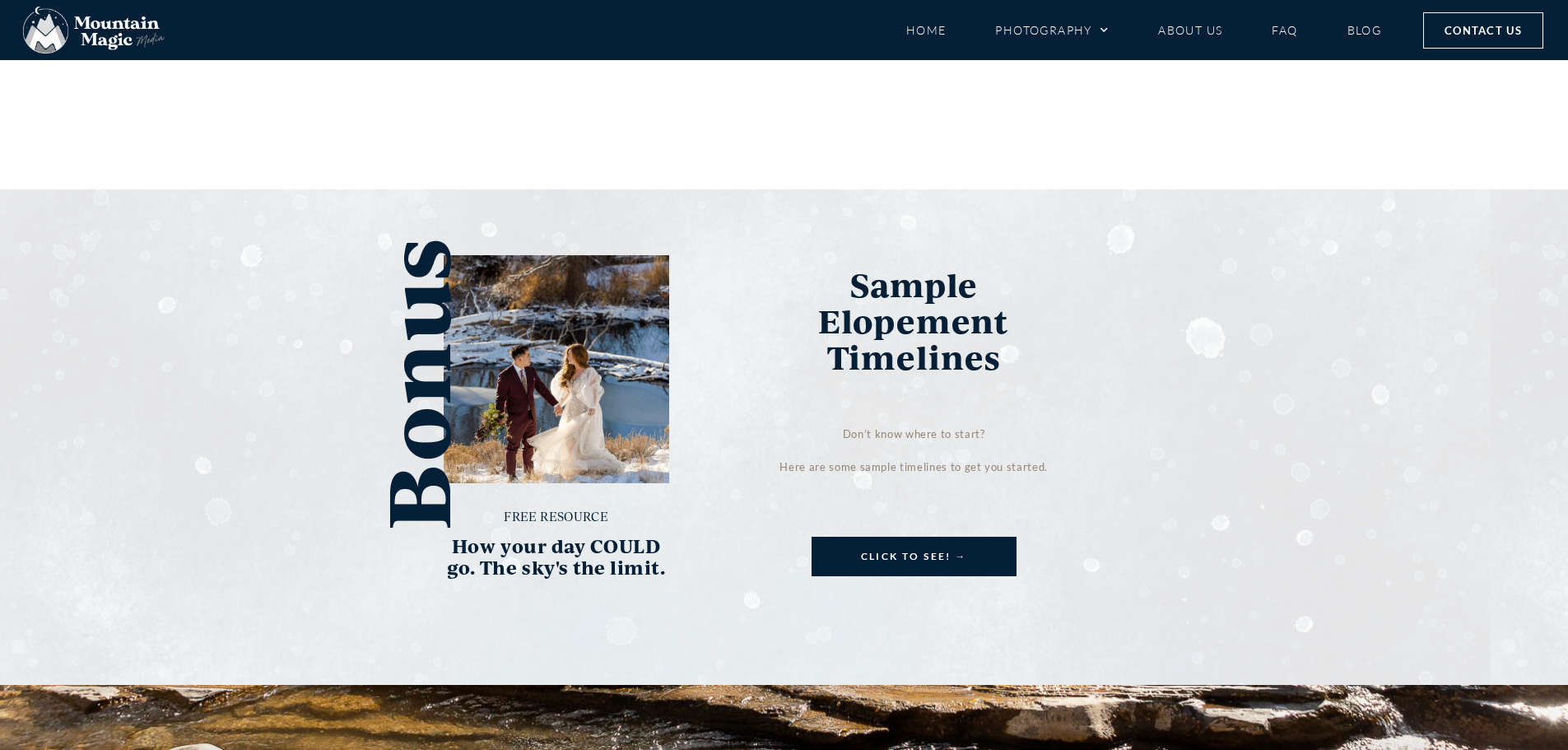
click at [963, 537] on link "Click to see! →" at bounding box center [914, 557] width 205 height 39
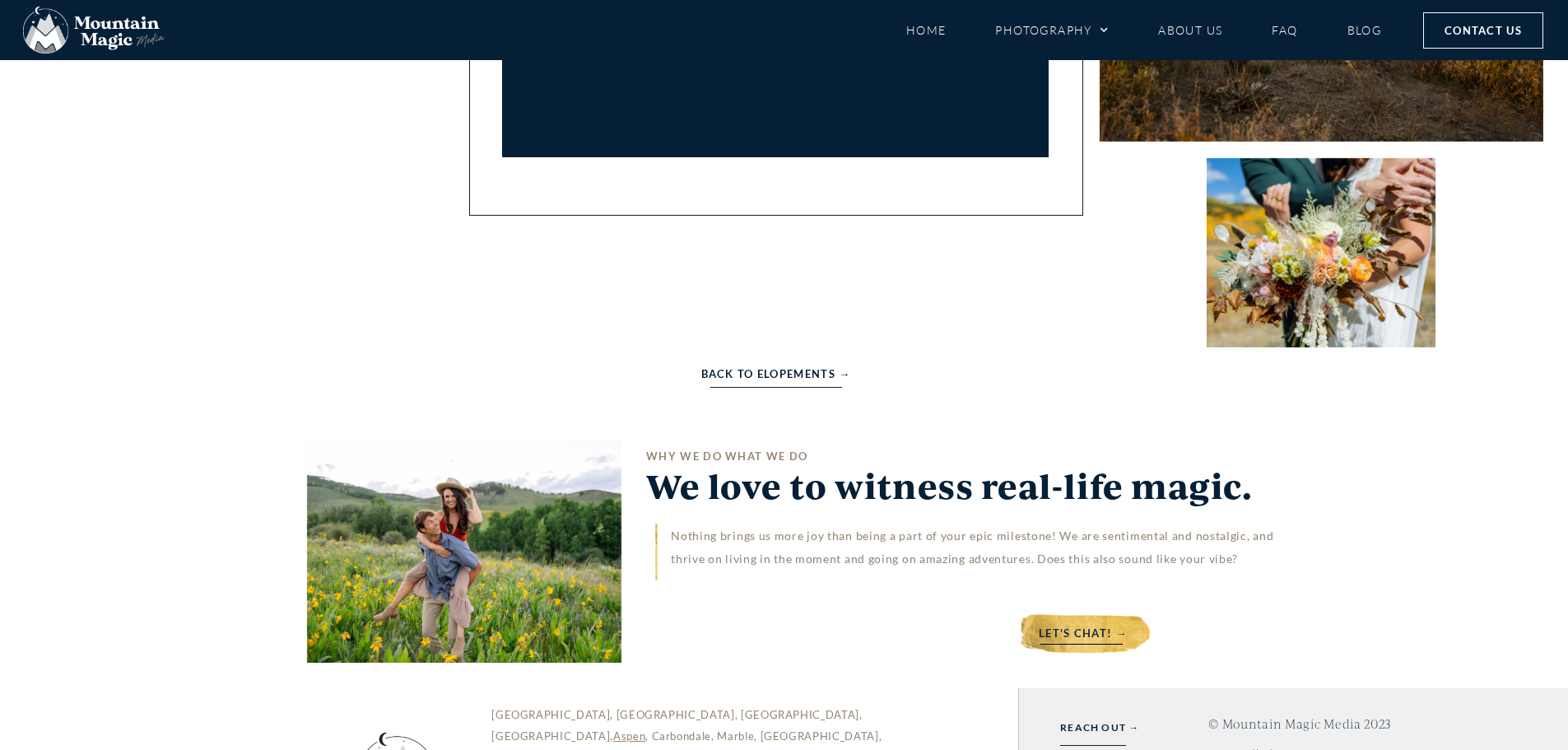
scroll to position [804, 0]
